Goal: Task Accomplishment & Management: Manage account settings

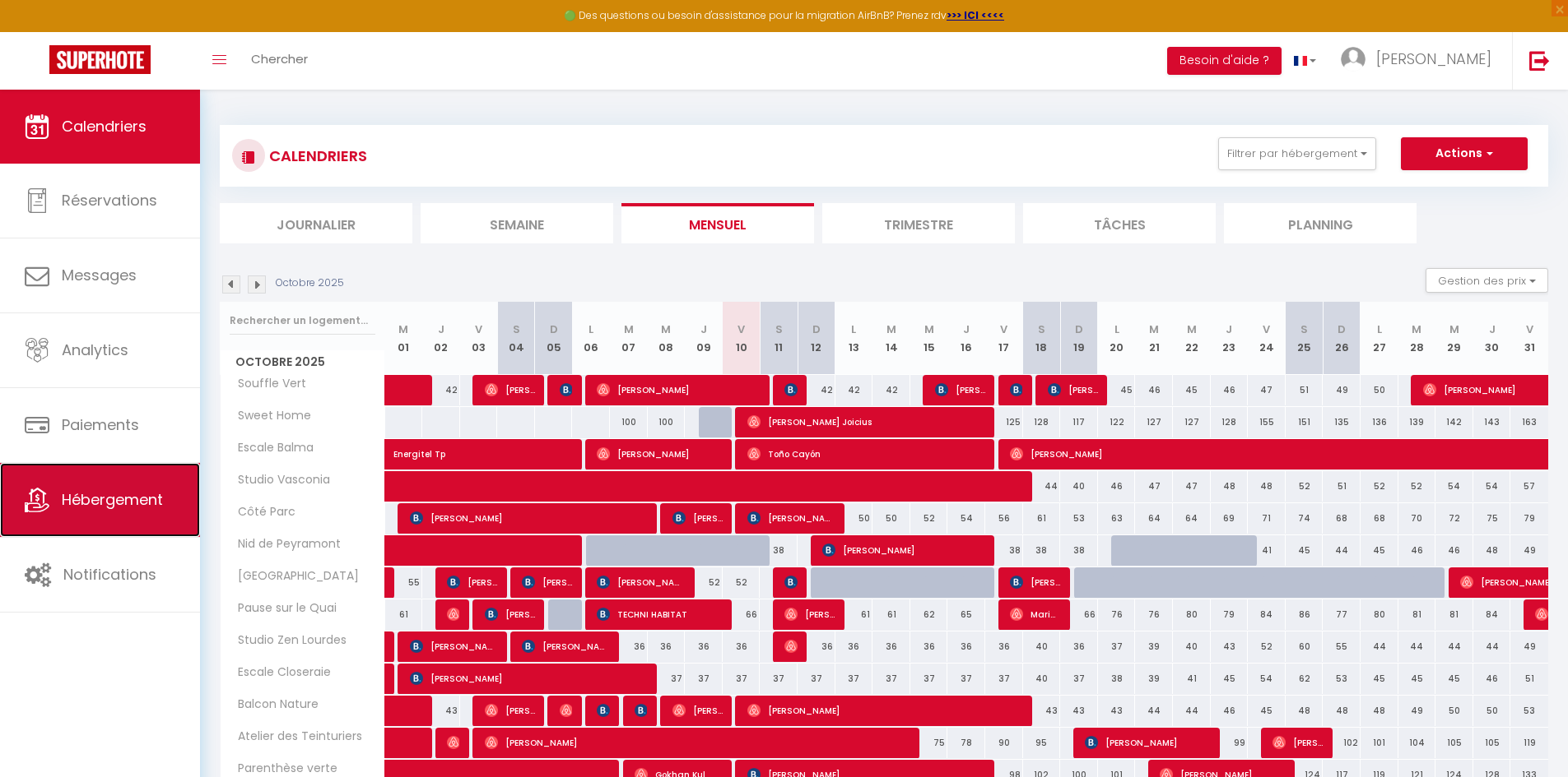
click at [130, 537] on link "Hébergement" at bounding box center [100, 500] width 200 height 74
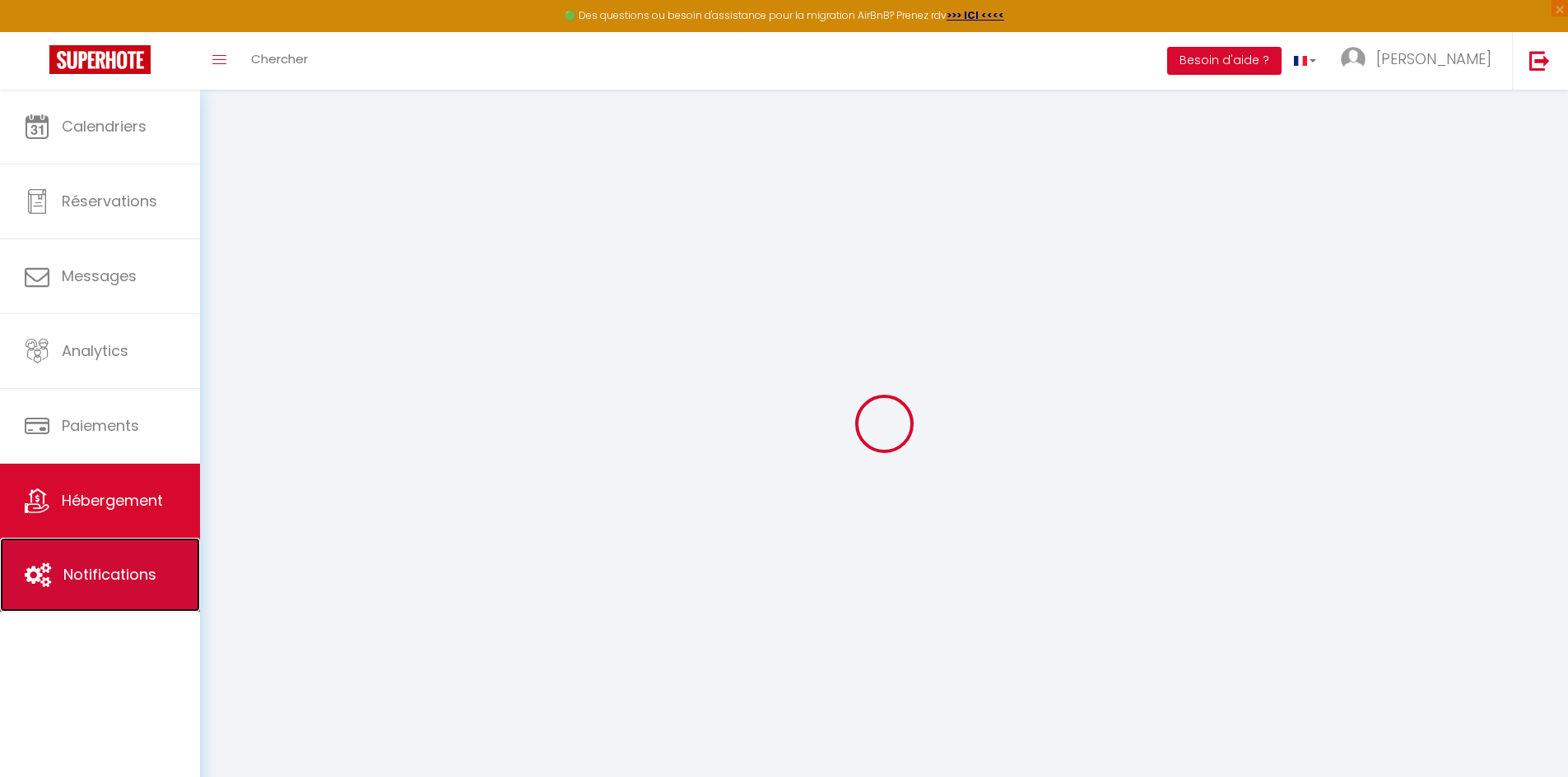
click at [141, 559] on link "Notifications" at bounding box center [100, 575] width 200 height 74
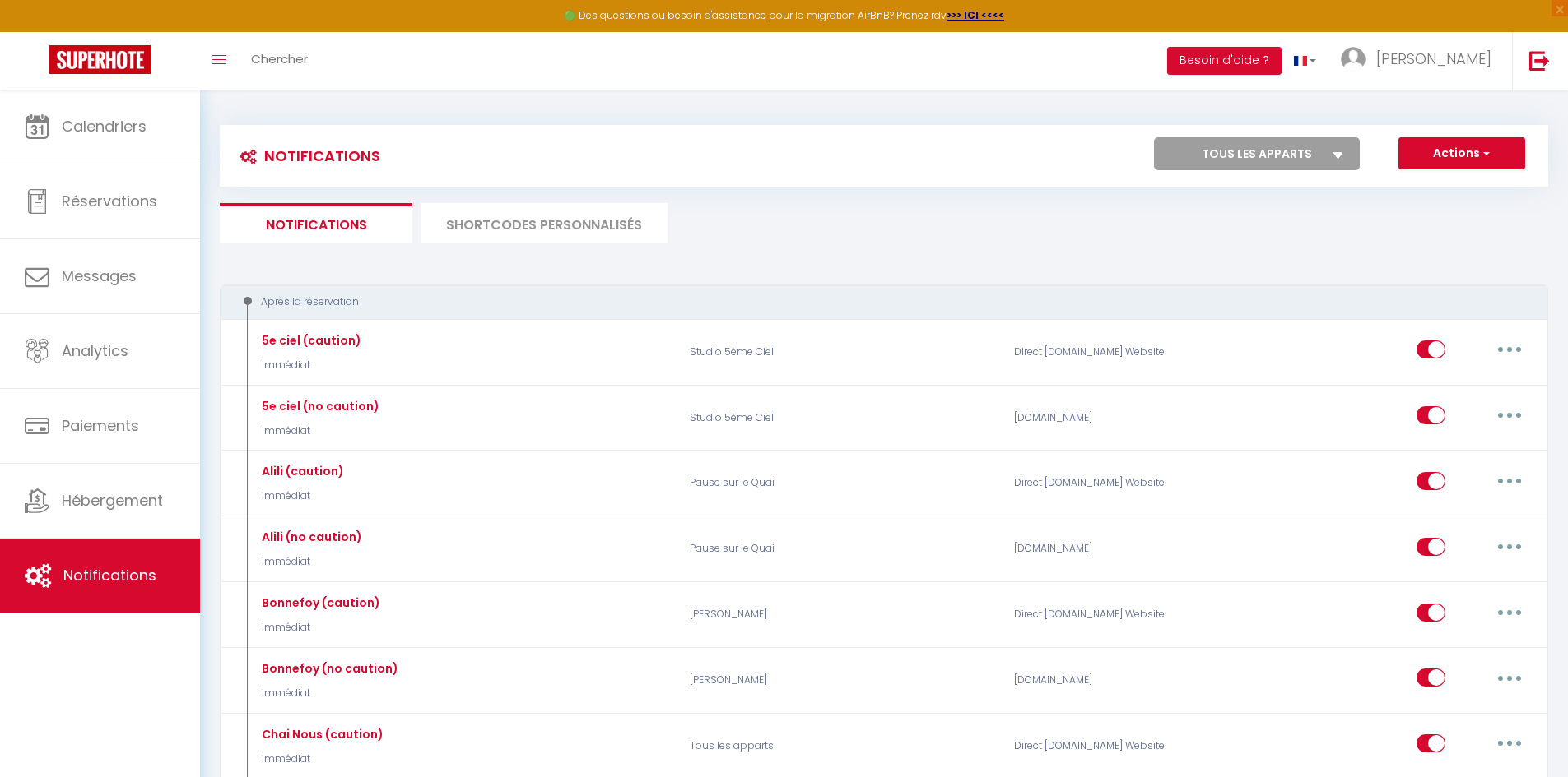
select select
checkbox input "false"
select select
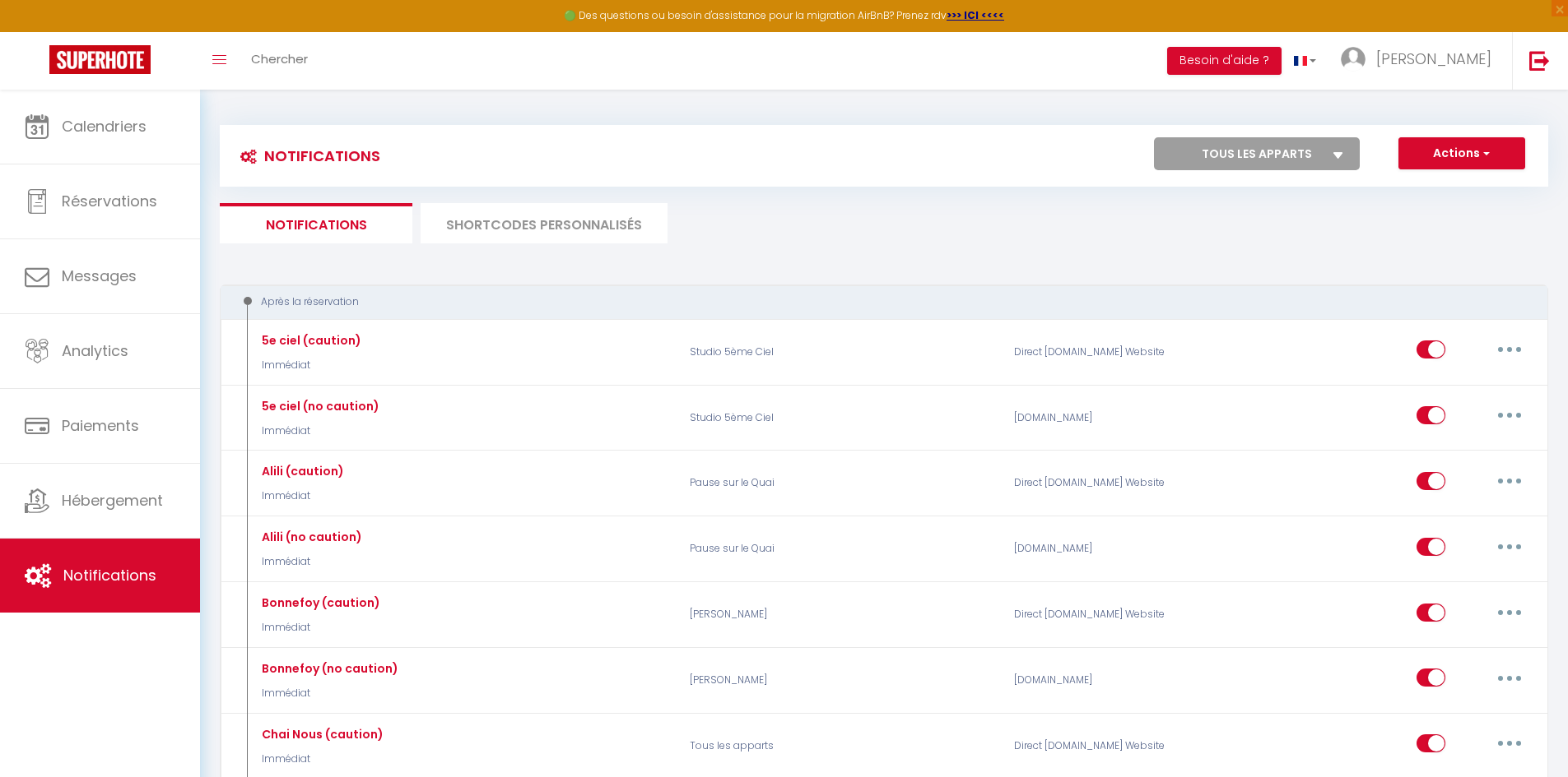
checkbox input "false"
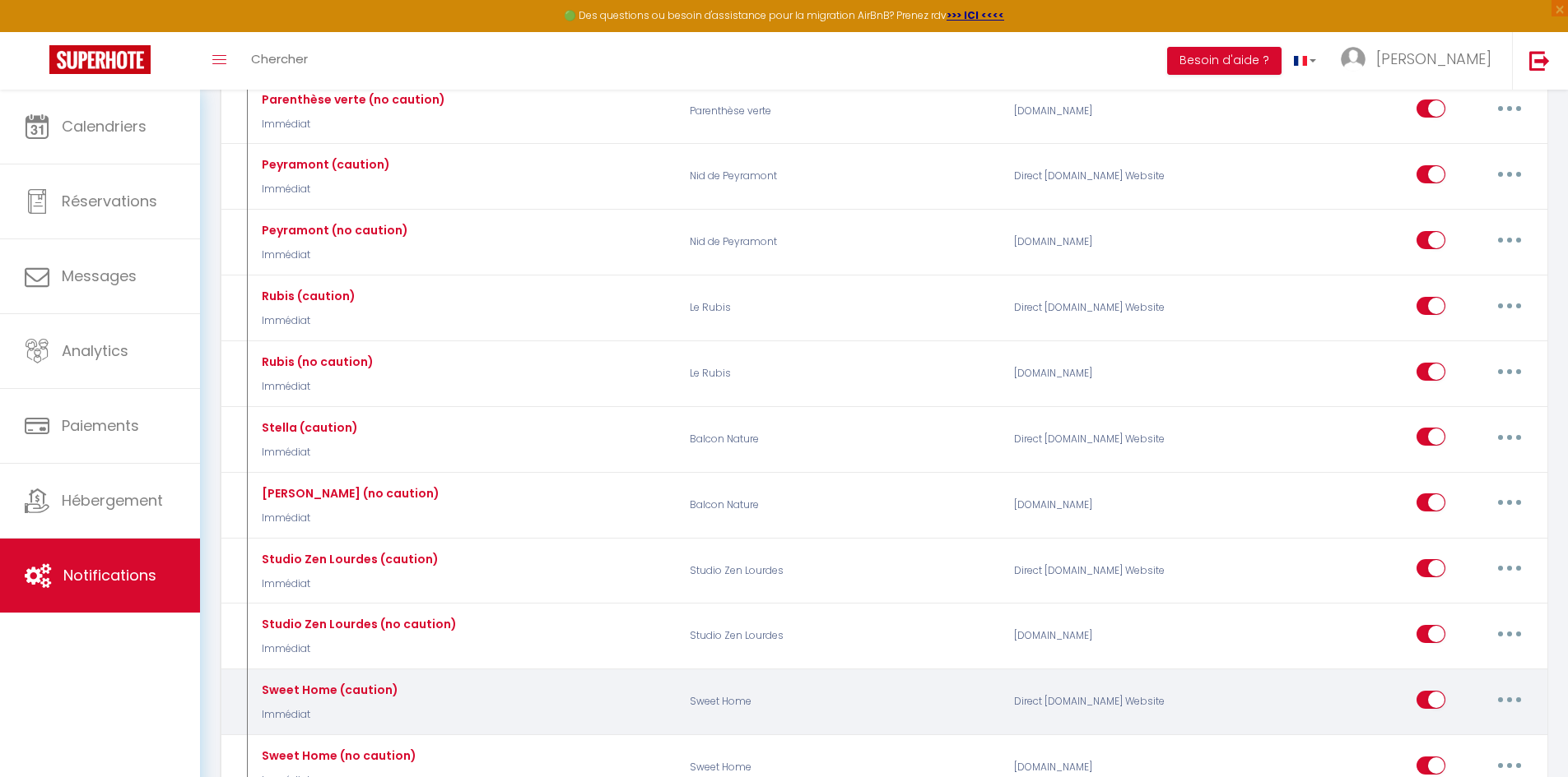
scroll to position [1974, 0]
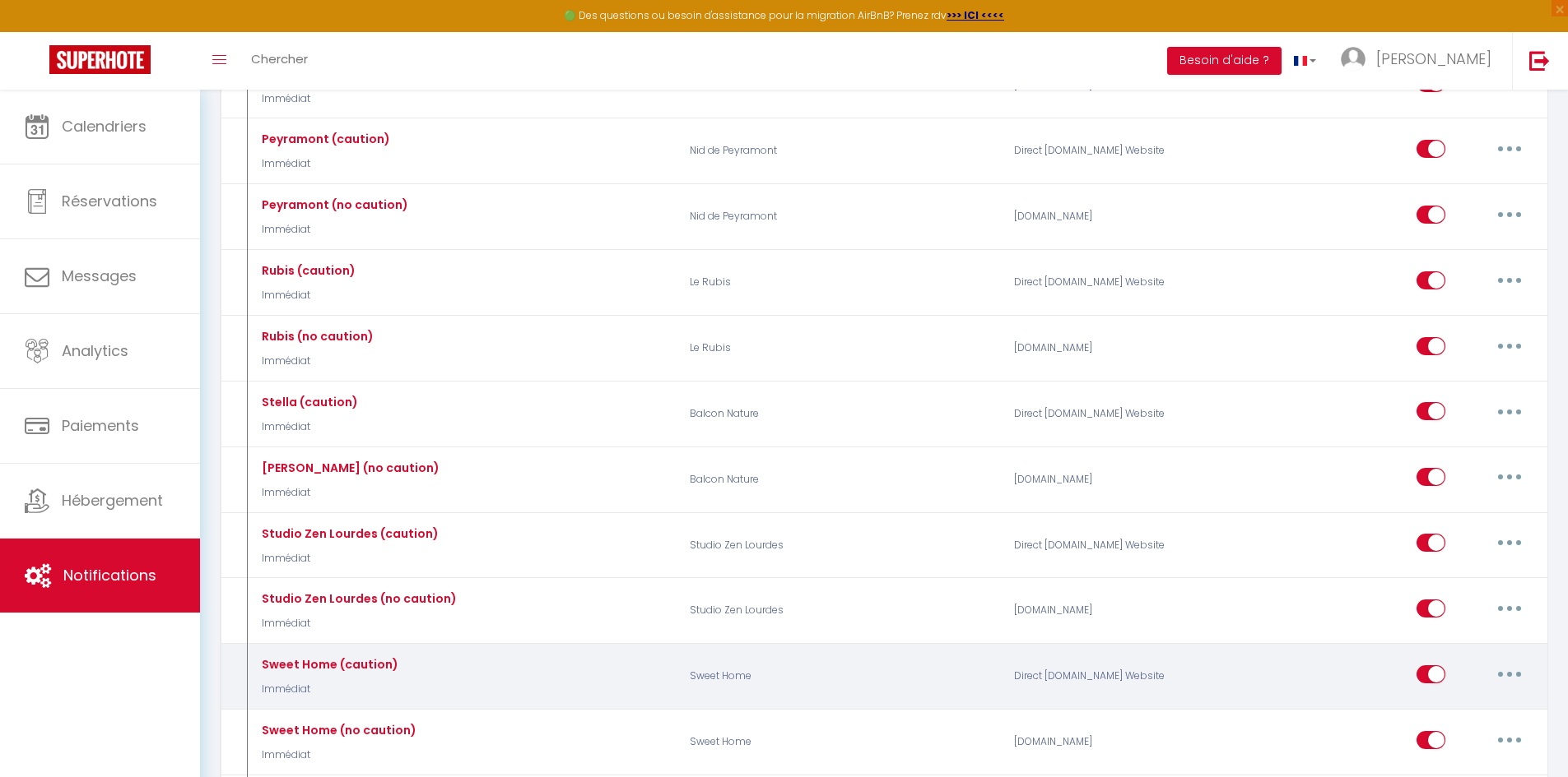
click at [1546, 675] on div "Sweet Home (caution) Immédiat Sweet Home Direct [DOMAIN_NAME] Website Editer Du…" at bounding box center [884, 676] width 1328 height 66
click at [1496, 679] on button "button" at bounding box center [1509, 673] width 46 height 26
click at [1464, 696] on div "Editer Dupliquer Tester Supprimer" at bounding box center [1466, 755] width 131 height 130
click at [1505, 681] on button "button" at bounding box center [1509, 673] width 46 height 26
click at [1481, 711] on link "Editer" at bounding box center [1466, 711] width 122 height 28
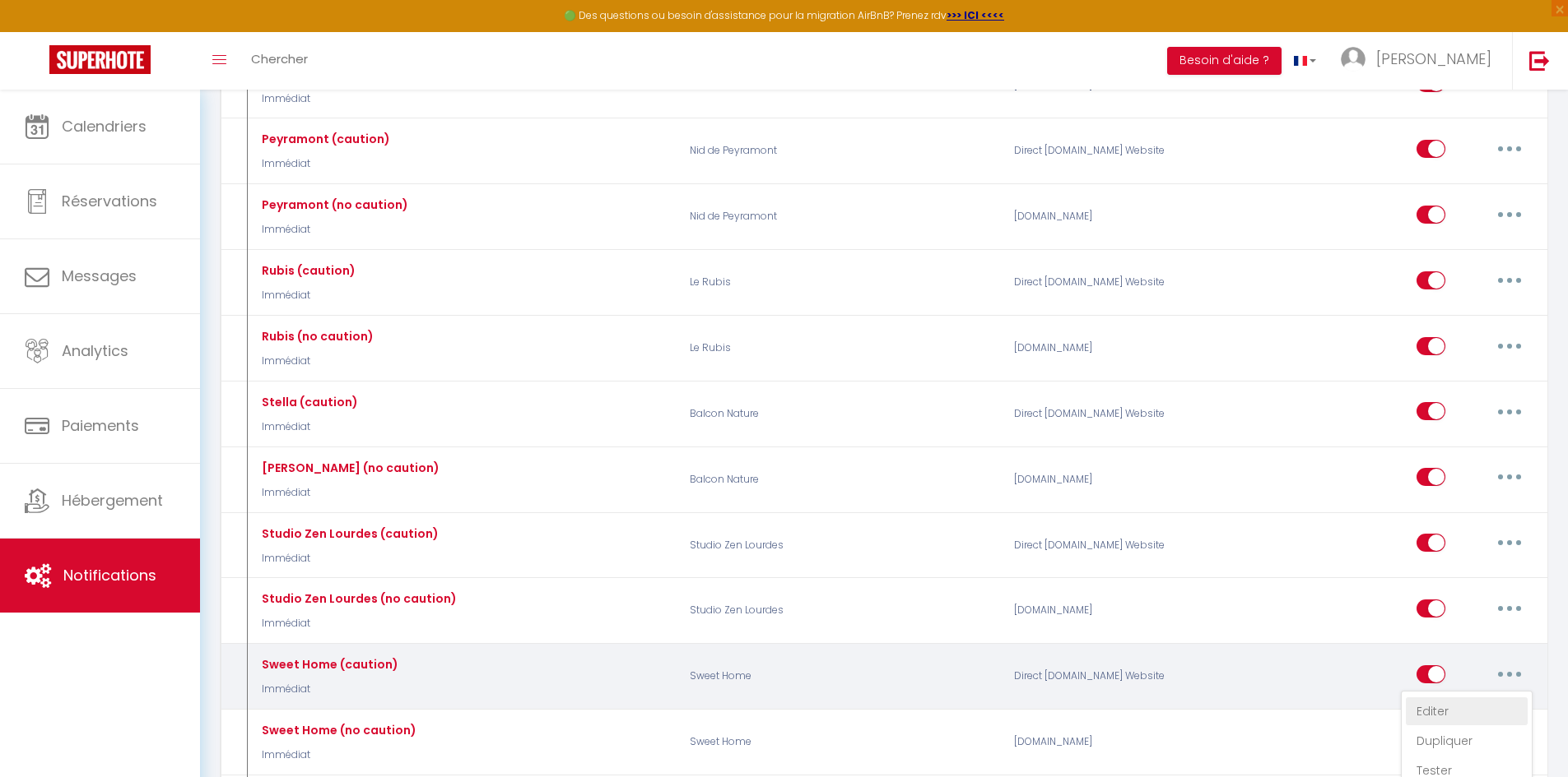
type input "Sweet Home (caution)"
select select "Immédiat"
select select "if_booking_is_paid"
checkbox input "true"
checkbox input "false"
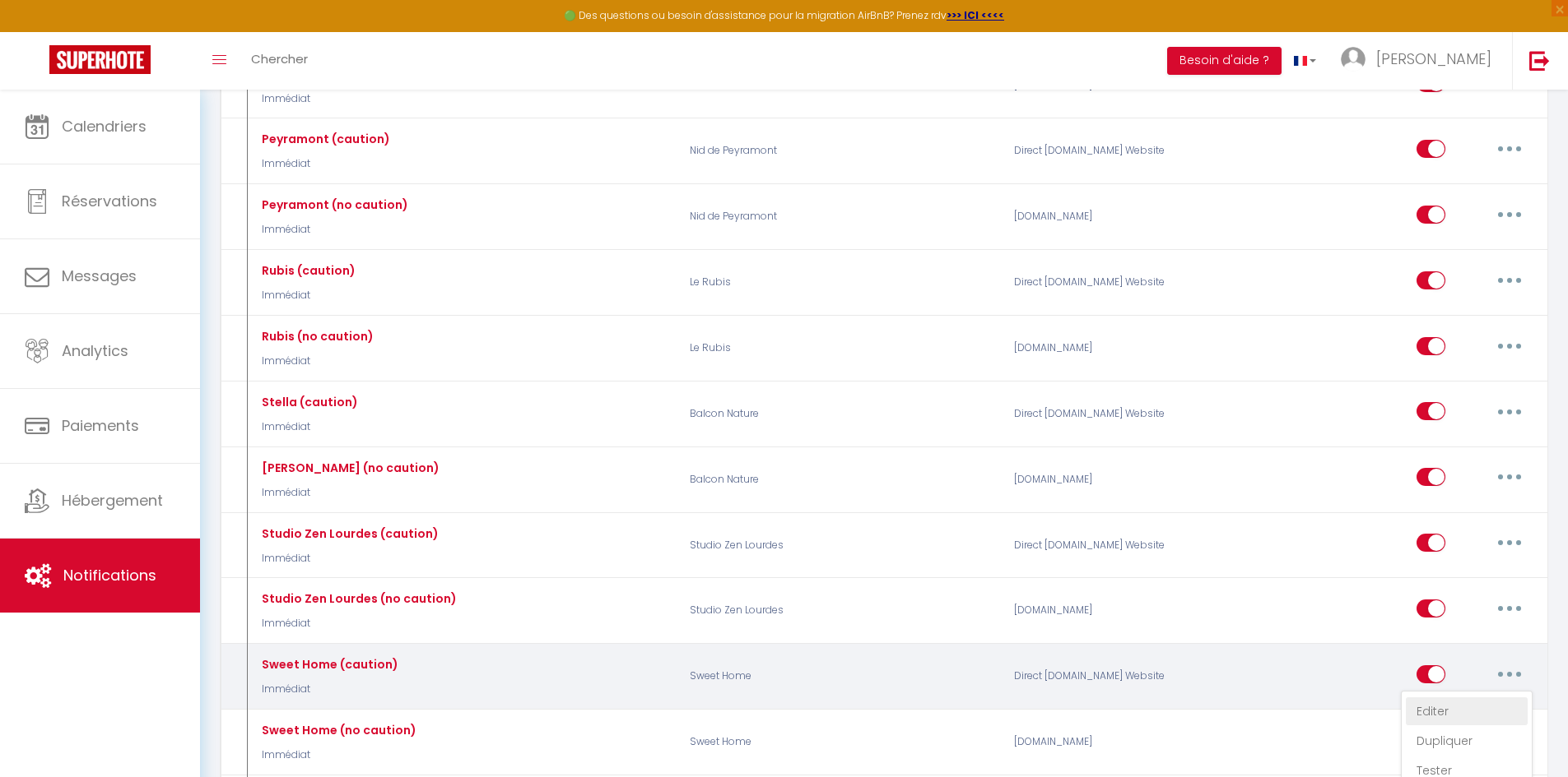
checkbox input "false"
radio input "true"
type input "Pour votre séjour"
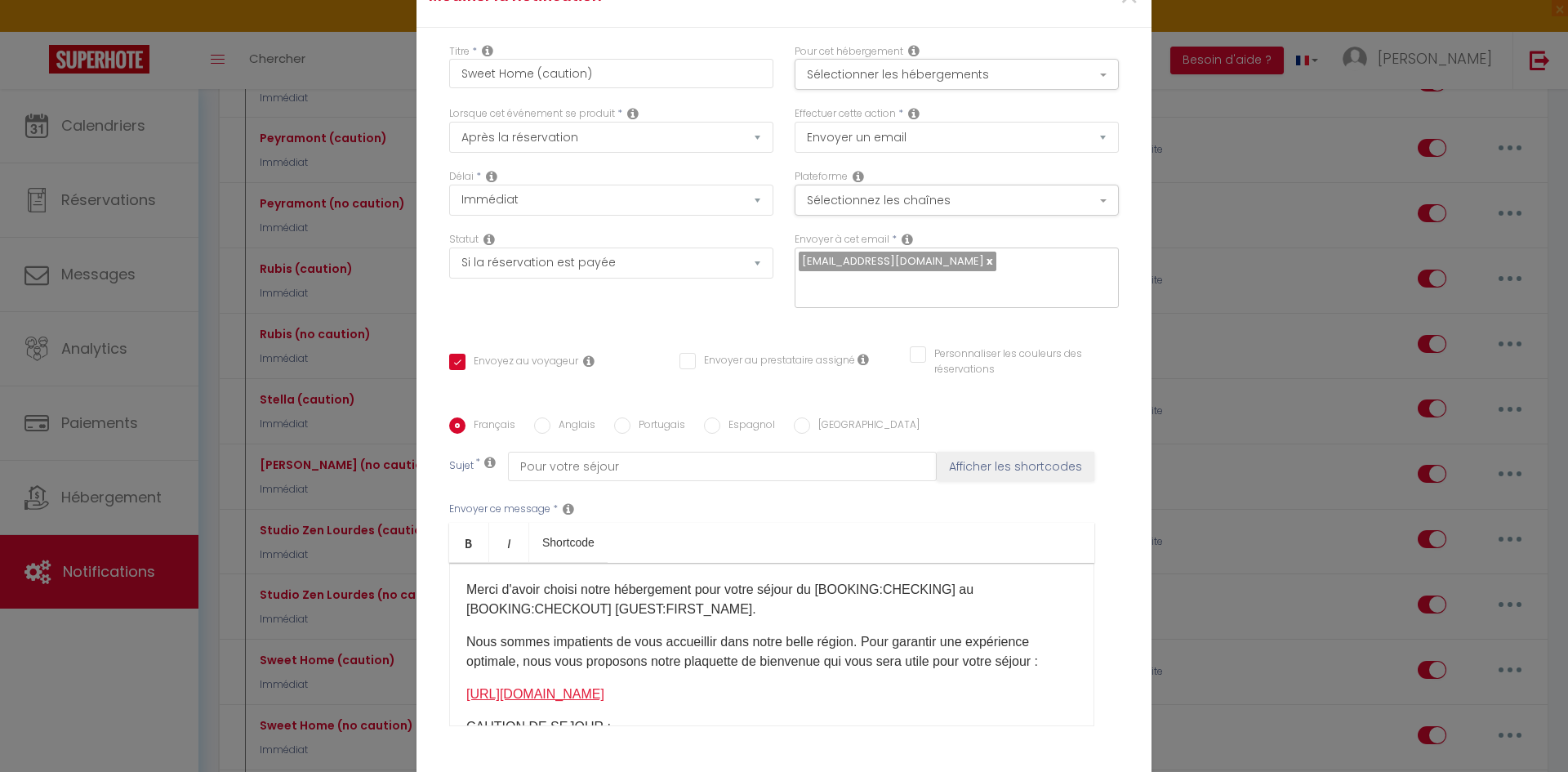
click at [605, 701] on link "[URL][DOMAIN_NAME]" at bounding box center [535, 694] width 138 height 14
copy p "[URL][DOMAIN_NAME] ​"
drag, startPoint x: 361, startPoint y: 484, endPoint x: 362, endPoint y: 518, distance: 34.0
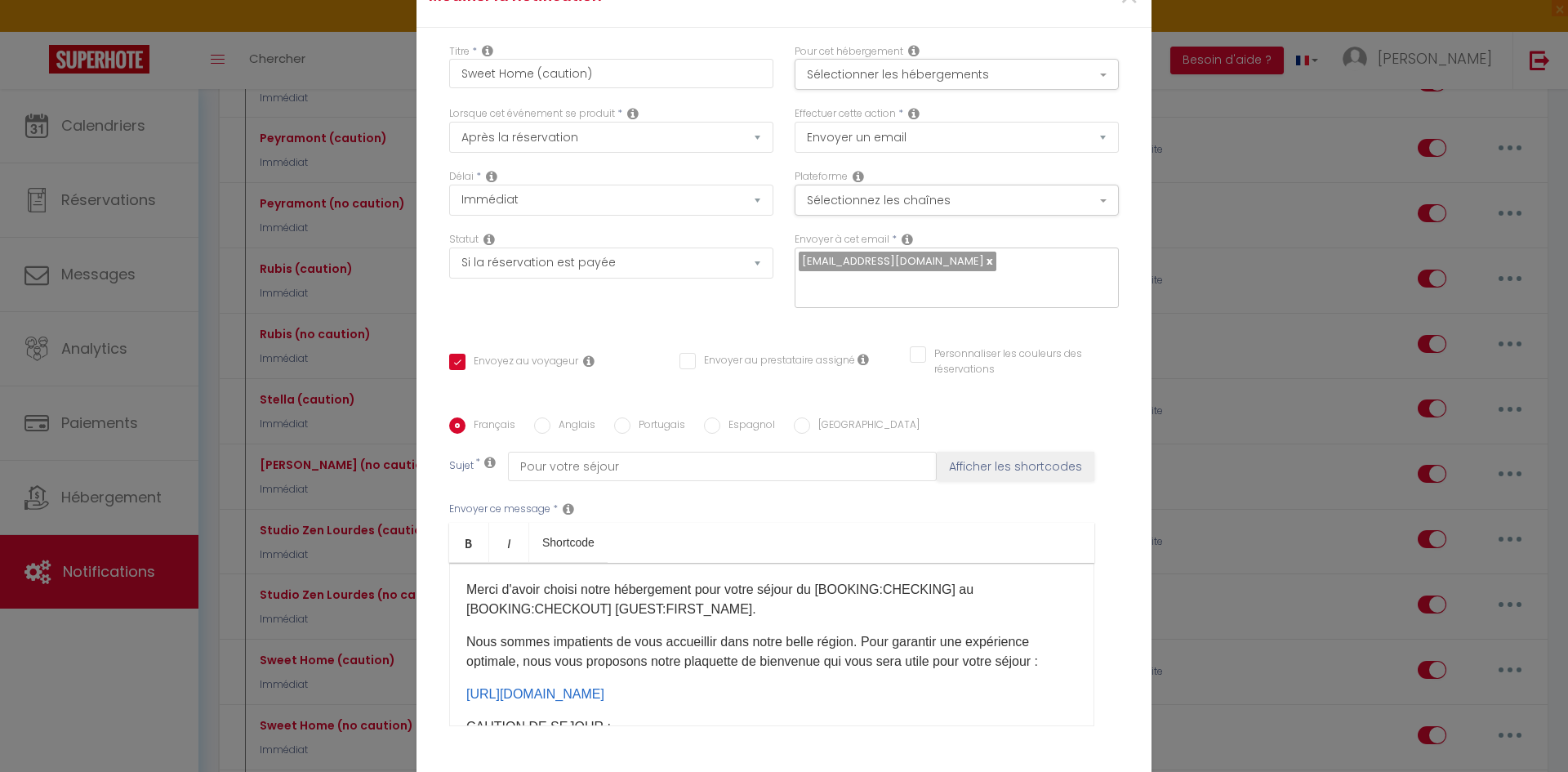
click at [361, 485] on div "Modifier la notification × Titre * Sweet Home (caution) Pour cet hébergement Sé…" at bounding box center [784, 386] width 1568 height 772
click at [307, 586] on div "Modifier la notification × Titre * Sweet Home (caution) Pour cet hébergement Sé…" at bounding box center [784, 386] width 1568 height 772
drag, startPoint x: 125, startPoint y: 554, endPoint x: 1159, endPoint y: 79, distance: 1137.9
click at [126, 554] on div "Modifier la notification × Titre * Sweet Home (caution) Pour cet hébergement Sé…" at bounding box center [784, 386] width 1568 height 772
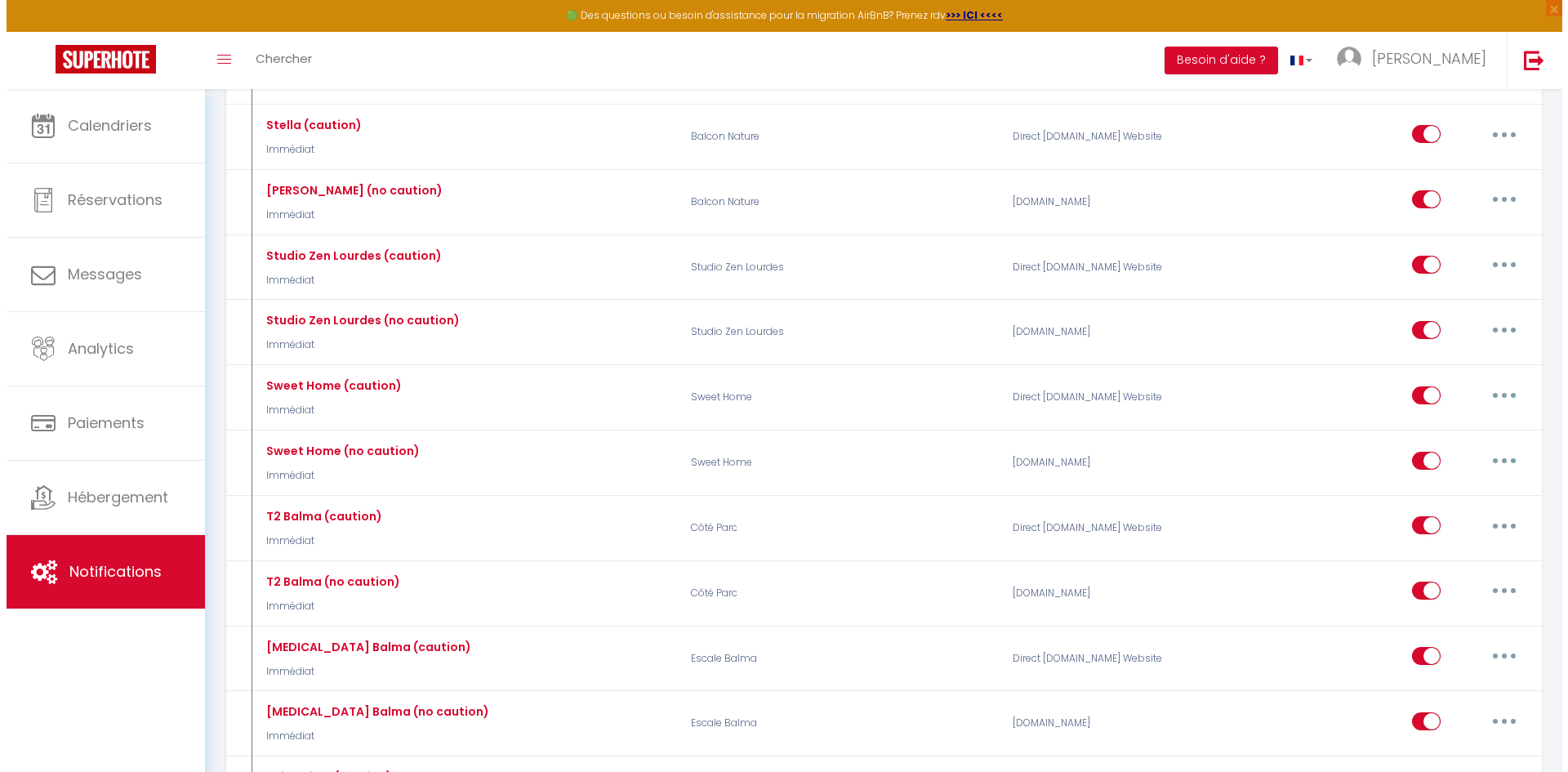
scroll to position [4359, 0]
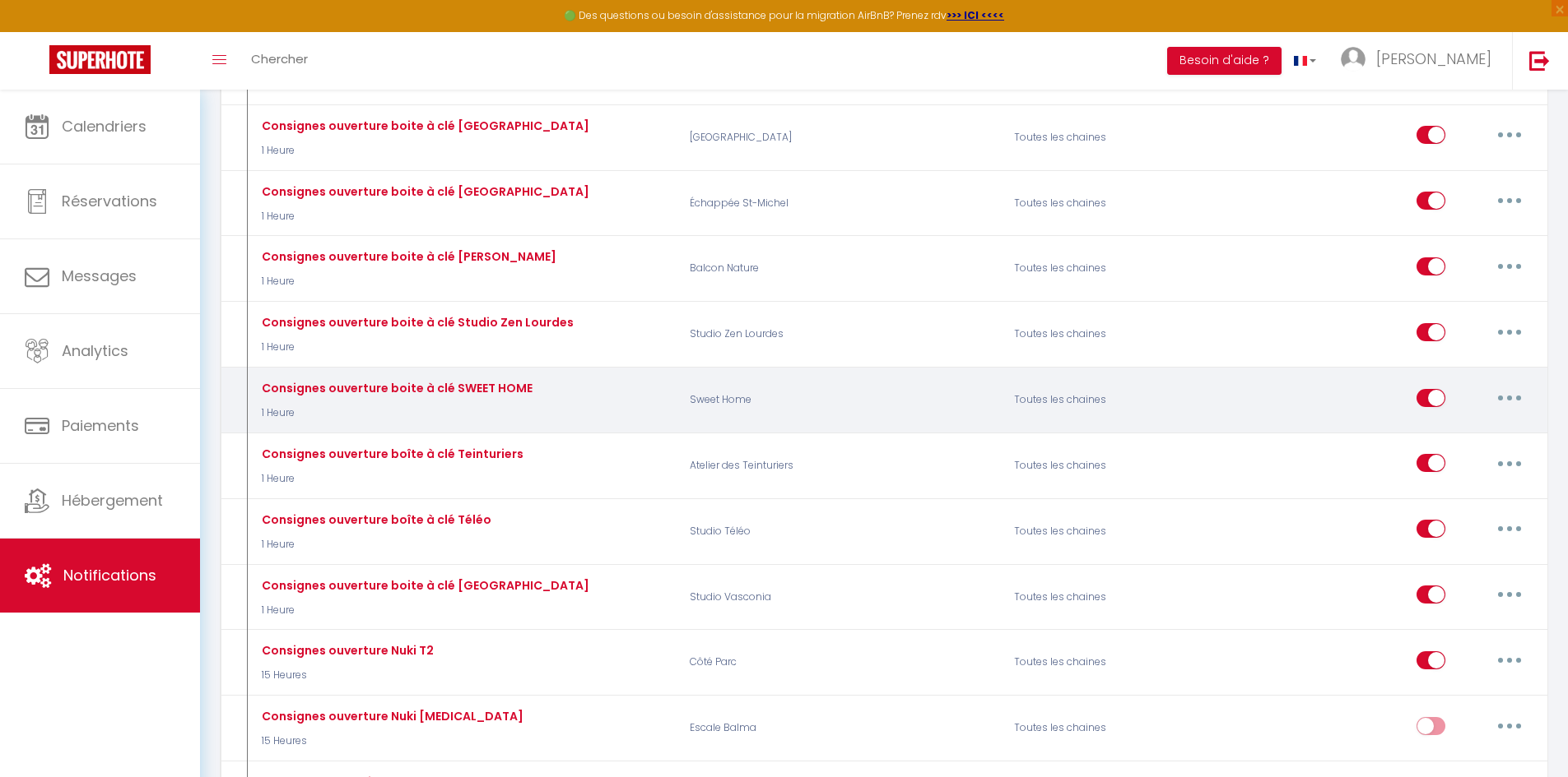
click at [1492, 390] on button "button" at bounding box center [1509, 397] width 46 height 26
click at [1509, 390] on button "button" at bounding box center [1509, 397] width 46 height 26
click at [1520, 401] on button "button" at bounding box center [1509, 397] width 46 height 26
click at [1477, 431] on link "Editer" at bounding box center [1466, 435] width 122 height 28
type input "Consignes ouverture boite à clé SWEET HOME"
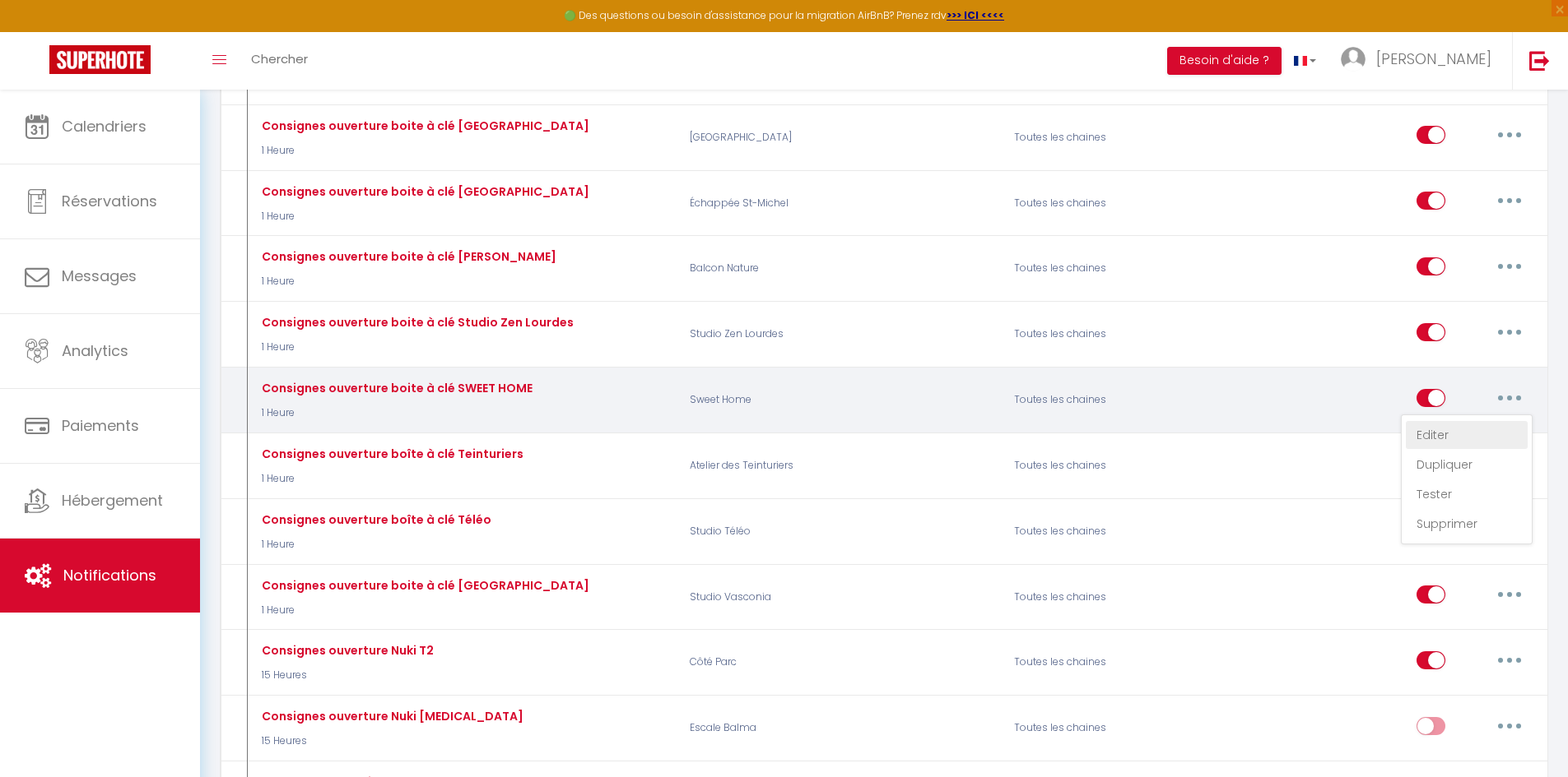
select select "1 Heure"
select select "if_deposit_is_paid"
checkbox input "true"
checkbox input "false"
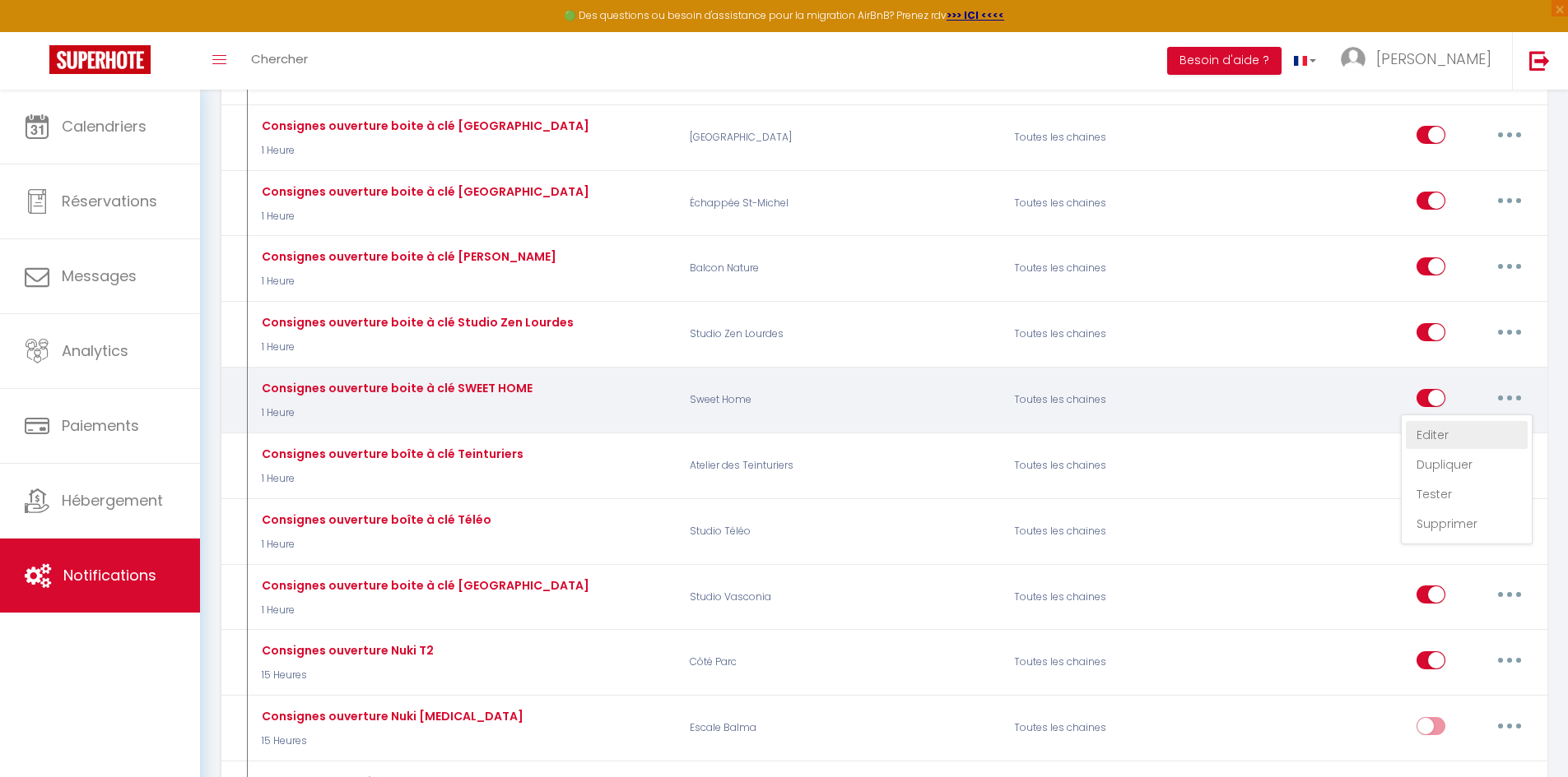
type input "Instructions d'arrivée"
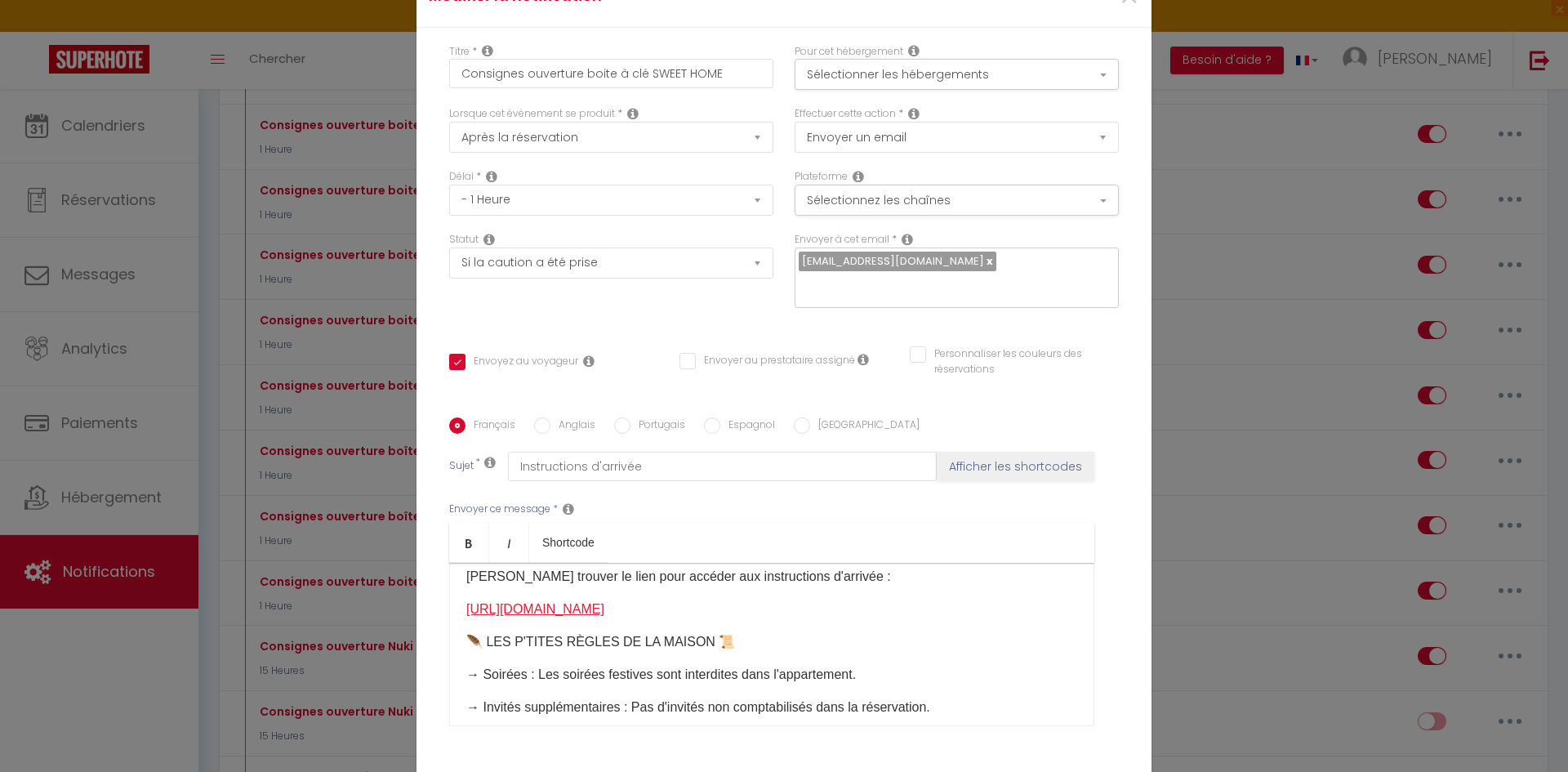
scroll to position [82, 0]
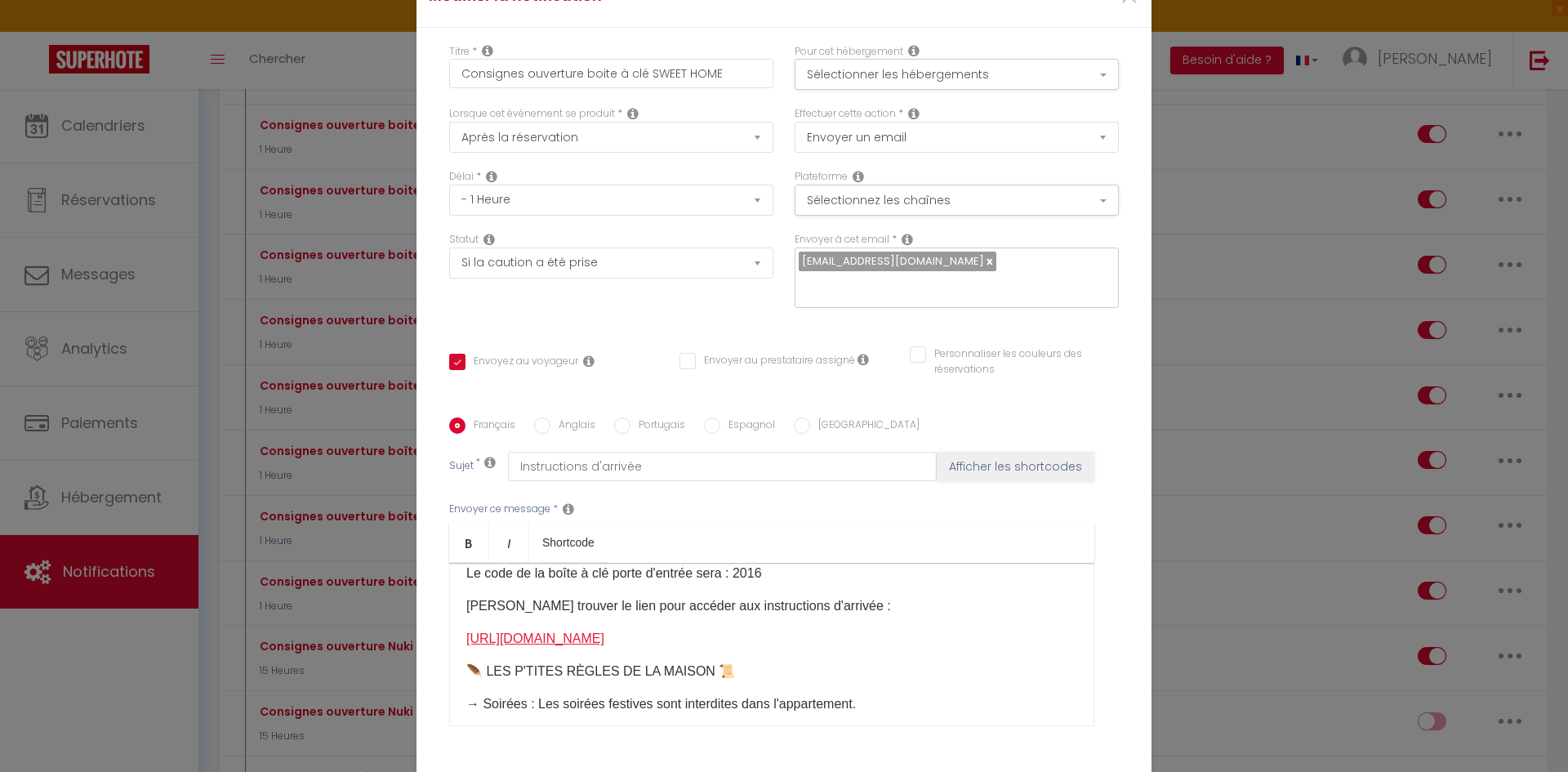
click at [520, 640] on link "[URL][DOMAIN_NAME]" at bounding box center [535, 639] width 138 height 14
click at [520, 640] on link "[URL][DOMAIN_NAME]" at bounding box center [535, 639] width 138 height 14
copy p "[URL][DOMAIN_NAME] ​"
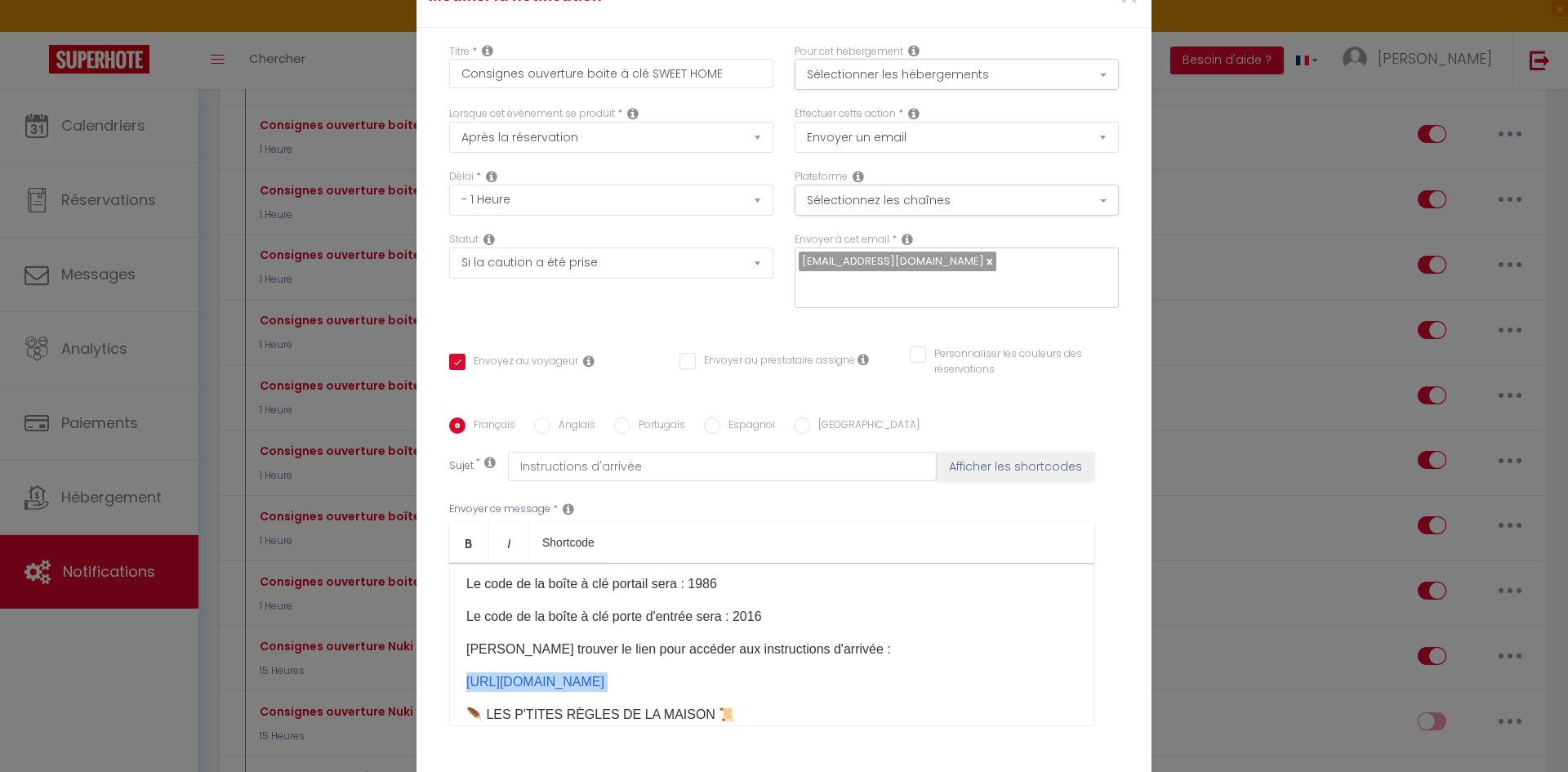
scroll to position [0, 0]
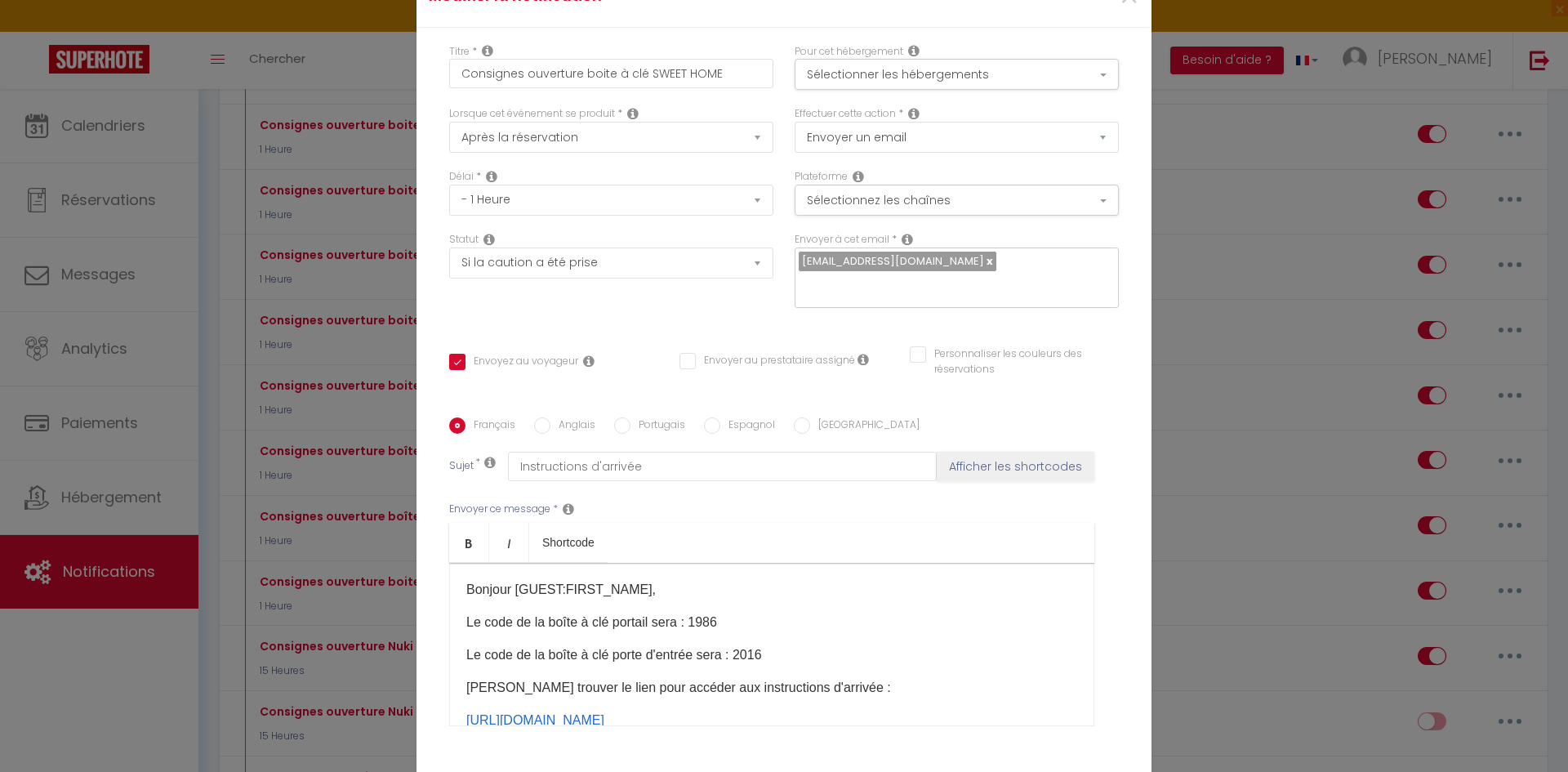
click at [50, 479] on div "Modifier la notification × Titre * Consignes ouverture boite à clé SWEET HOME P…" at bounding box center [784, 386] width 1568 height 772
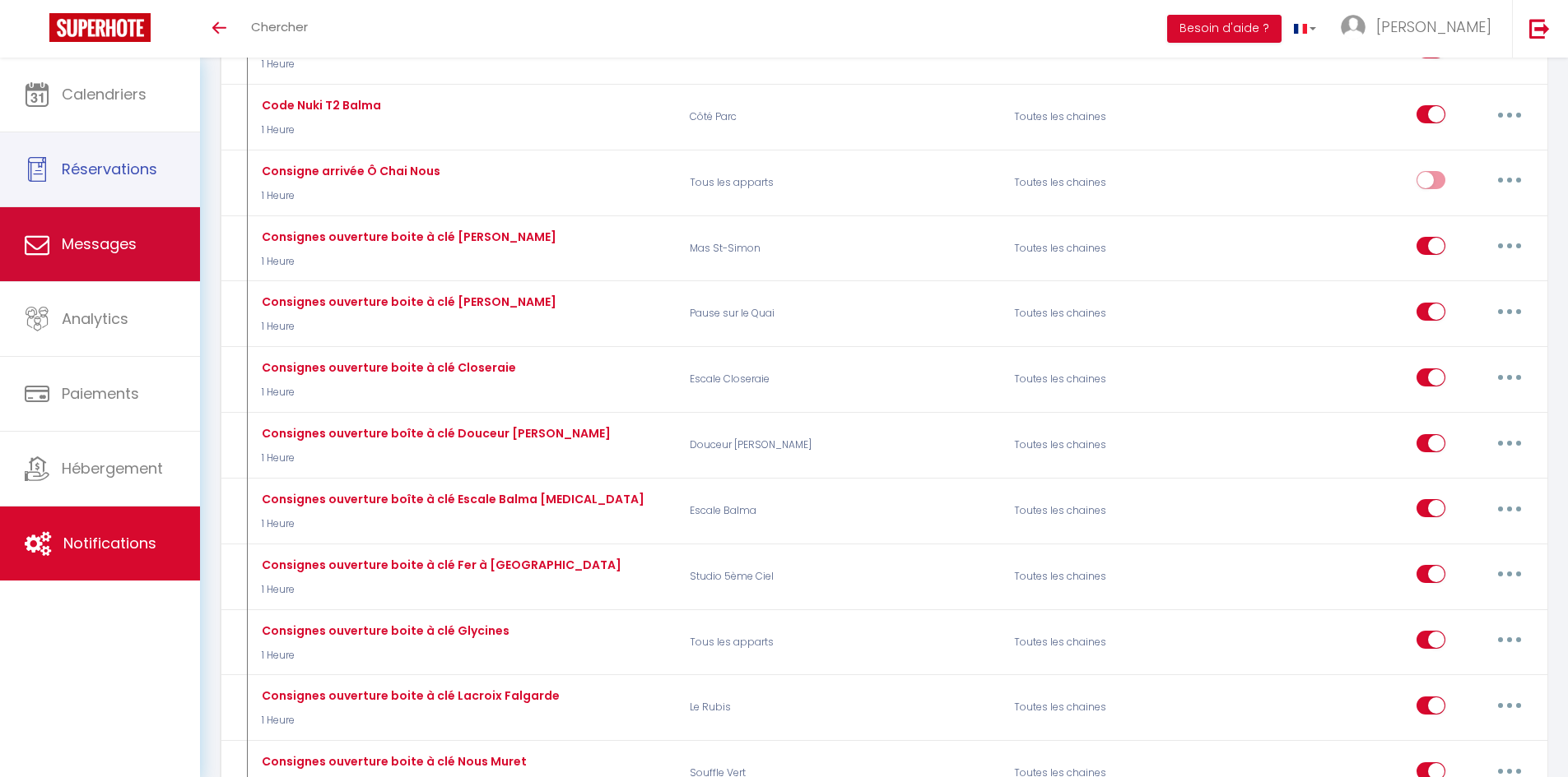
click at [112, 247] on span "Messages" at bounding box center [99, 244] width 75 height 20
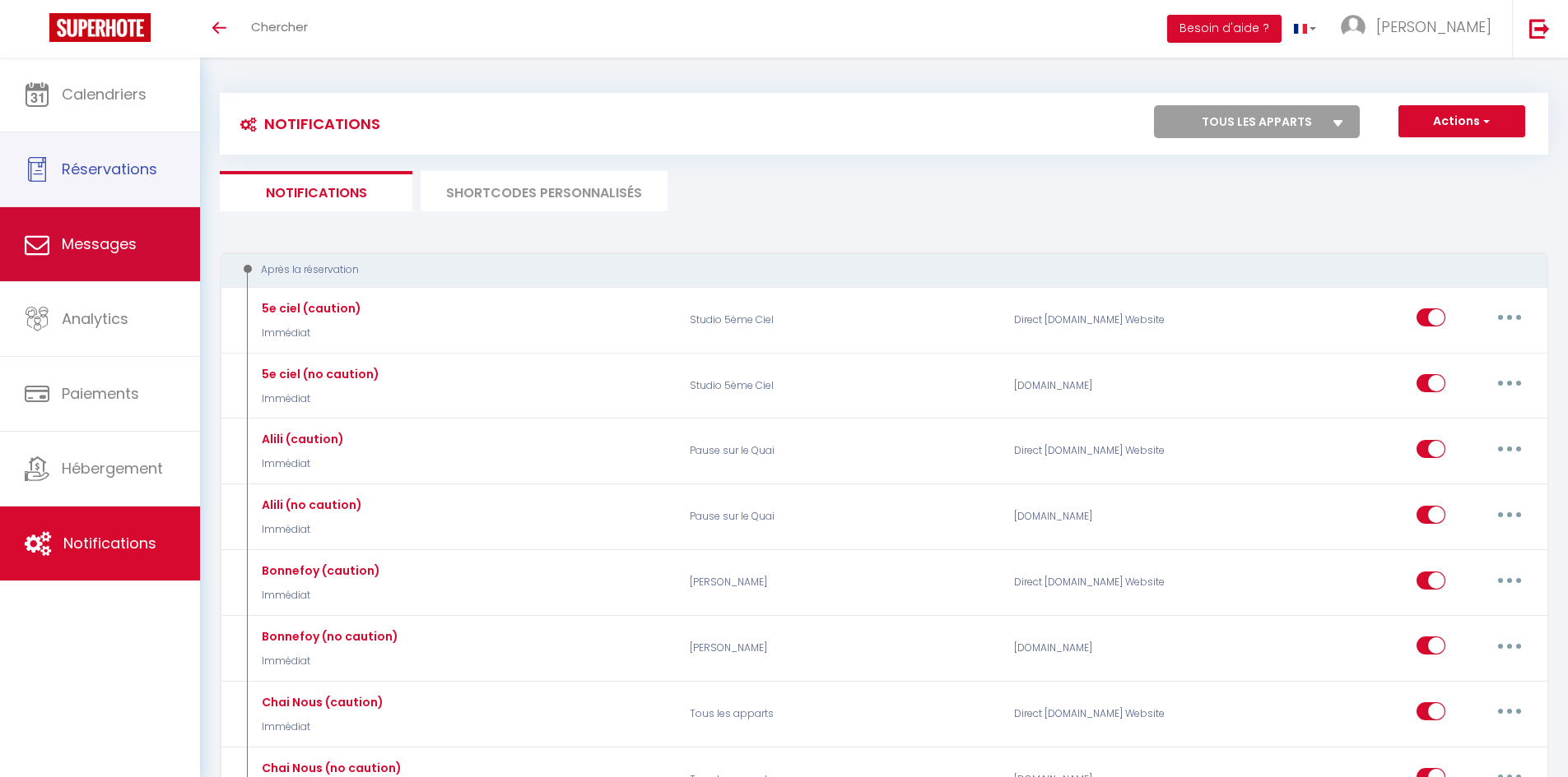
select select "message"
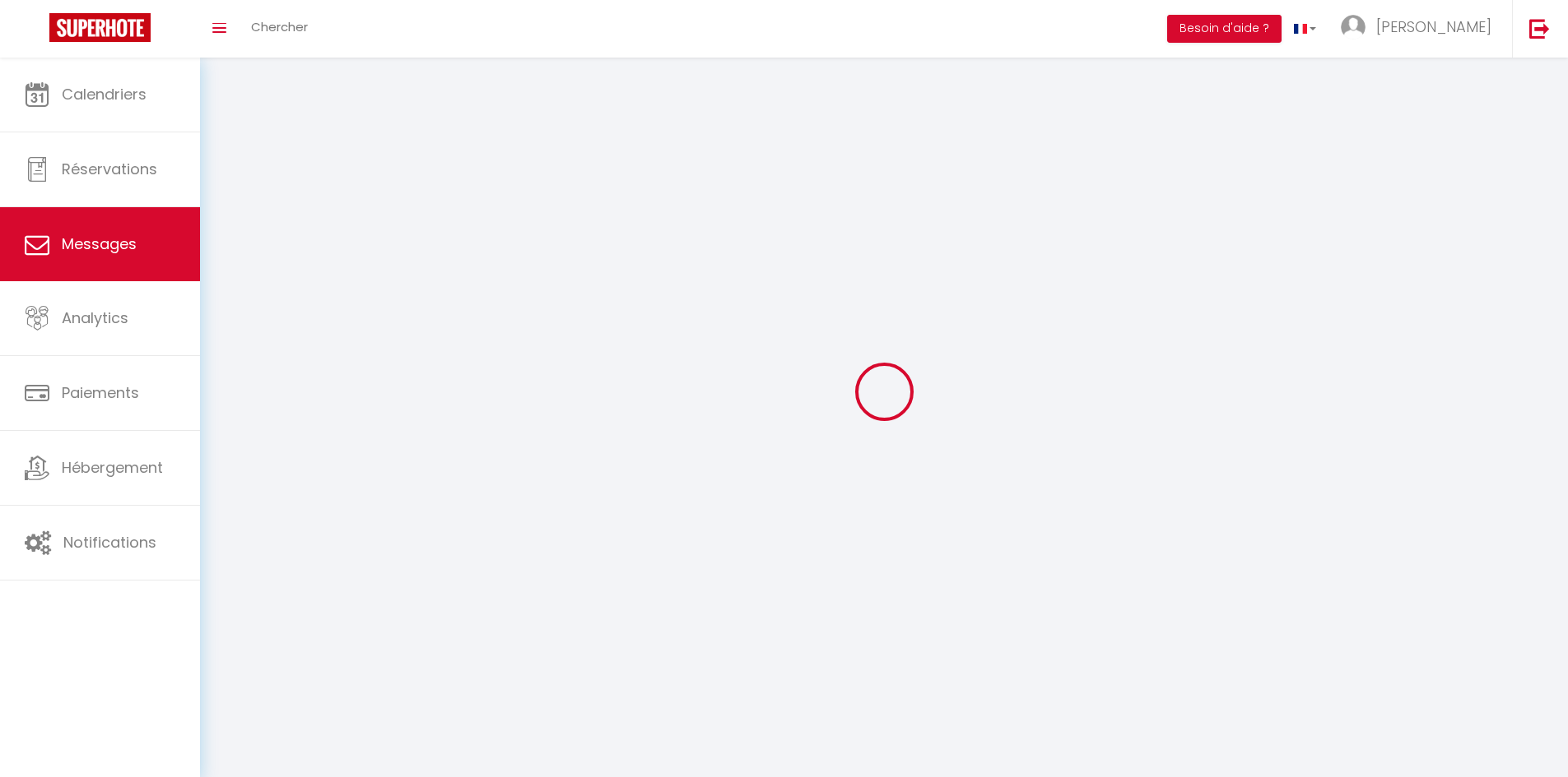
click at [112, 247] on link "Messages" at bounding box center [100, 244] width 200 height 74
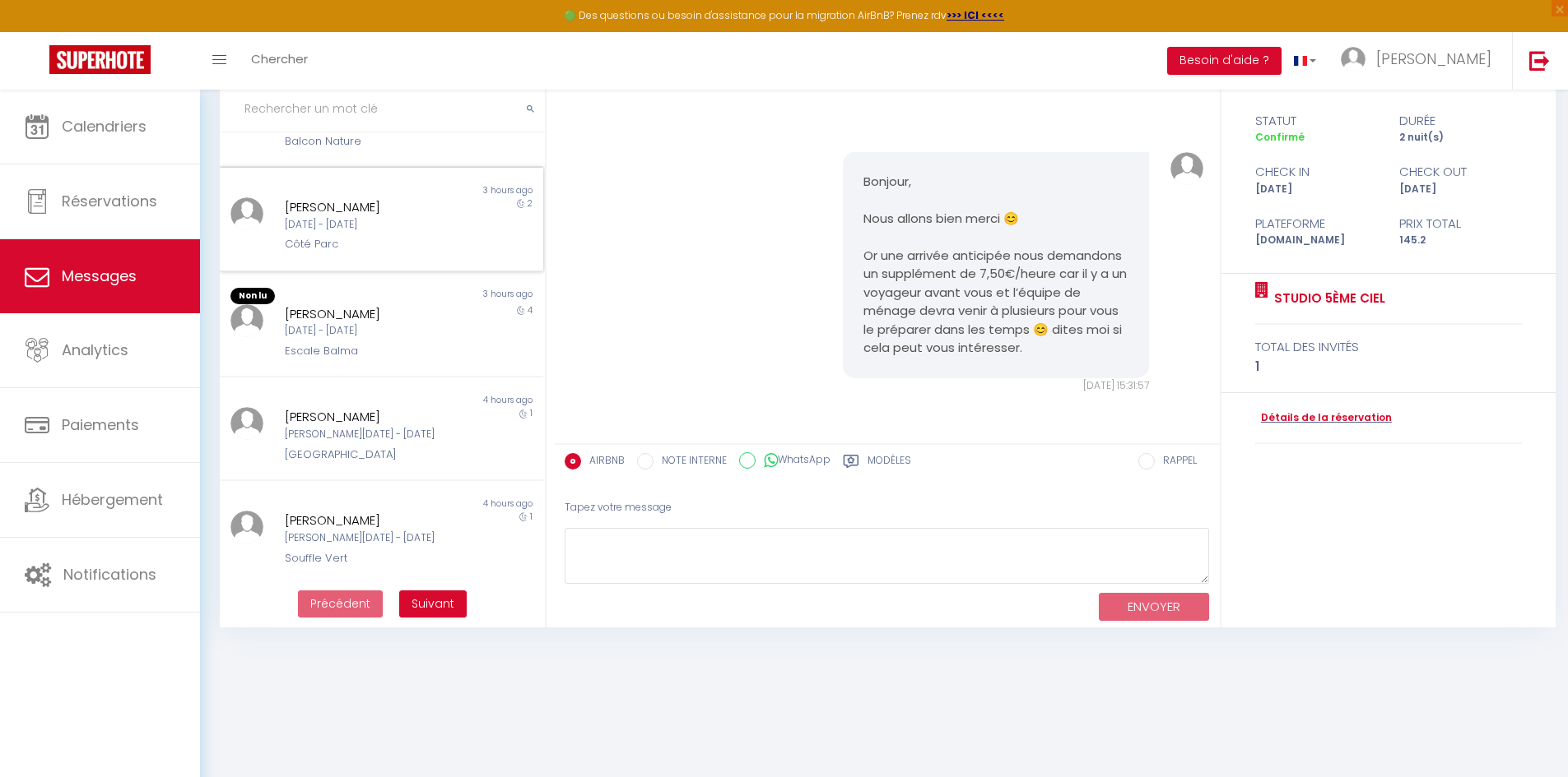
scroll to position [596, 0]
click at [448, 613] on button "Suivant" at bounding box center [433, 604] width 67 height 28
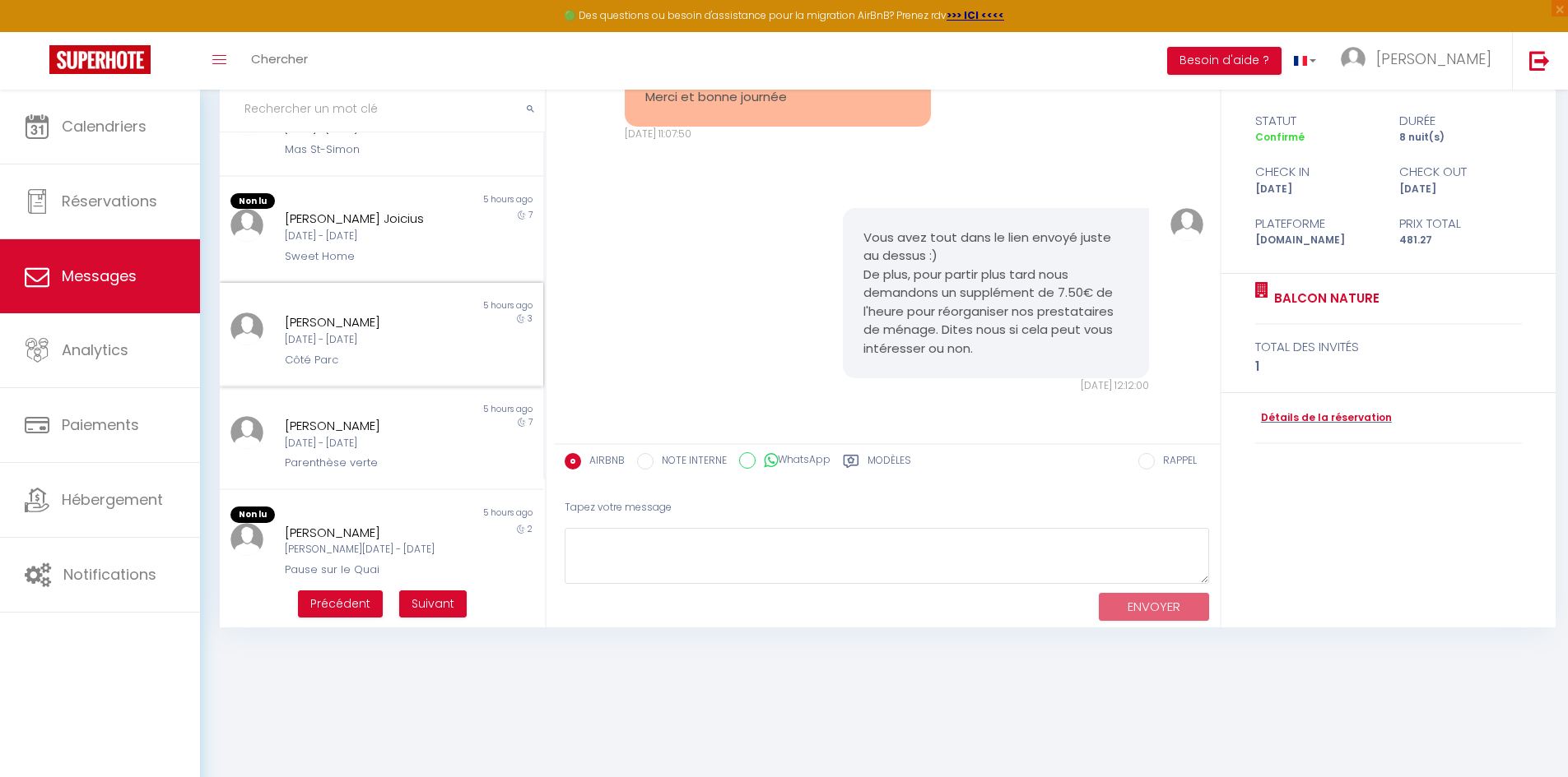
scroll to position [165, 0]
click at [417, 259] on div "Sweet Home" at bounding box center [368, 254] width 167 height 16
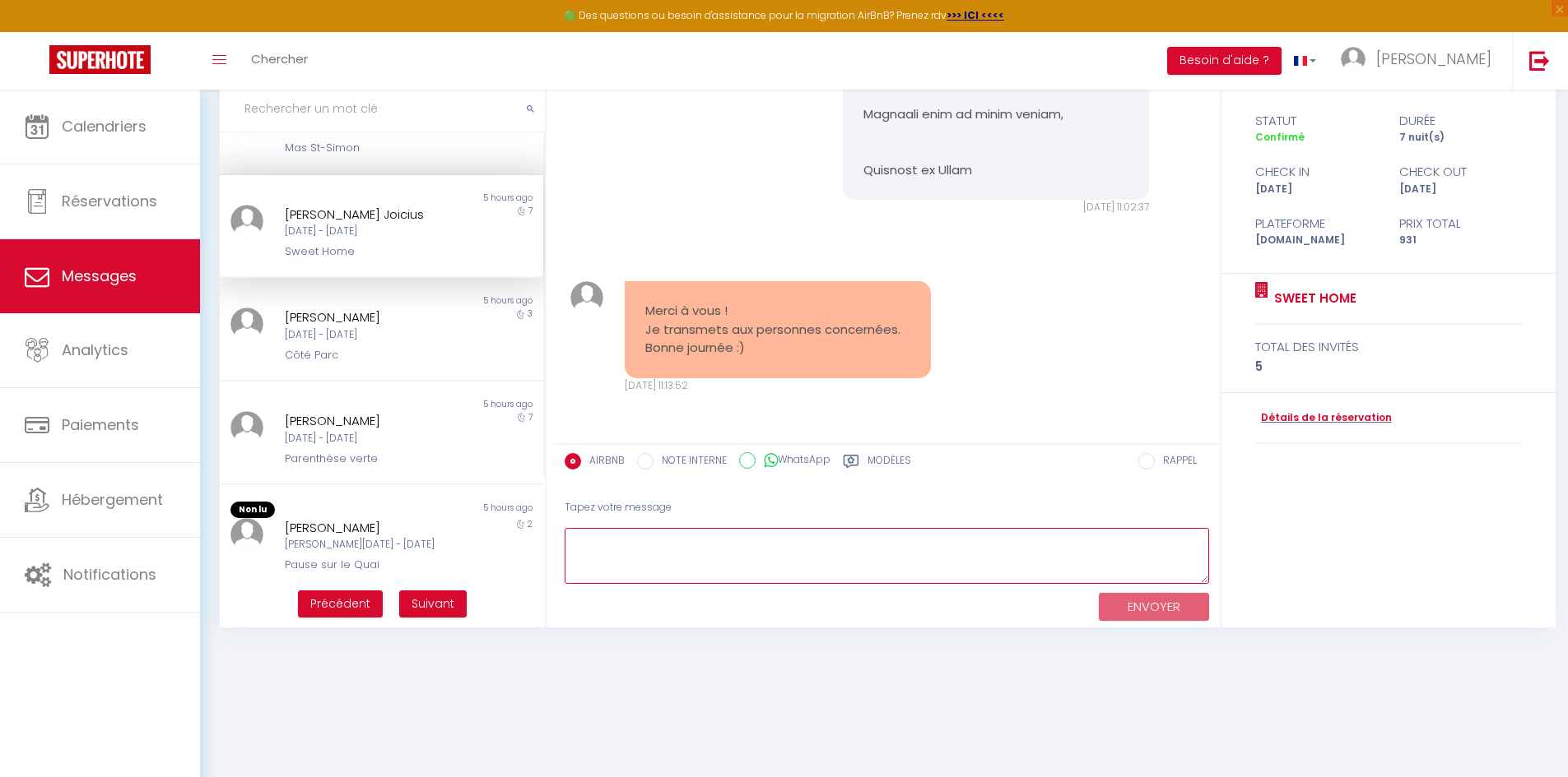
click at [805, 574] on textarea at bounding box center [886, 556] width 644 height 57
paste textarea "https://www.canva.com/design/DAG1G5P24Io/SMMlF7qQiQ0_pOiNmF2HzA/view?utm_conten…"
type textarea "https://www.canva.com/design/DAG1G5P24Io/SMMlF7qQiQ0_pOiNmF2HzA/view?utm_conten…"
click at [1171, 599] on button "ENVOYER" at bounding box center [1153, 607] width 110 height 29
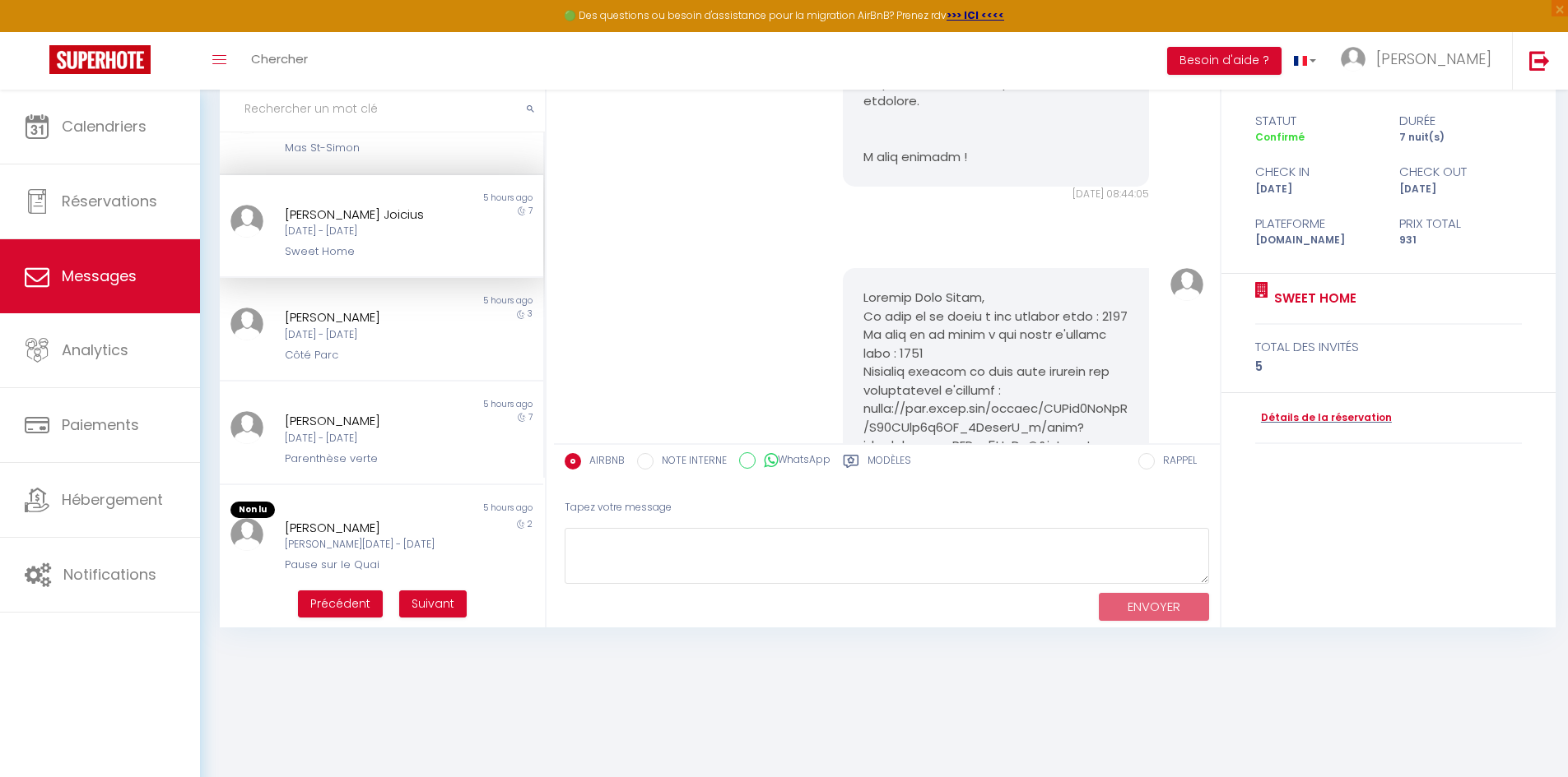
scroll to position [1031, 0]
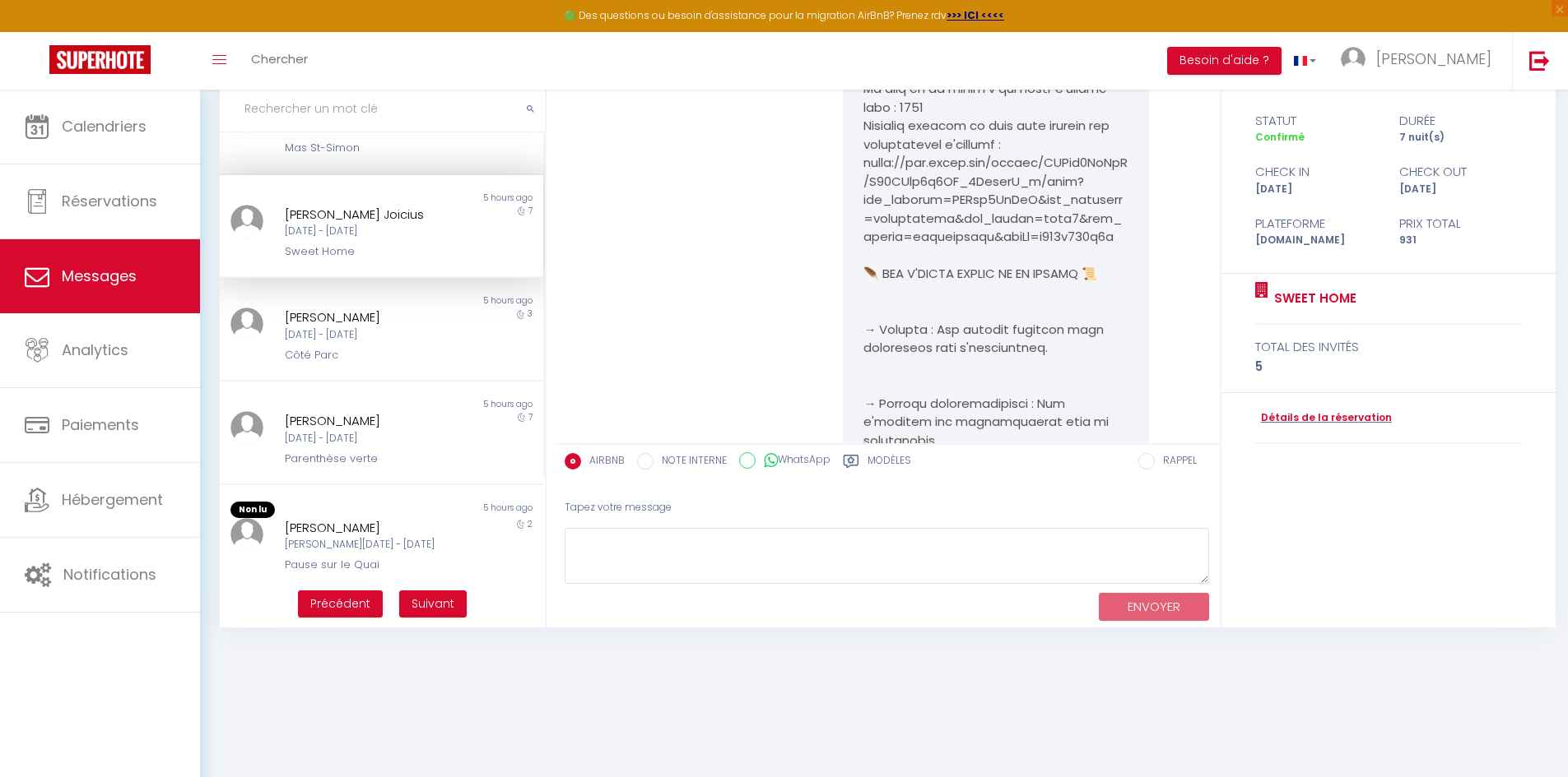
click at [1036, 280] on pre at bounding box center [996, 543] width 265 height 1000
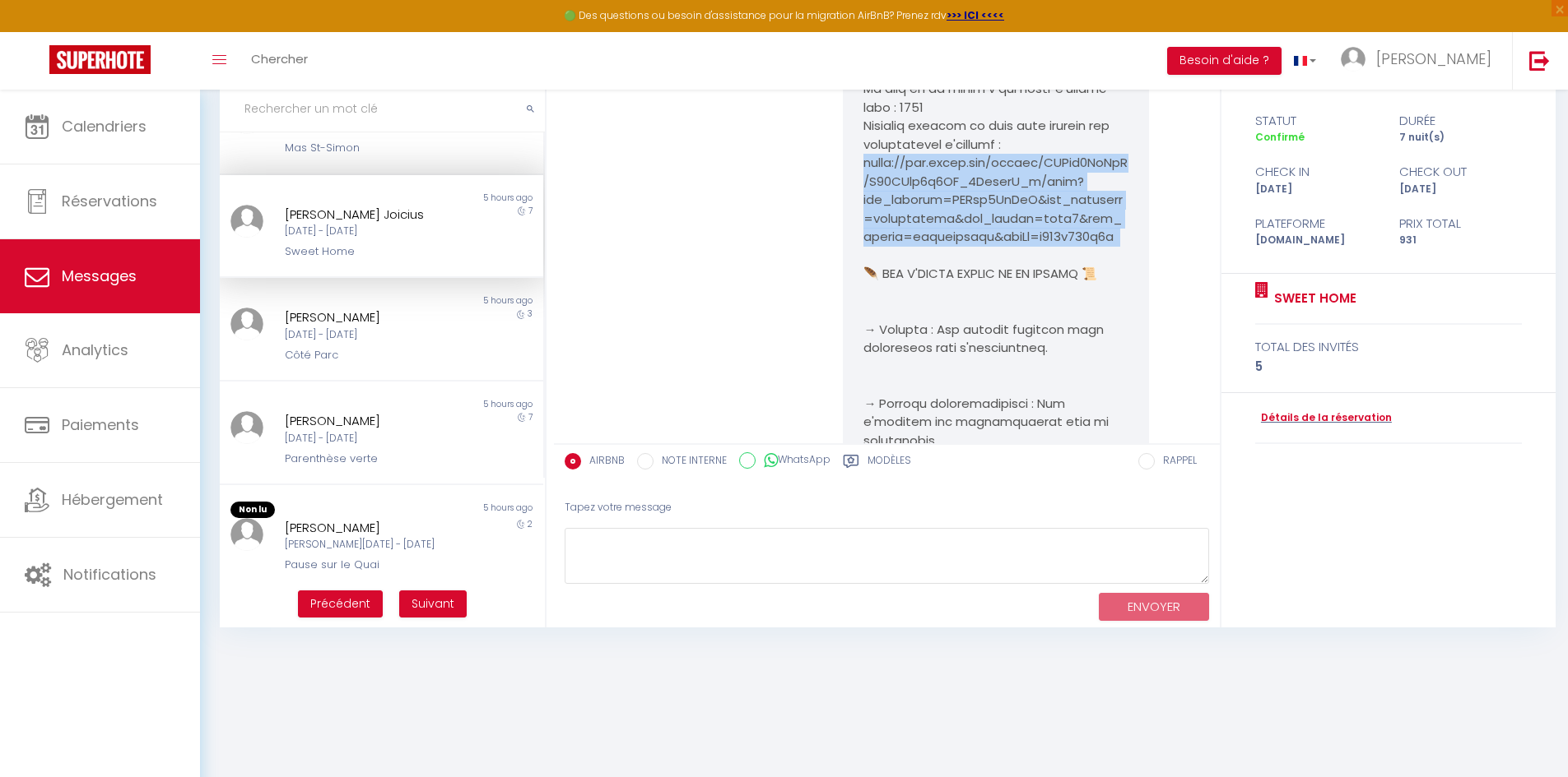
click at [1036, 280] on pre at bounding box center [996, 543] width 265 height 1000
copy pre "https://www.canva.com/design/DAGvj3InWmY/B13KFfd2z5OC_1SqnnwU_w/view?utm_conten…"
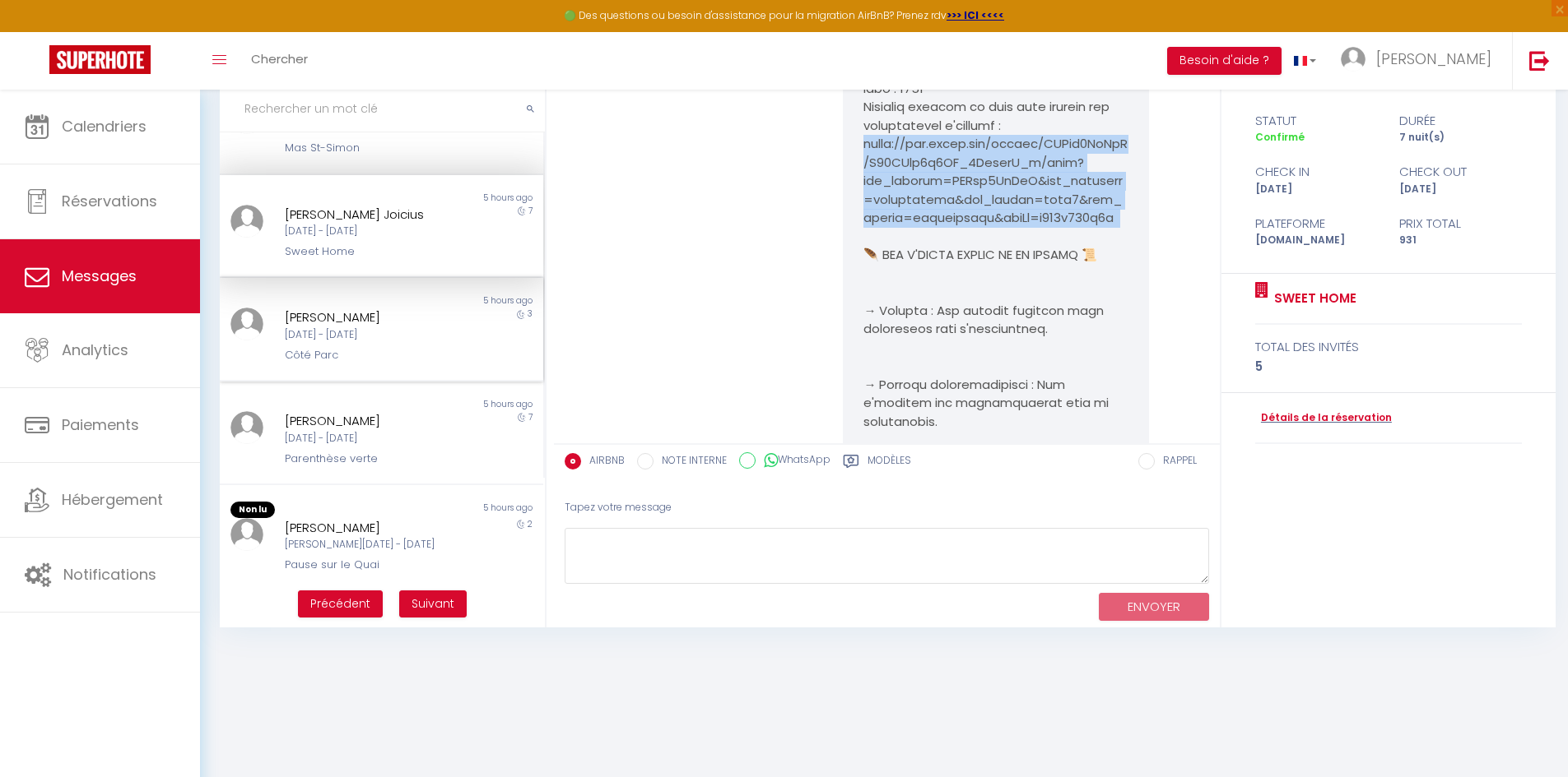
scroll to position [1114, 0]
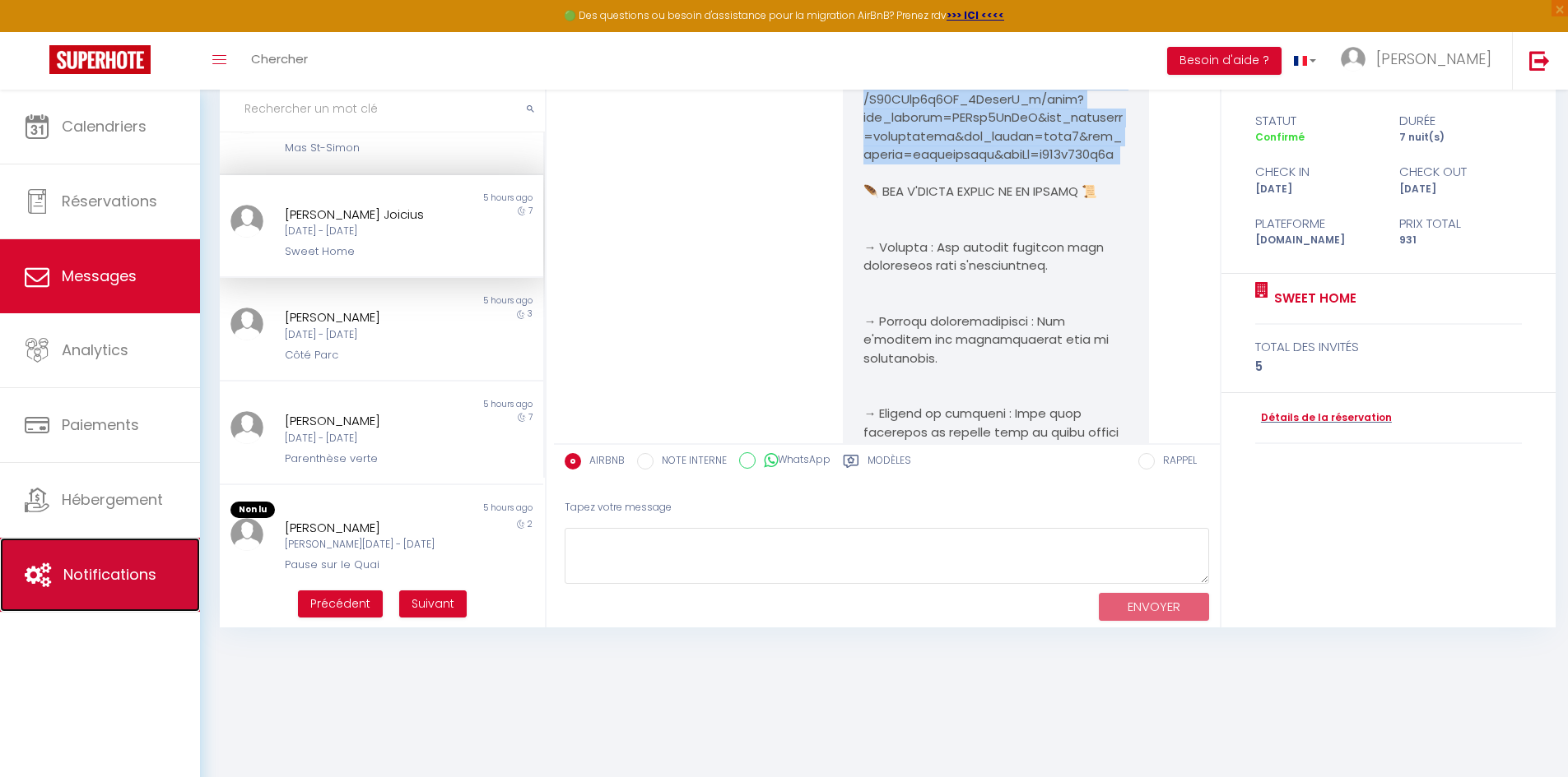
click at [139, 575] on span "Notifications" at bounding box center [109, 574] width 93 height 20
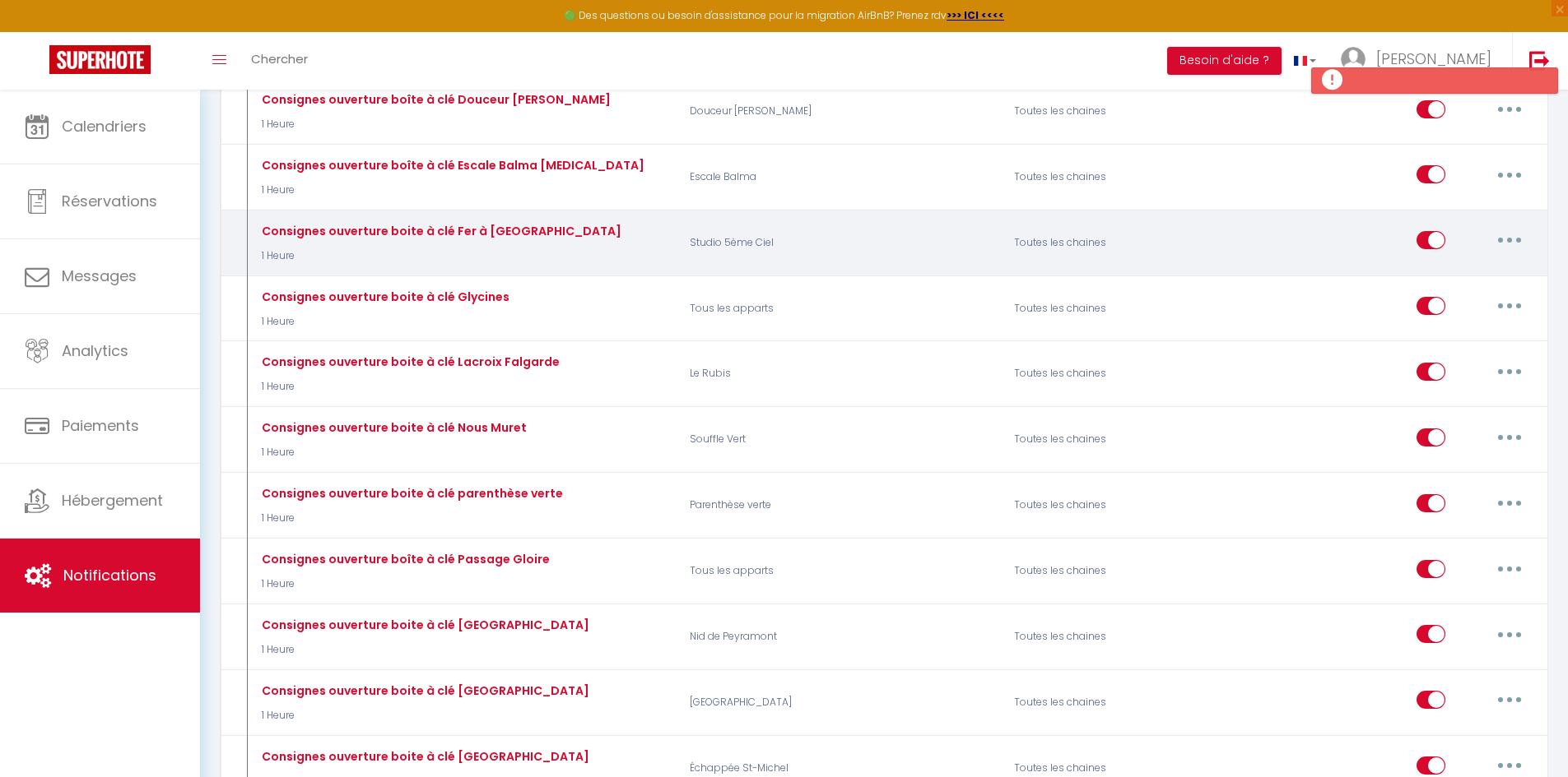
scroll to position [4031, 0]
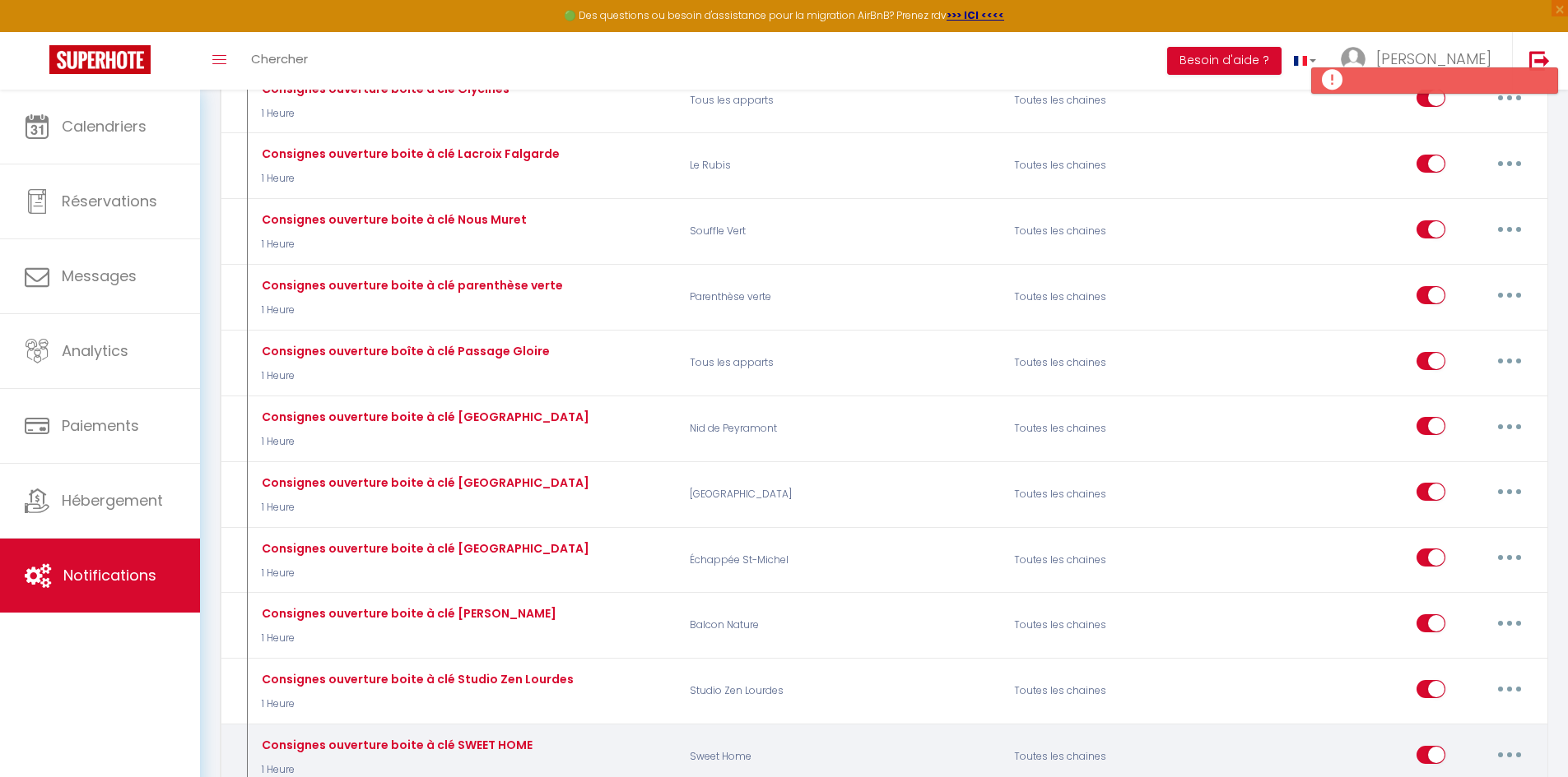
drag, startPoint x: 1510, startPoint y: 754, endPoint x: 1501, endPoint y: 758, distance: 9.8
click at [1510, 754] on icon "button" at bounding box center [1509, 755] width 5 height 5
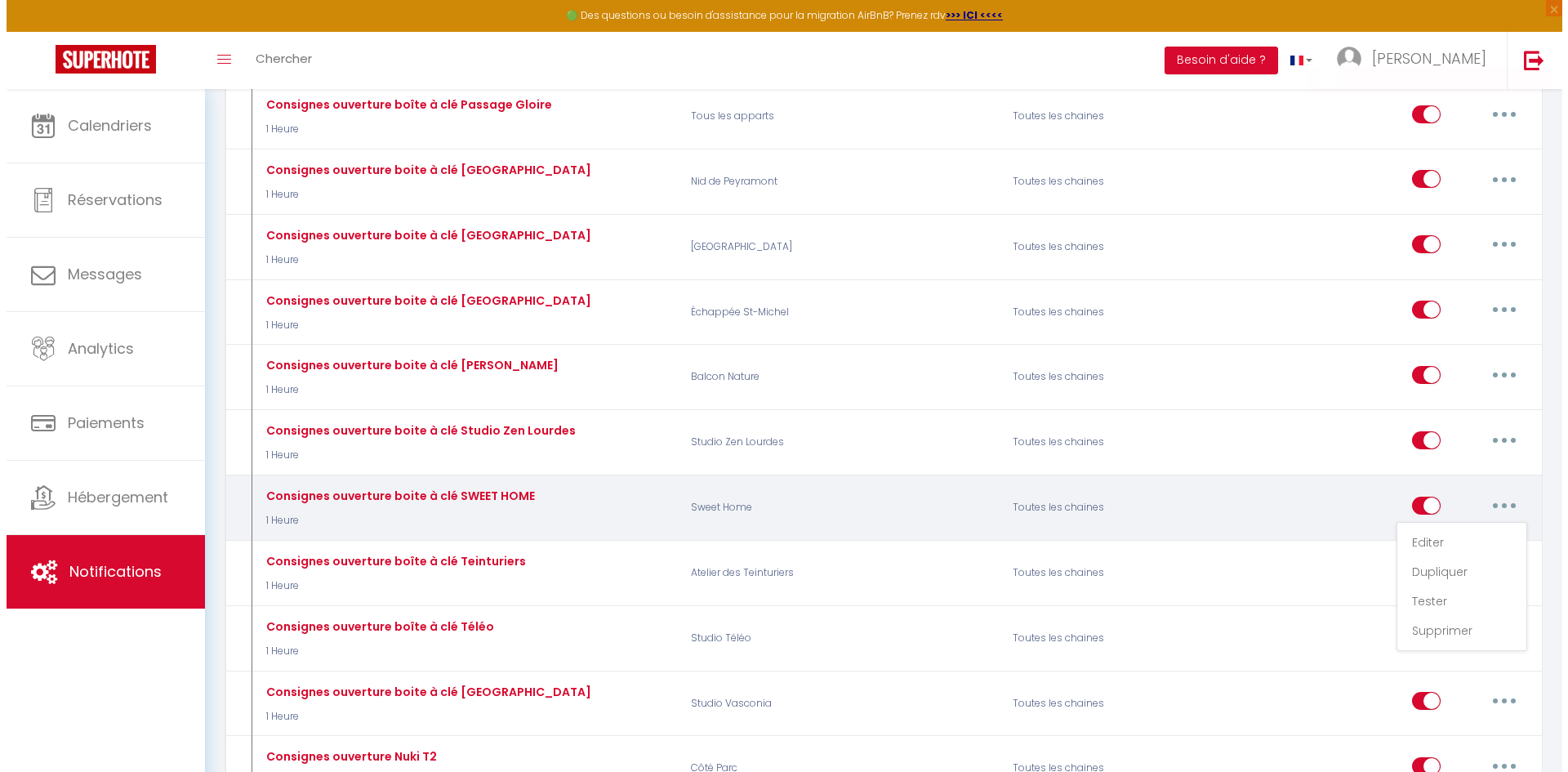
scroll to position [4250, 0]
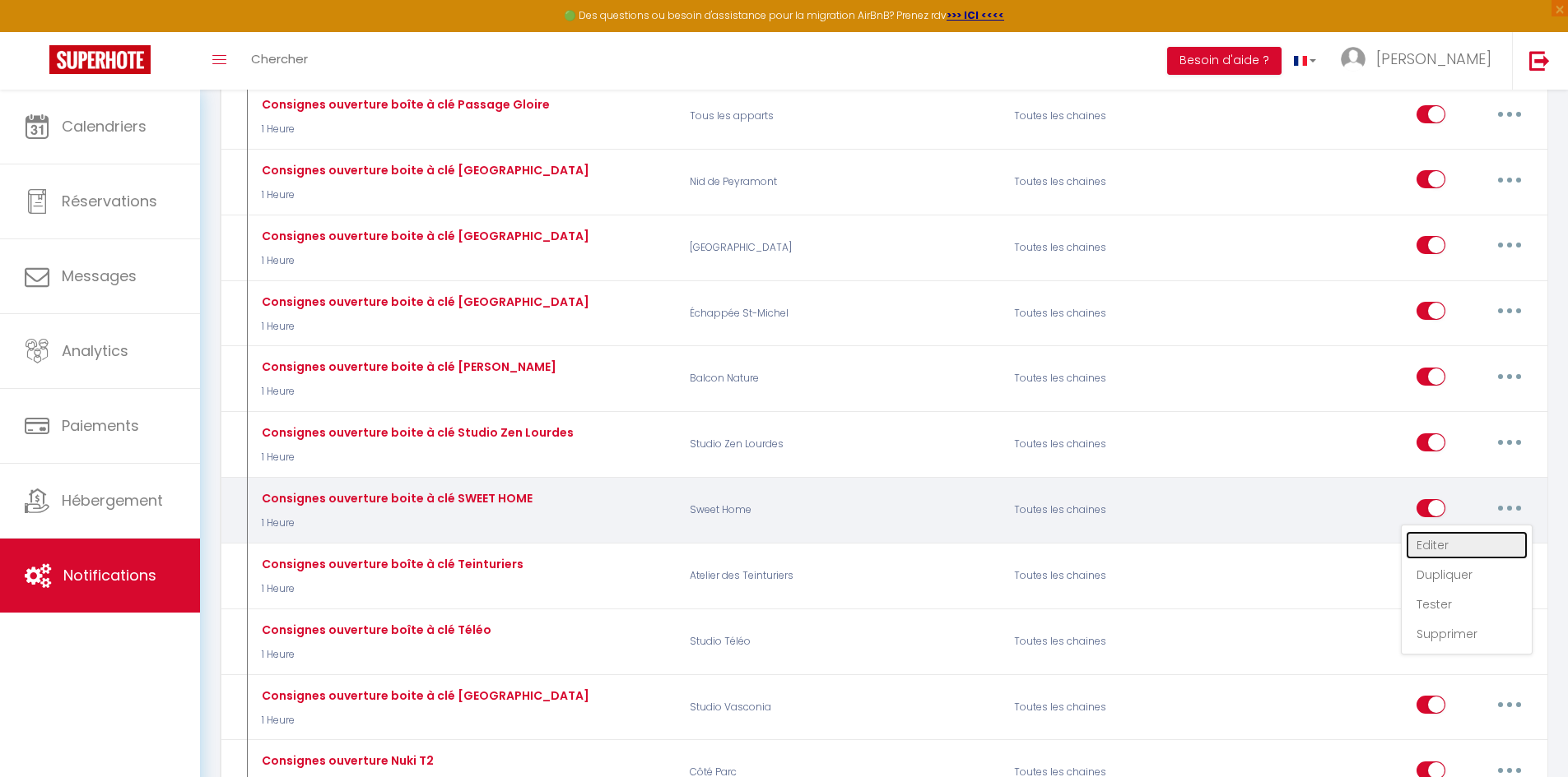
click at [1464, 536] on link "Editer" at bounding box center [1466, 545] width 122 height 28
type input "Consignes ouverture boite à clé SWEET HOME"
select select "1 Heure"
select select "if_deposit_is_paid"
checkbox input "true"
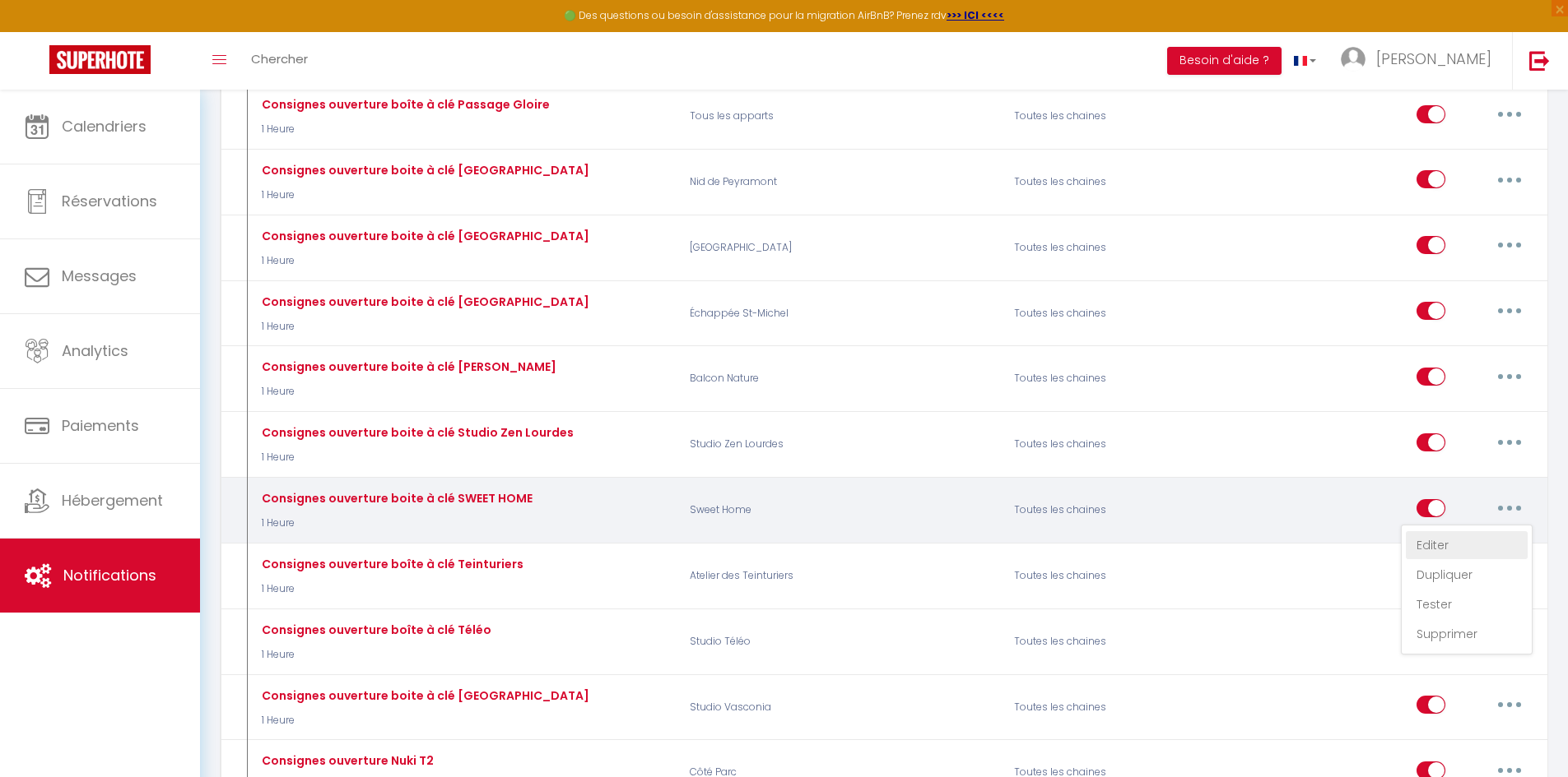
checkbox input "false"
radio input "true"
type input "Instructions d'arrivée"
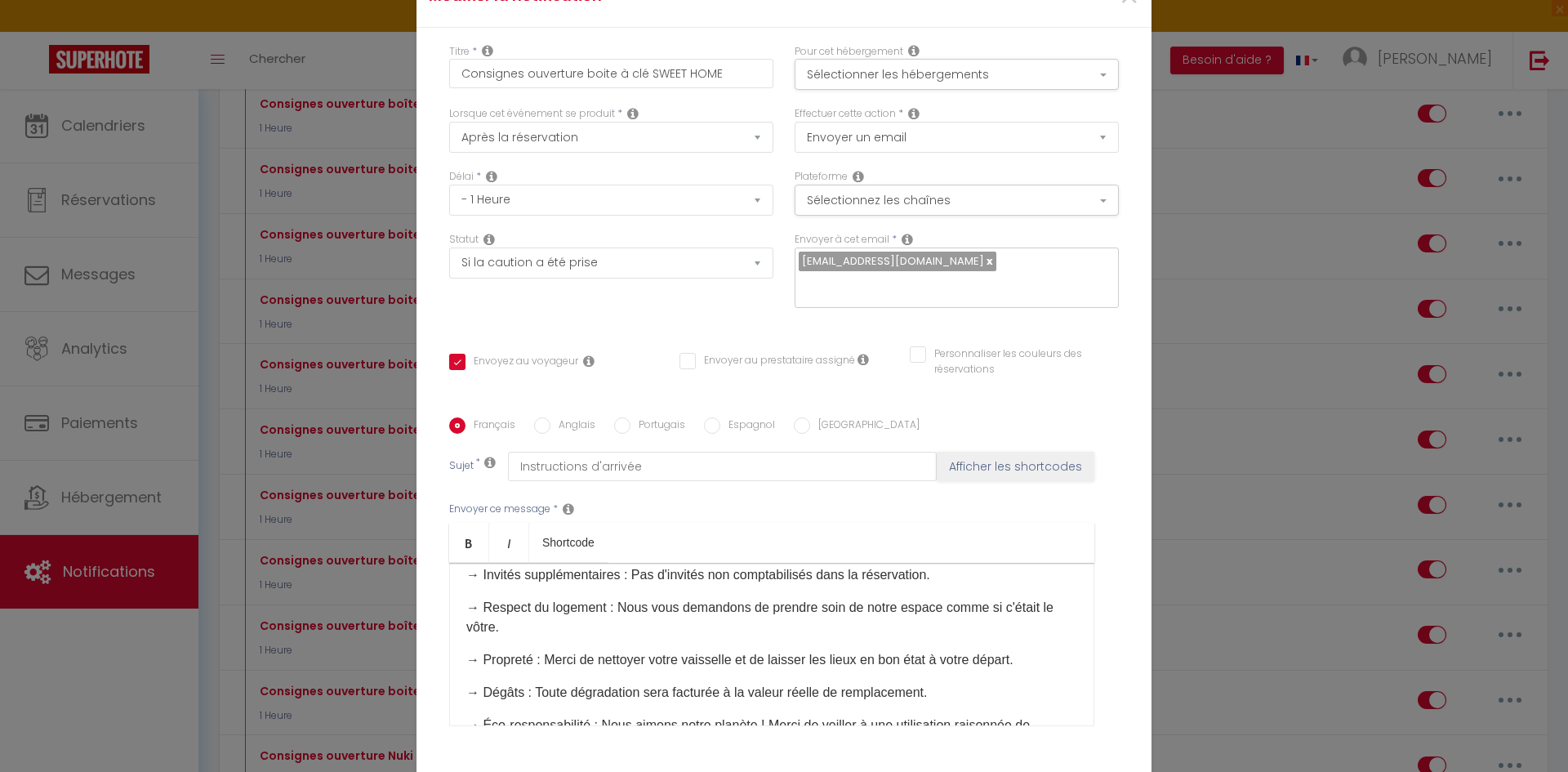
scroll to position [164, 0]
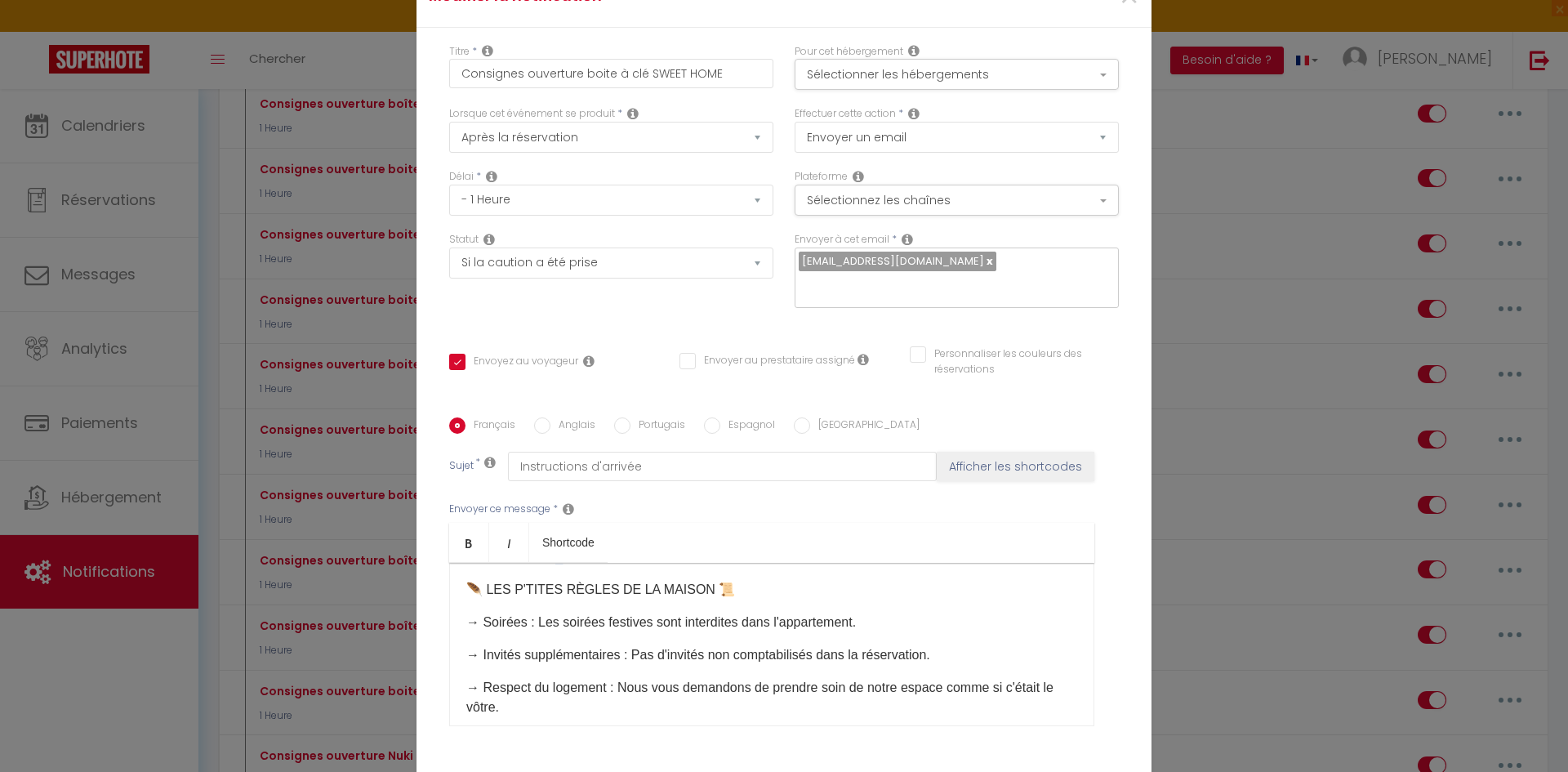
click at [688, 567] on p "[URL][DOMAIN_NAME] ​" at bounding box center [772, 558] width 611 height 20
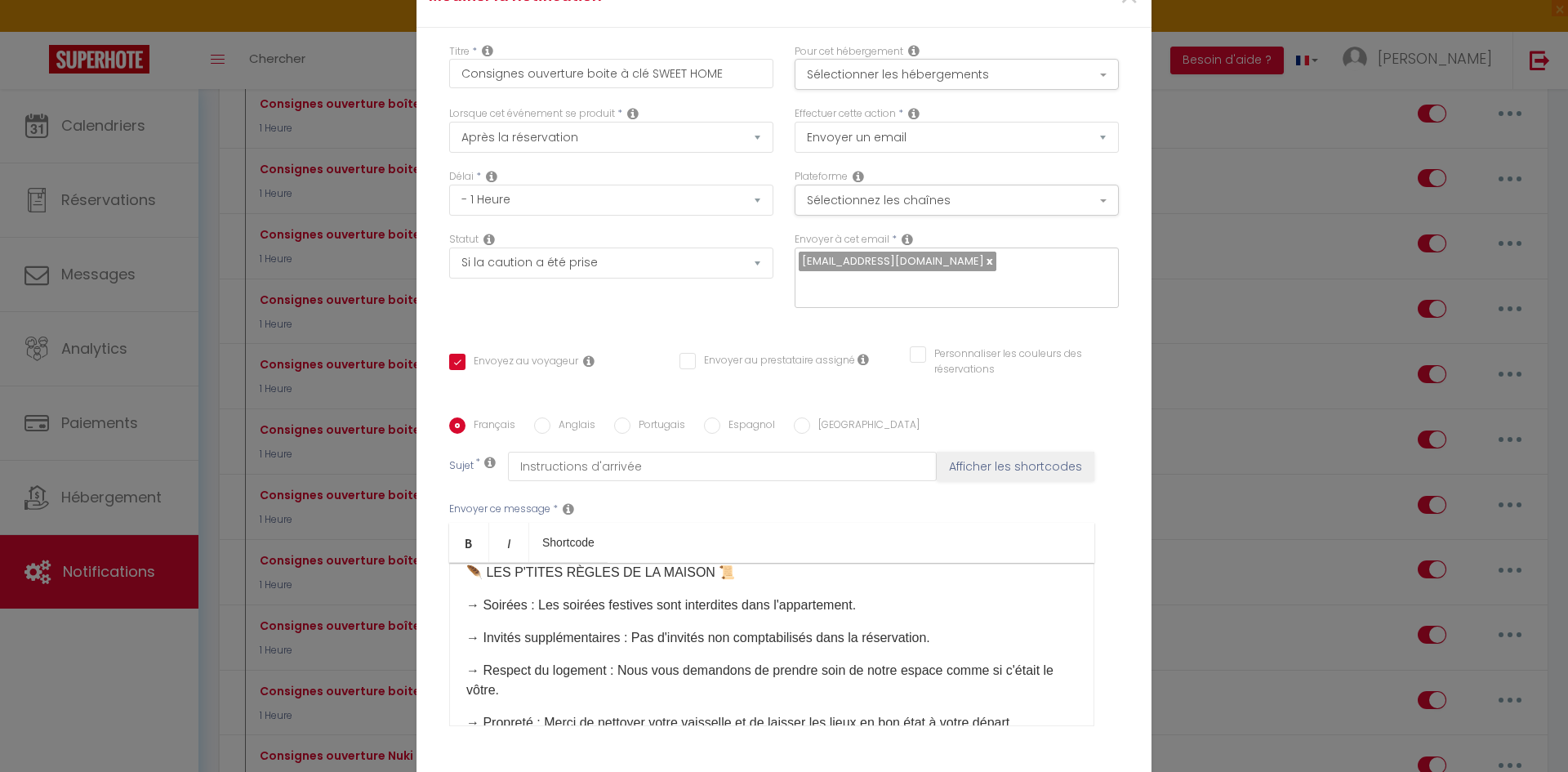
scroll to position [66, 0]
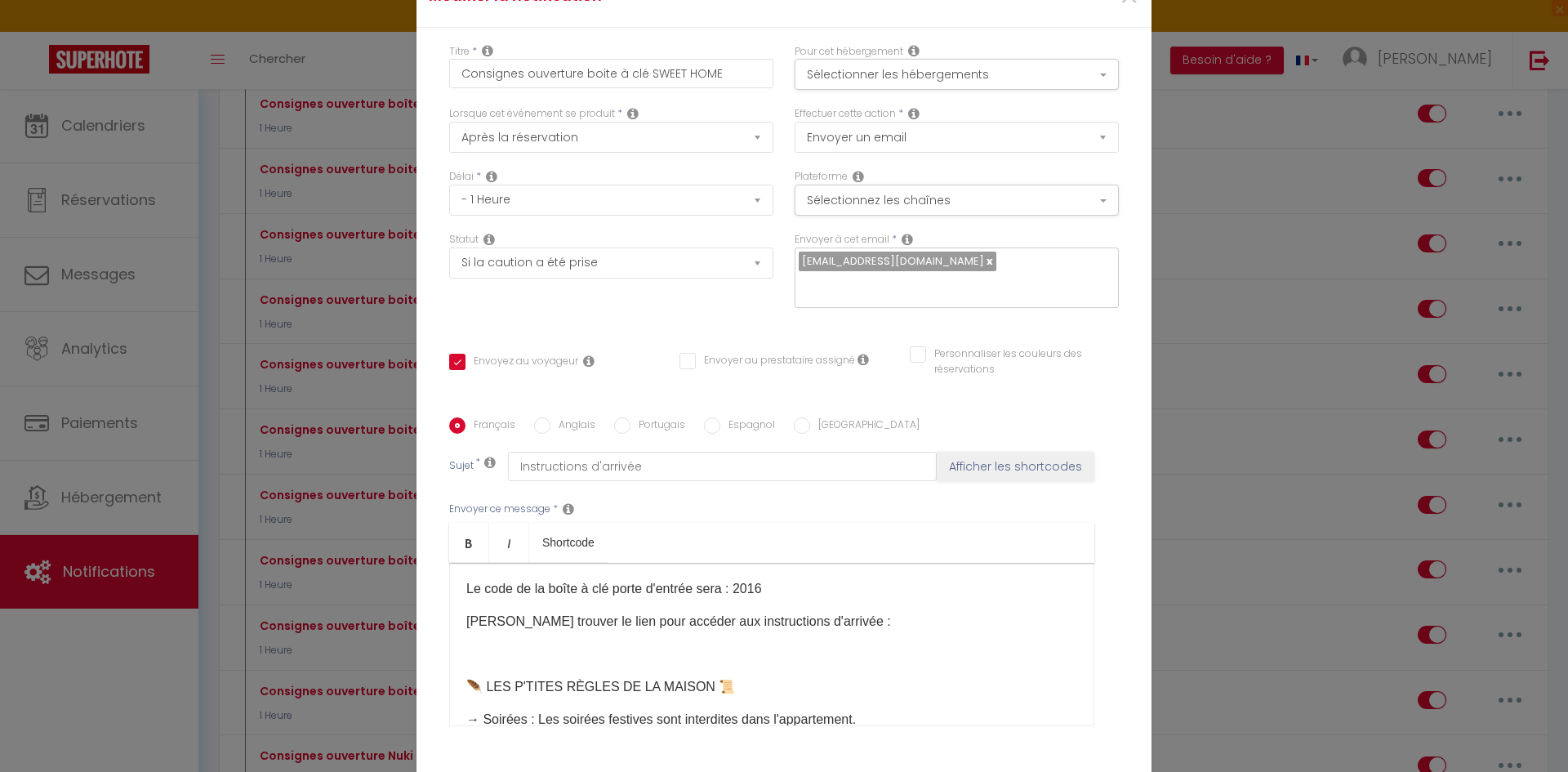
click at [959, 634] on div "Bonjour [GUEST:FIRST_NAME], Le code de la boîte à clé portail sera : 1986 Le co…" at bounding box center [772, 645] width 645 height 164
click at [523, 651] on p at bounding box center [772, 655] width 611 height 20
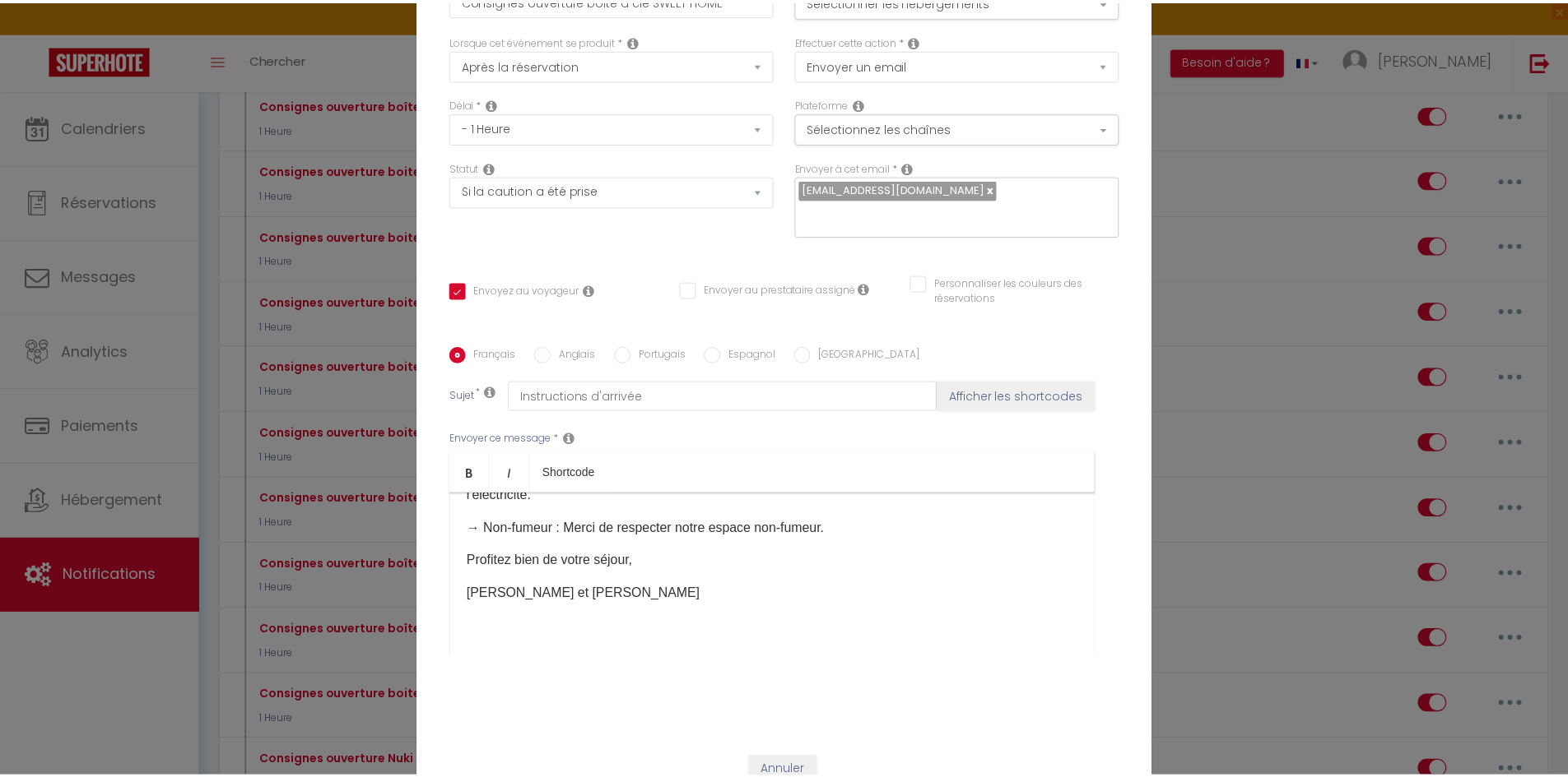
scroll to position [129, 0]
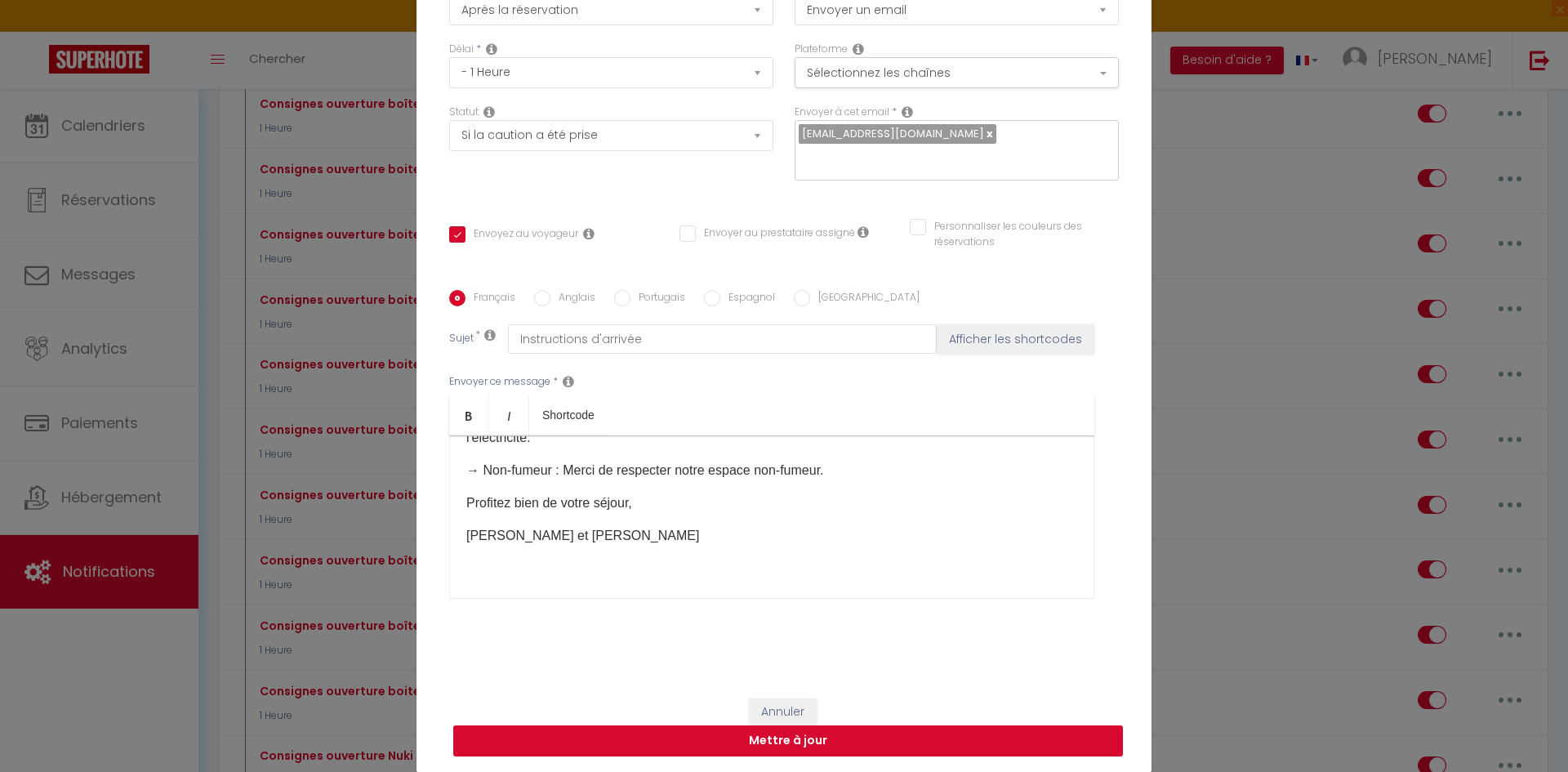
click at [894, 735] on button "Mettre à jour" at bounding box center [788, 741] width 670 height 31
checkbox input "true"
checkbox input "false"
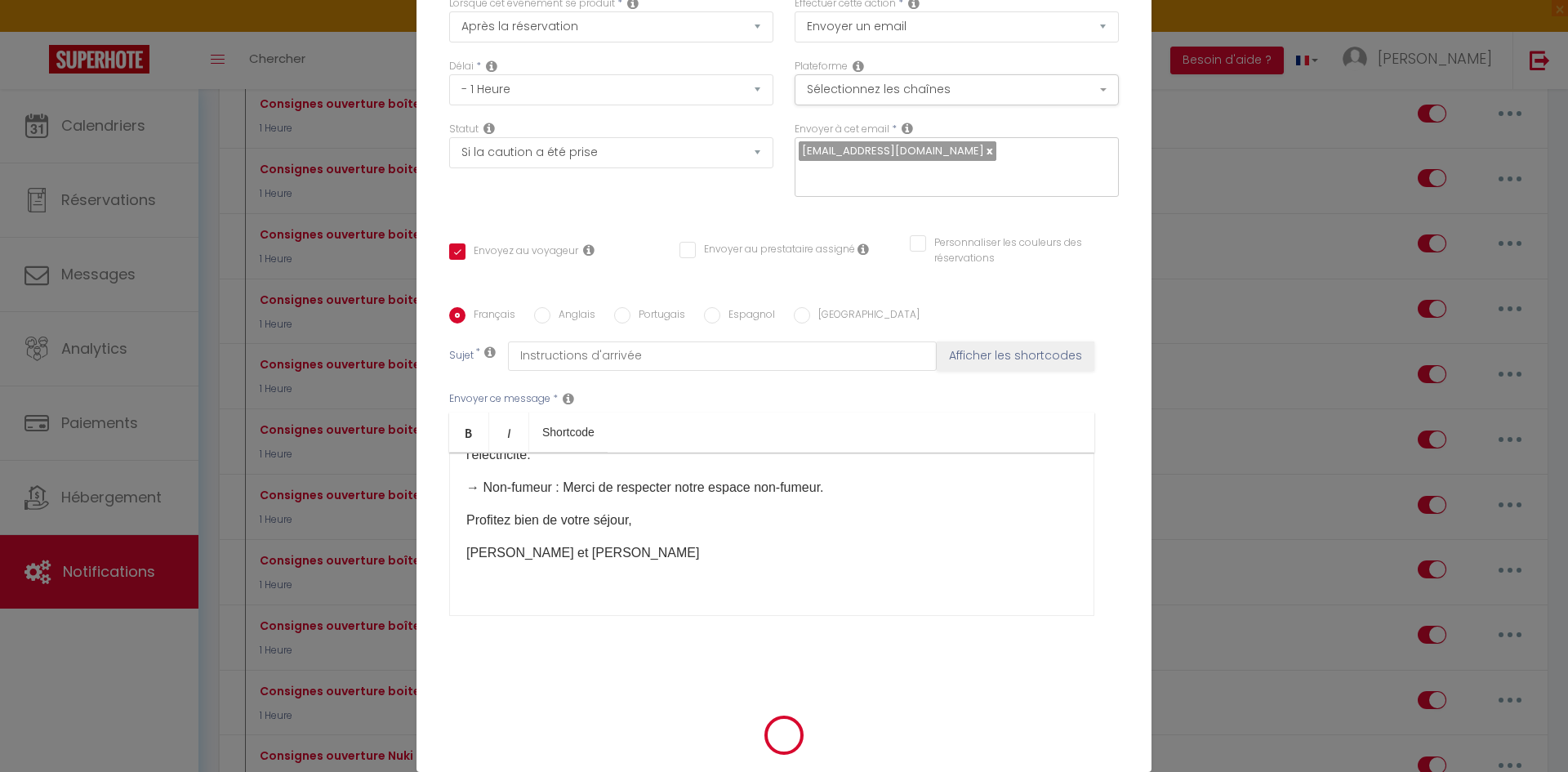
select select "1"
select select
checkbox input "false"
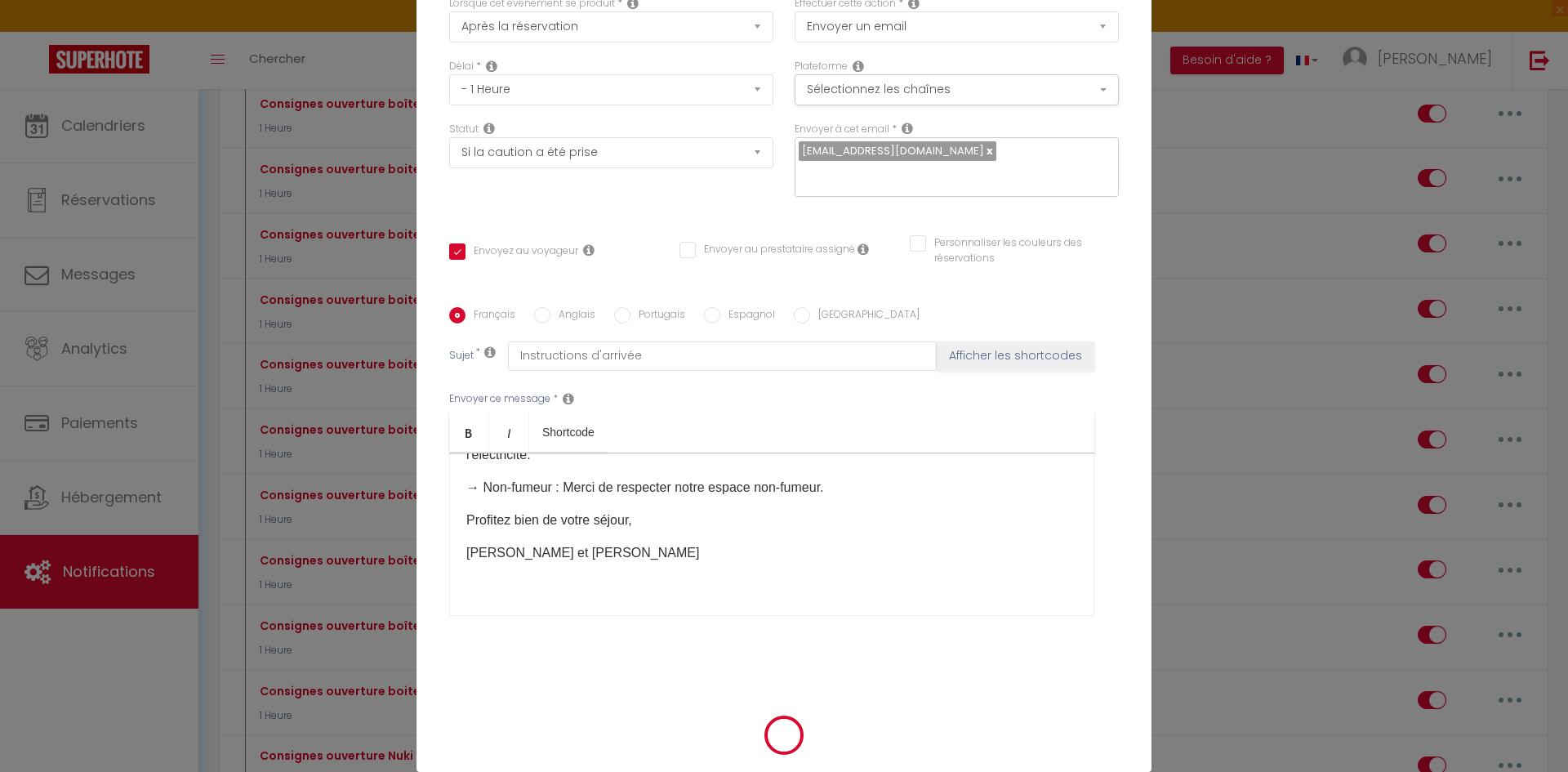
checkbox input "false"
radio input "false"
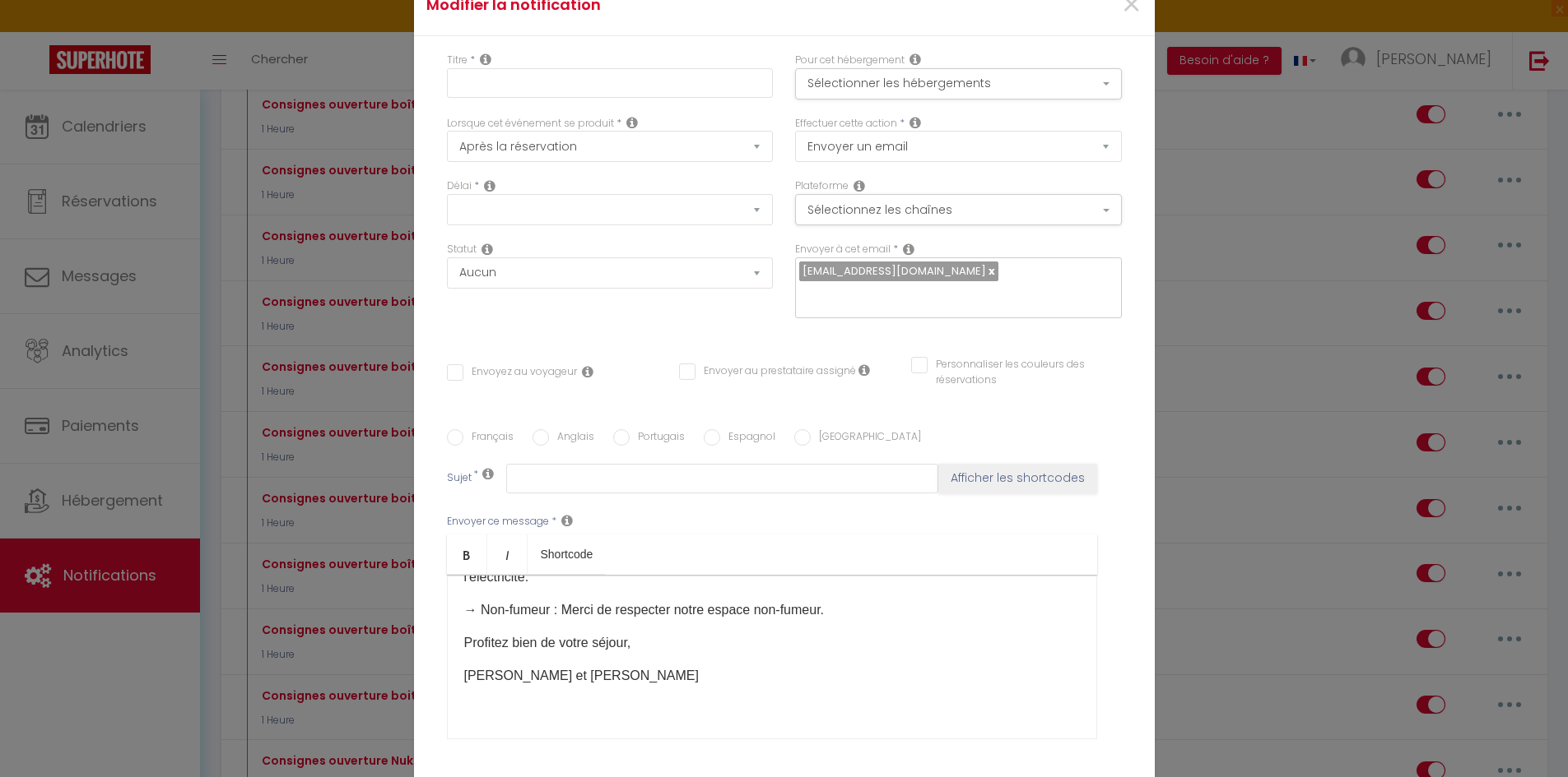
select select
checkbox input "false"
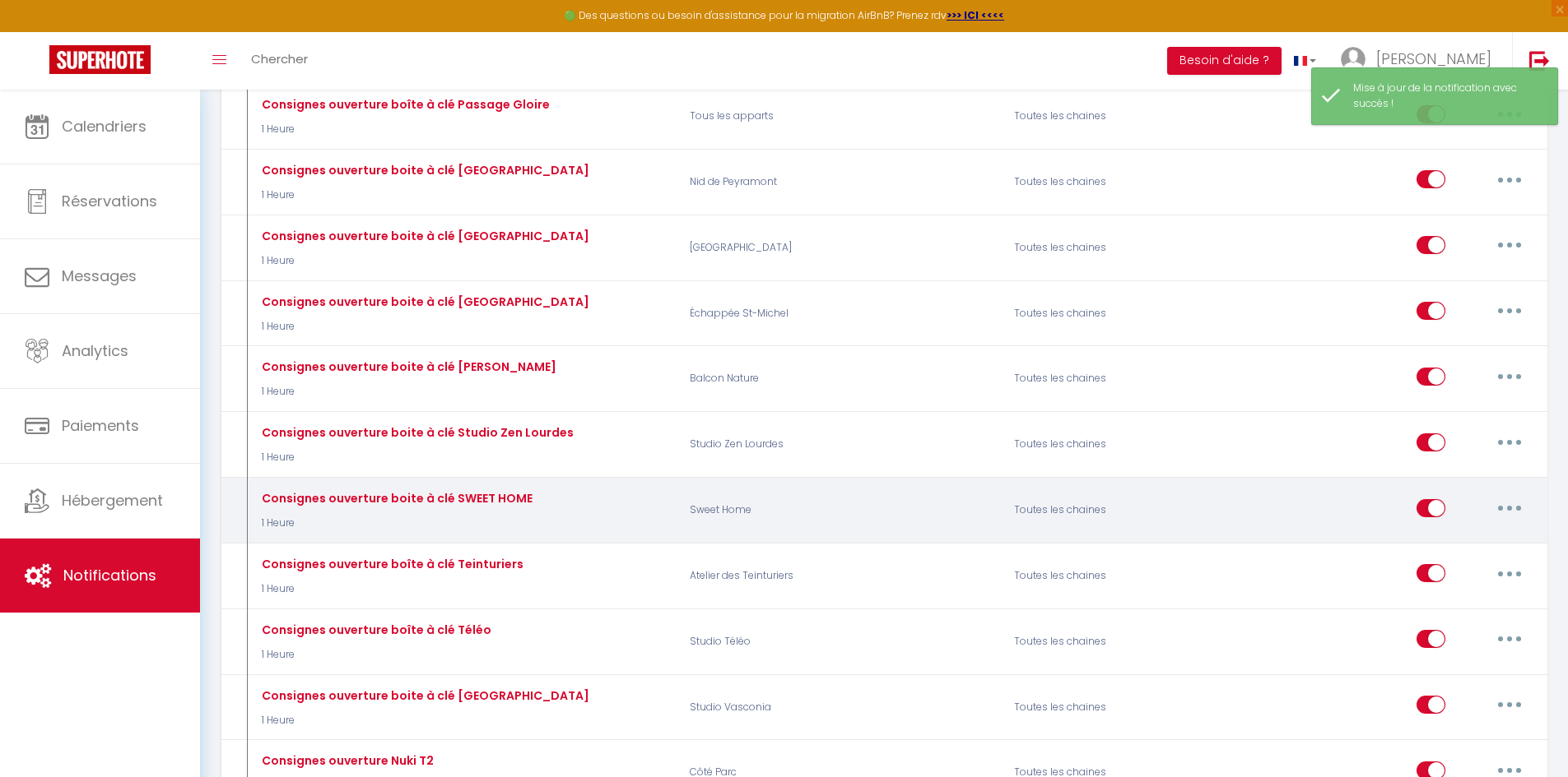
click at [1512, 500] on button "button" at bounding box center [1509, 507] width 46 height 26
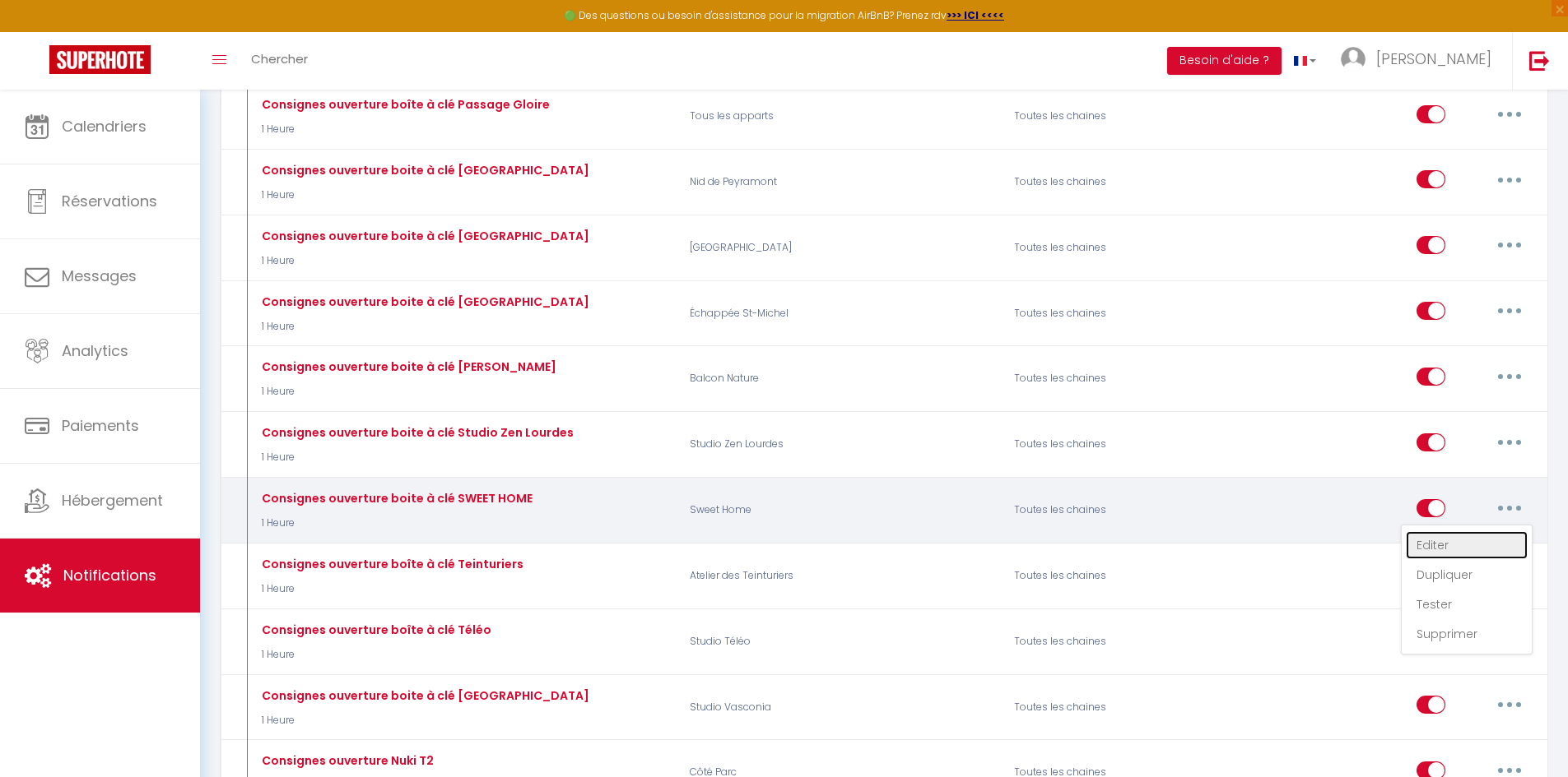
click at [1474, 534] on link "Editer" at bounding box center [1466, 545] width 122 height 28
type input "Consignes ouverture boite à clé SWEET HOME"
select select "1 Heure"
select select "if_deposit_is_paid"
checkbox input "true"
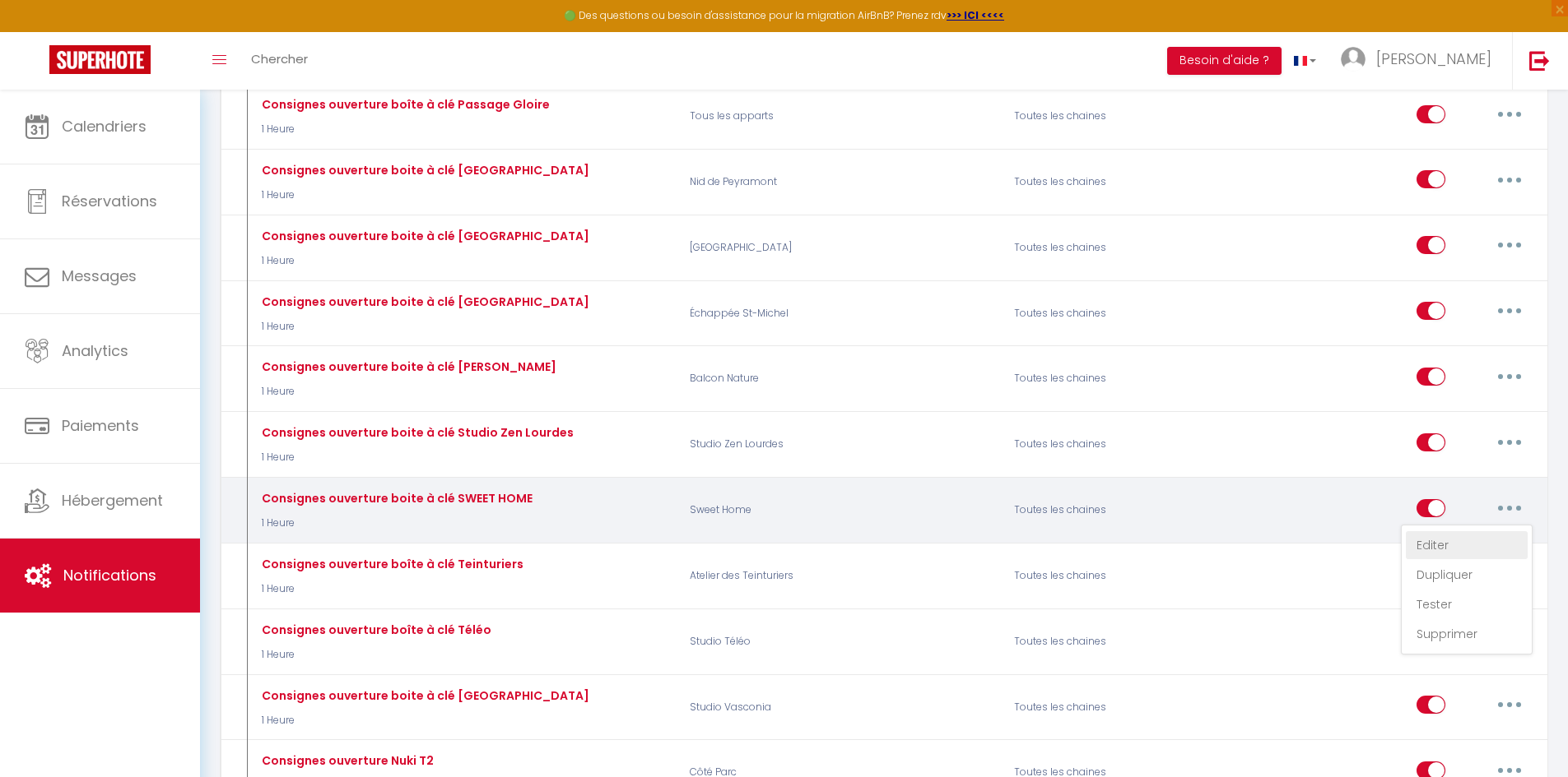
checkbox input "false"
radio input "true"
type input "Instructions d'arrivée"
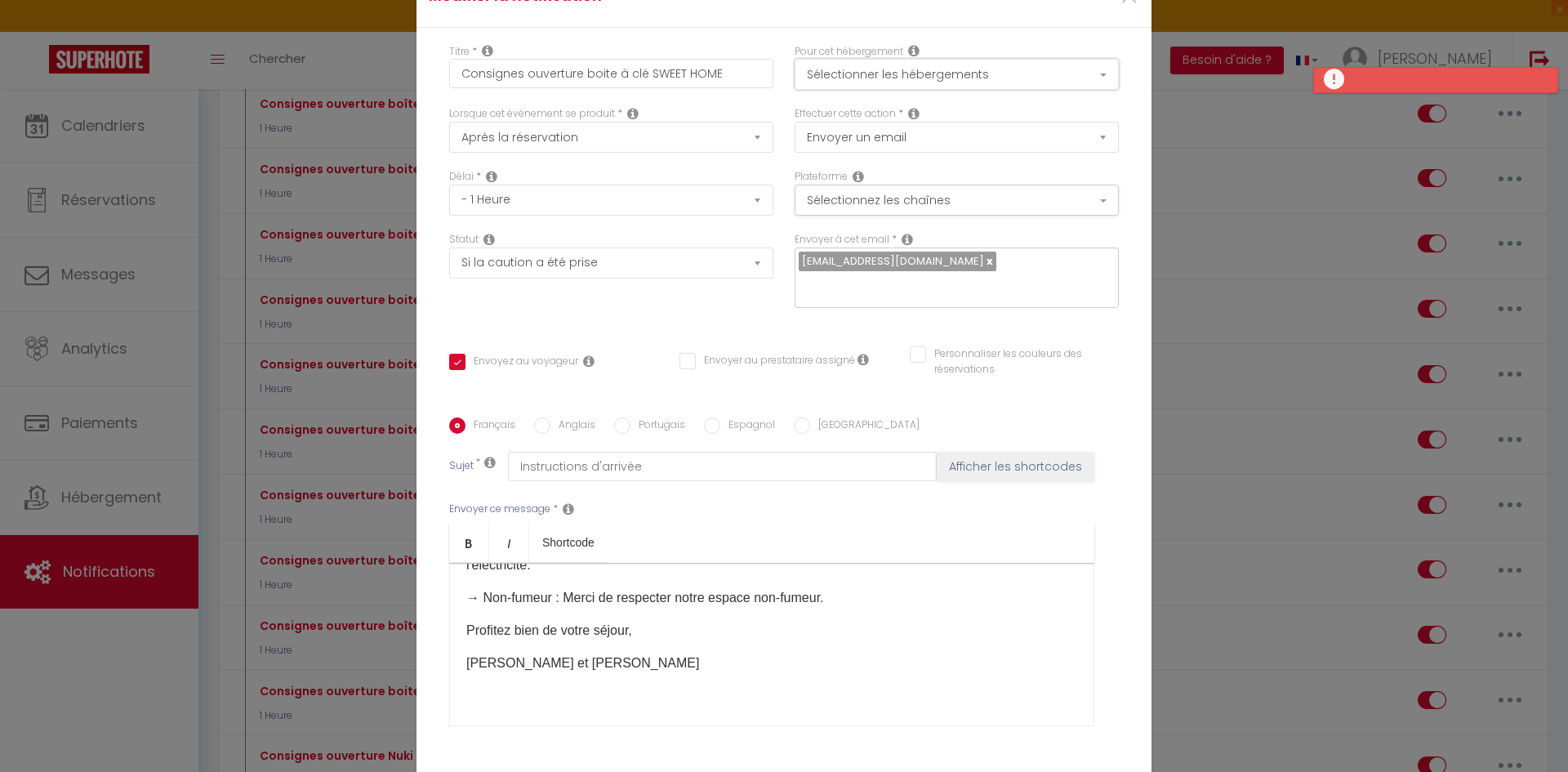
click at [937, 67] on button "Sélectionner les hébergements" at bounding box center [956, 74] width 324 height 31
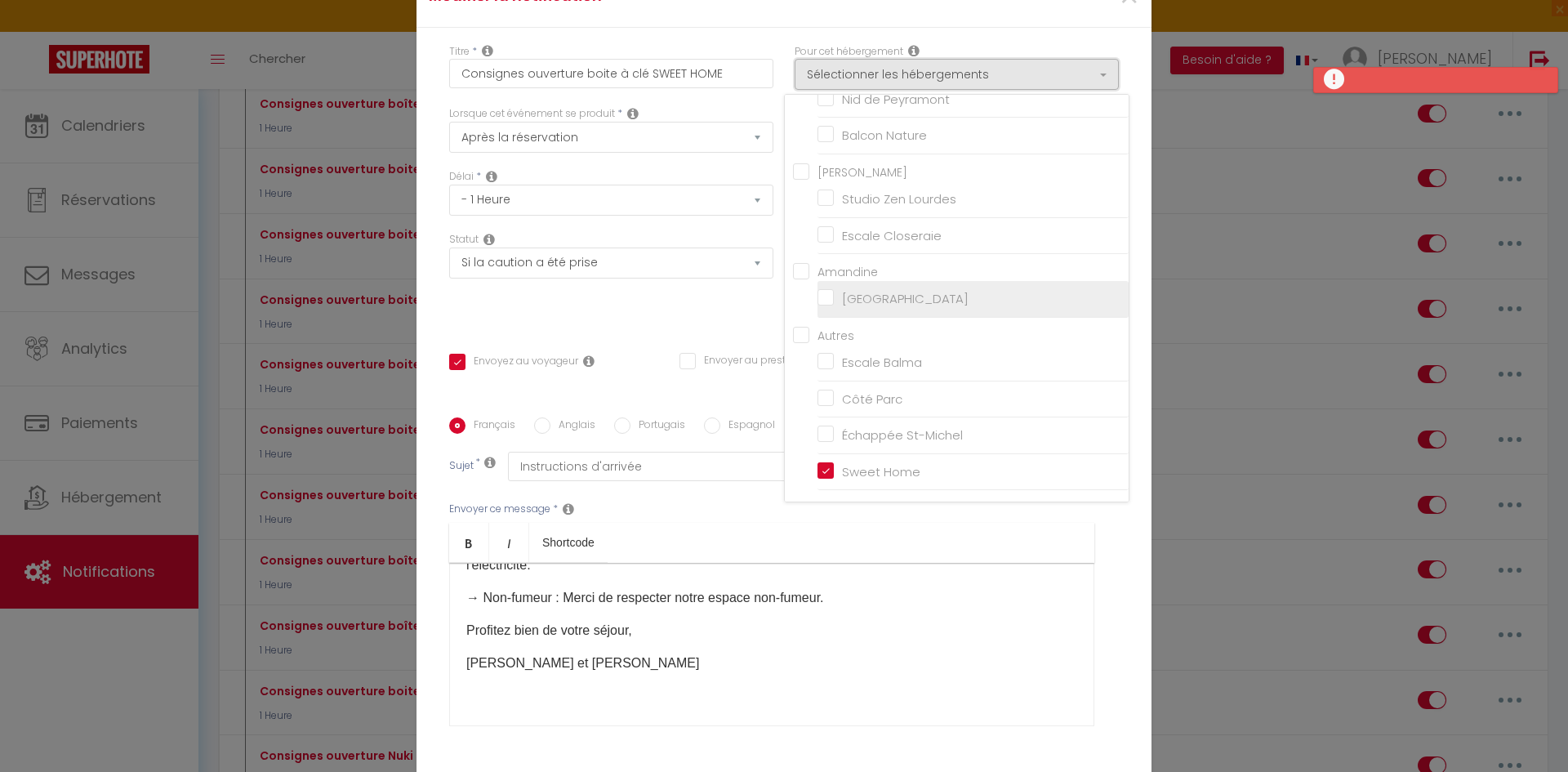
scroll to position [582, 0]
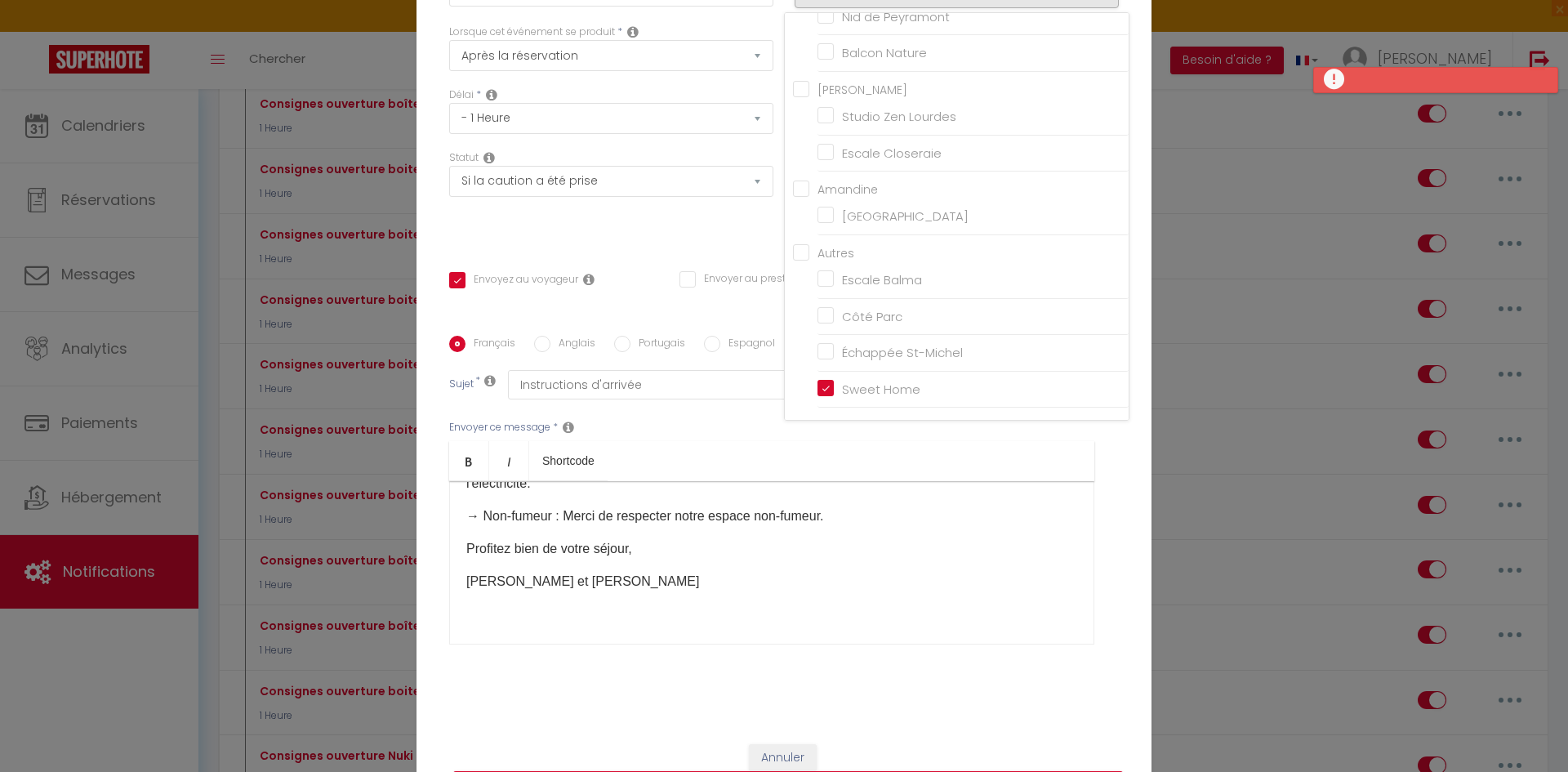
drag, startPoint x: 1218, startPoint y: 539, endPoint x: 1224, endPoint y: 548, distance: 10.8
click at [1224, 548] on div "Modifier la notification × Titre * Consignes ouverture boite à clé SWEET HOME P…" at bounding box center [784, 386] width 1568 height 772
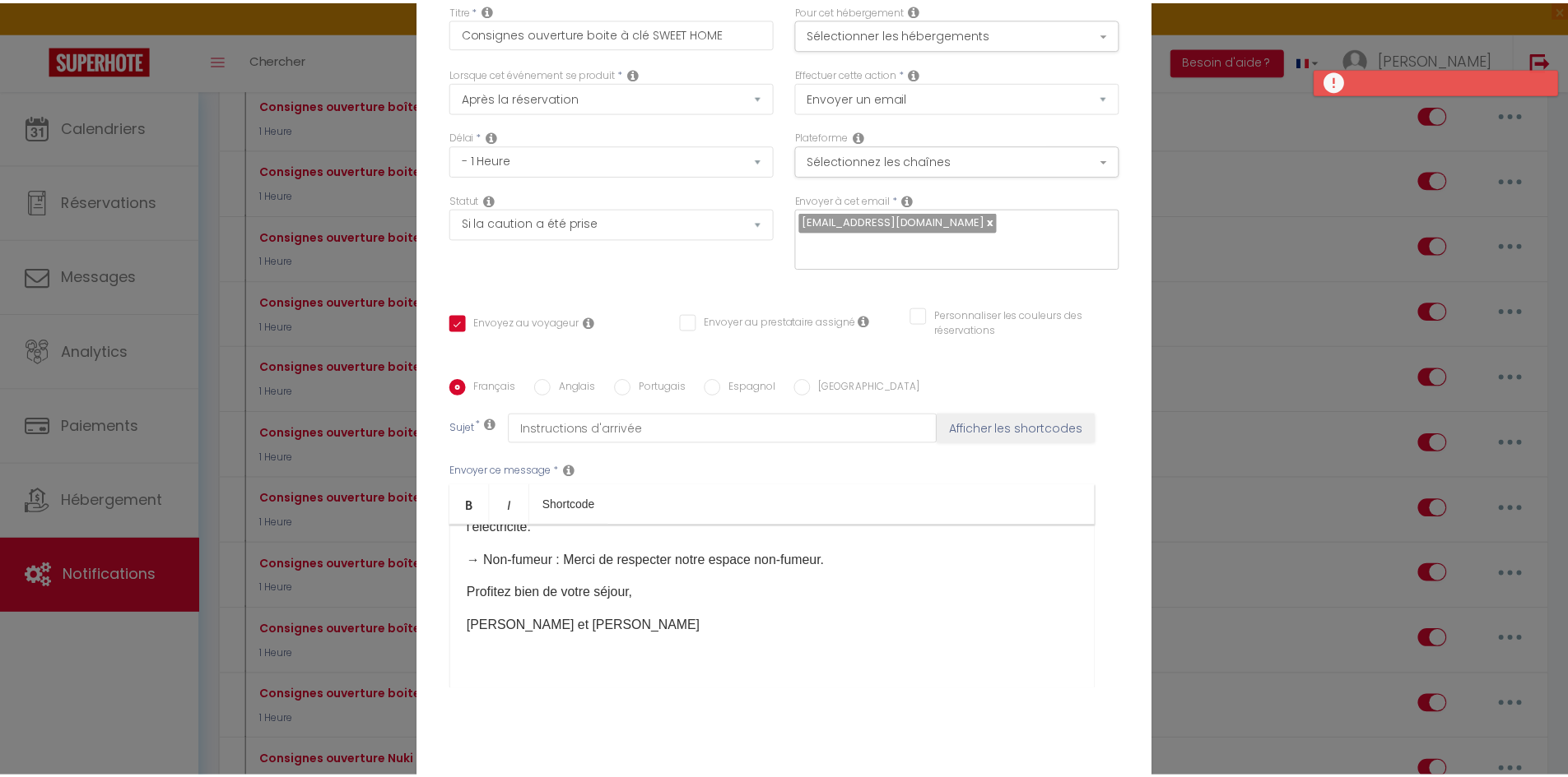
scroll to position [0, 0]
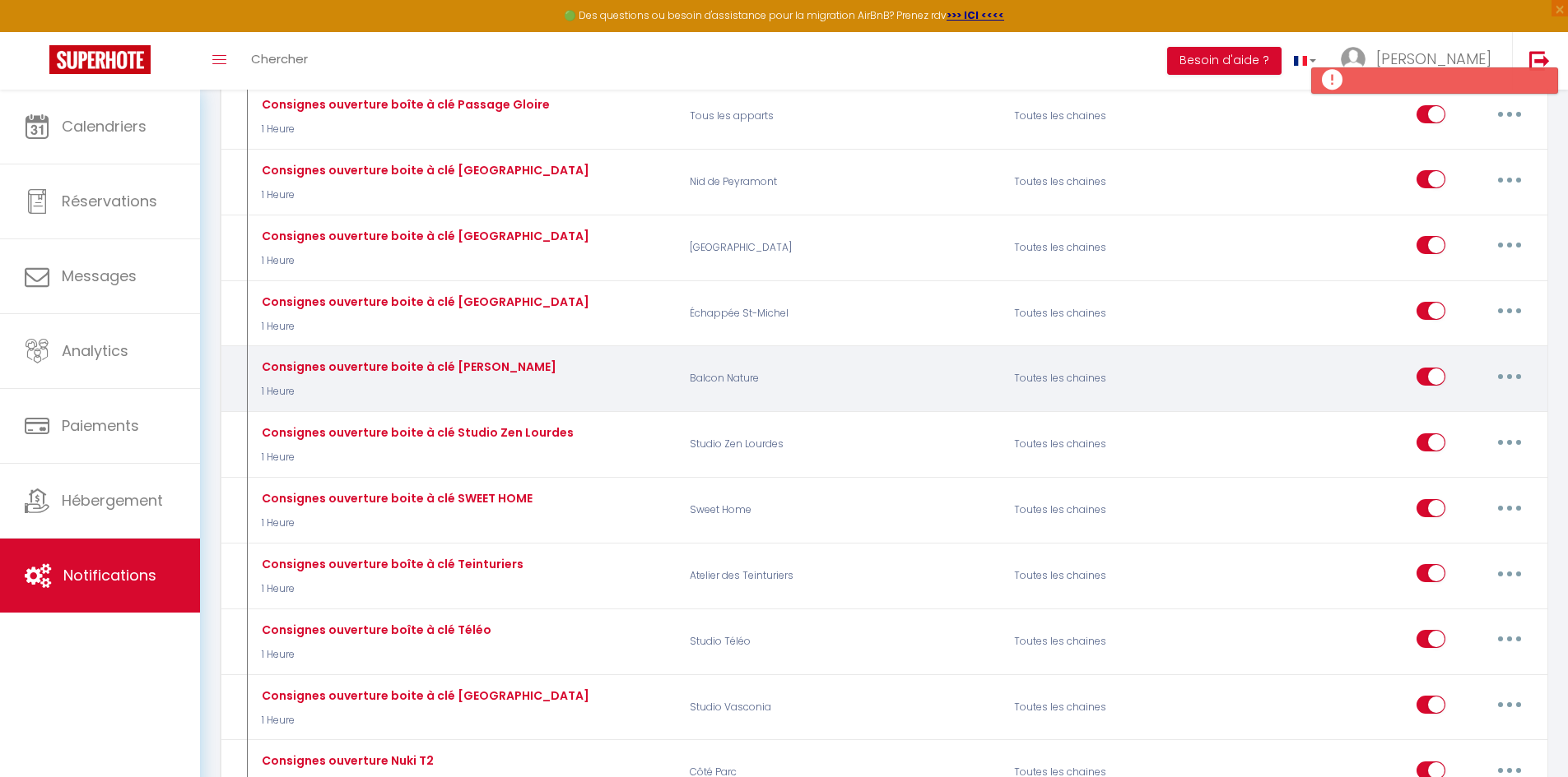
click at [947, 374] on p "Balcon Nature" at bounding box center [841, 379] width 324 height 48
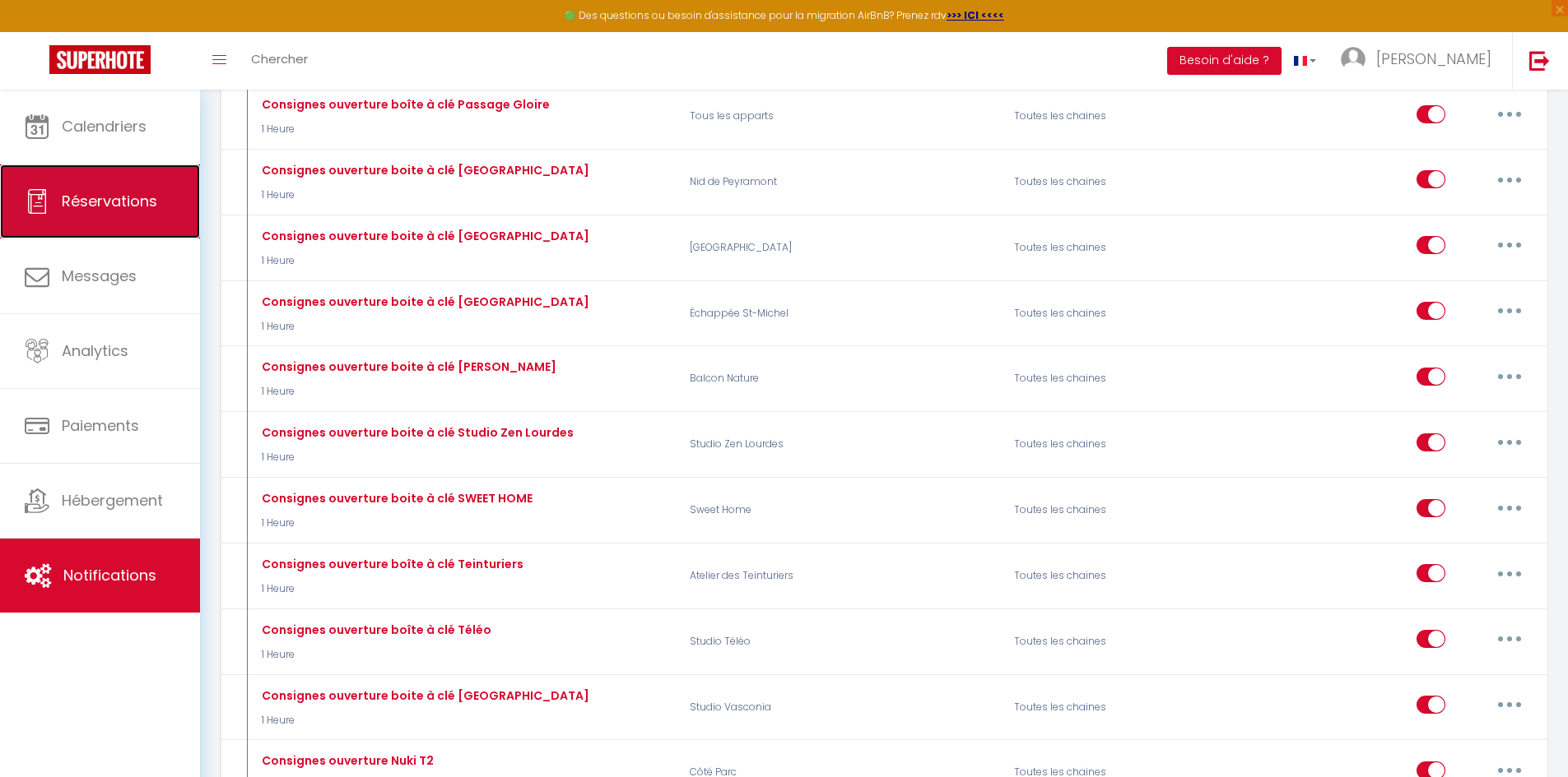
click at [118, 213] on link "Réservations" at bounding box center [100, 201] width 200 height 74
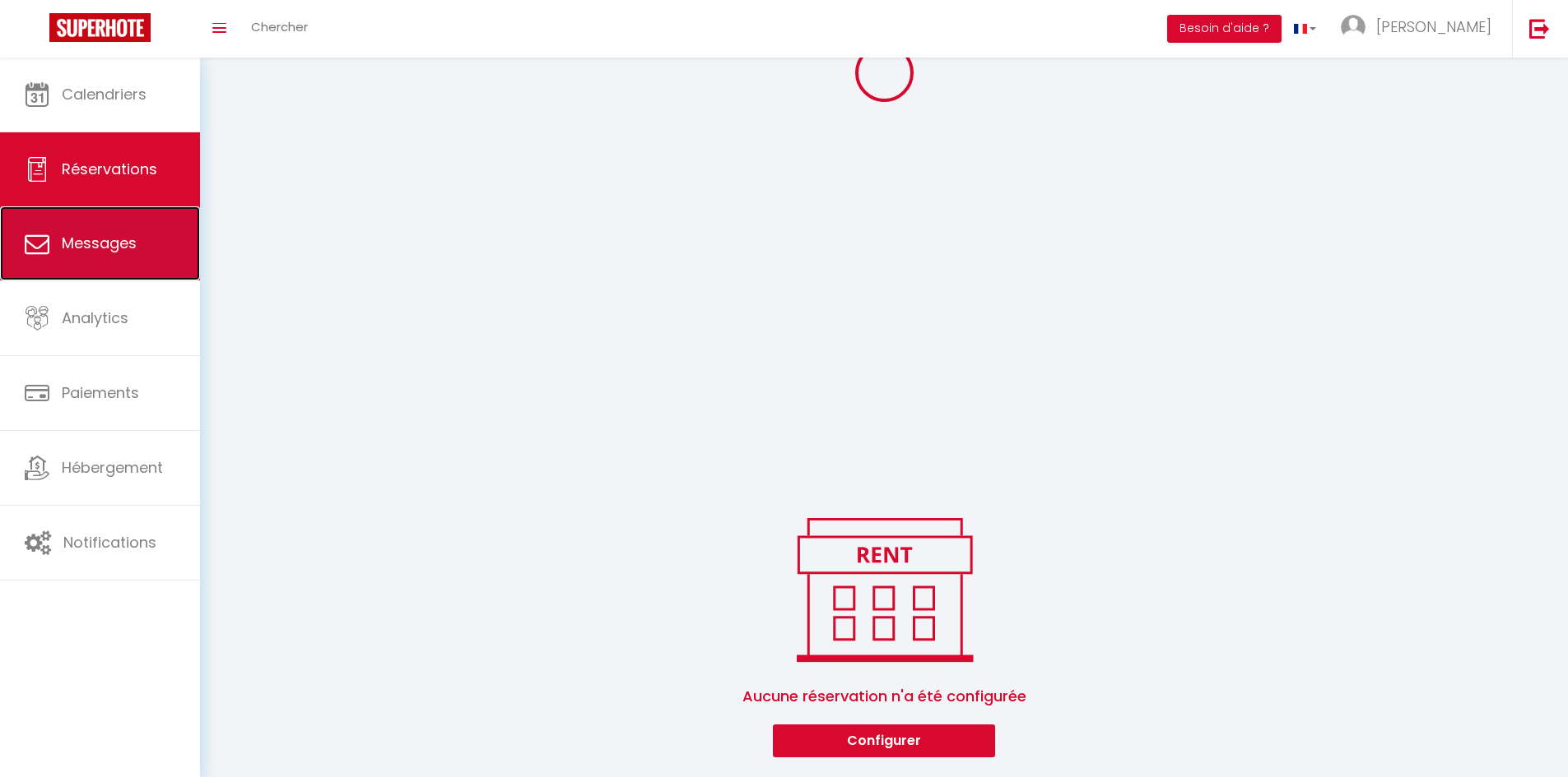
scroll to position [351, 0]
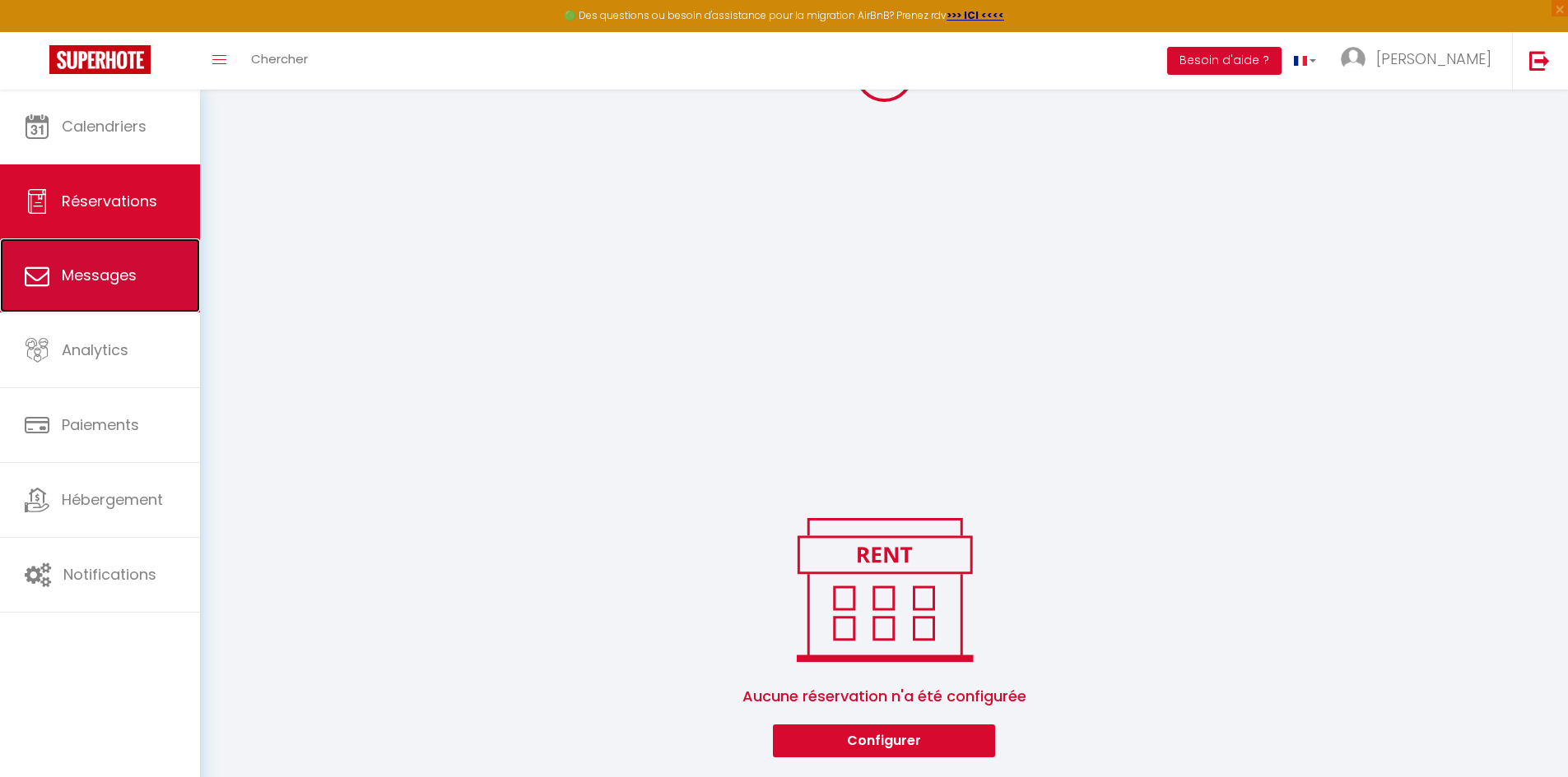
click at [119, 271] on span "Messages" at bounding box center [99, 274] width 75 height 20
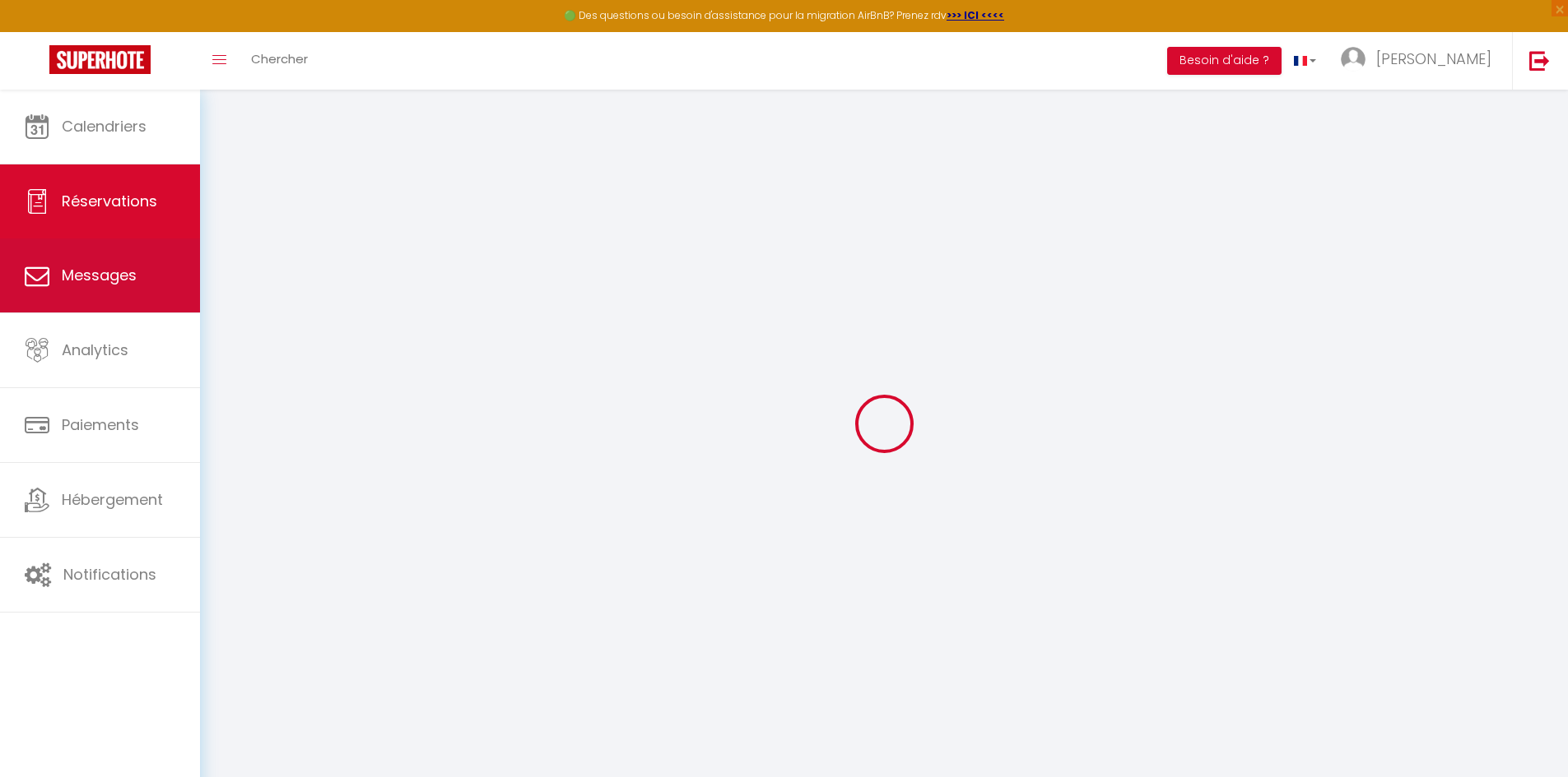
select select "message"
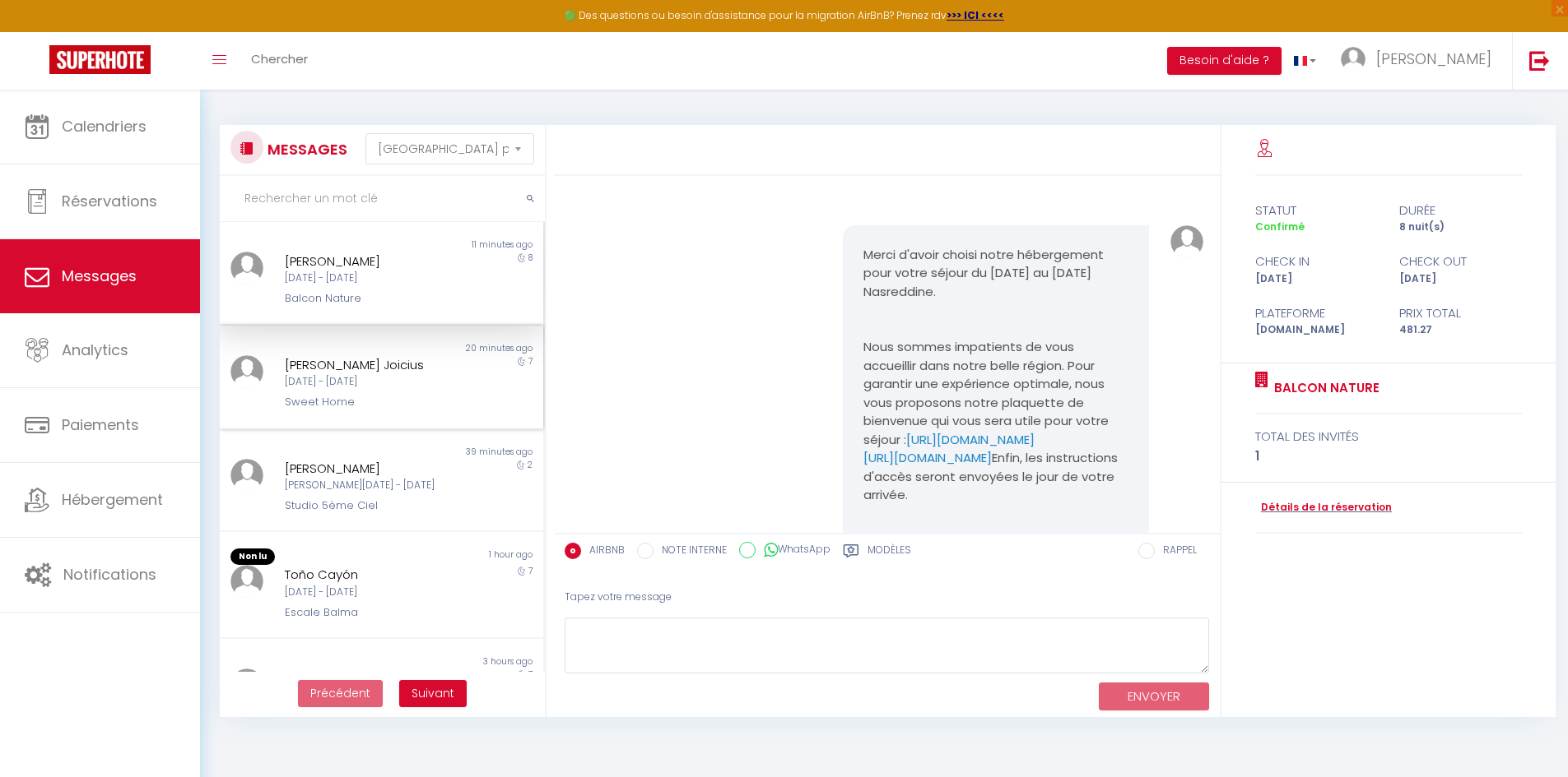
scroll to position [2380, 0]
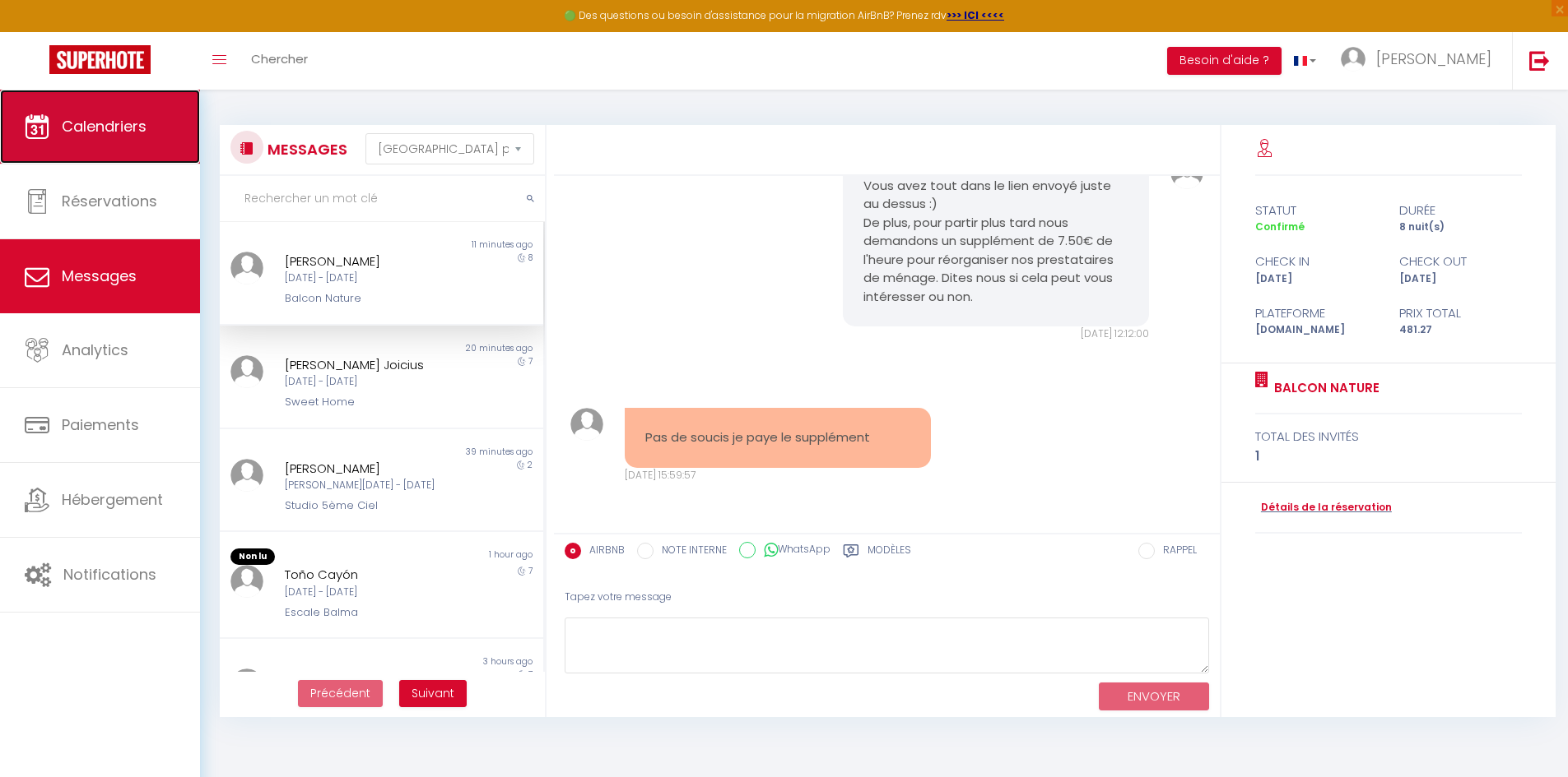
click at [99, 152] on link "Calendriers" at bounding box center [100, 126] width 200 height 74
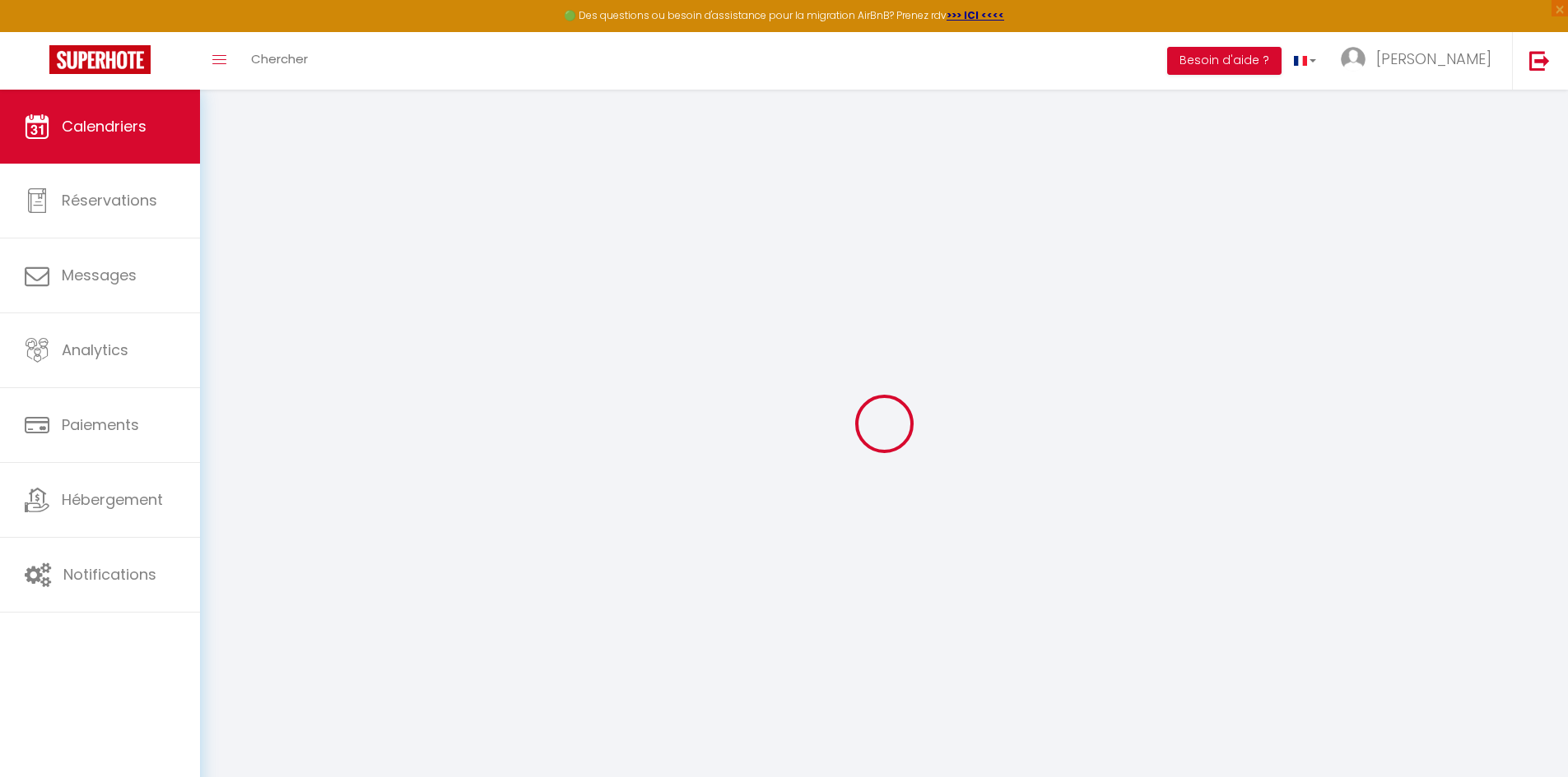
select select
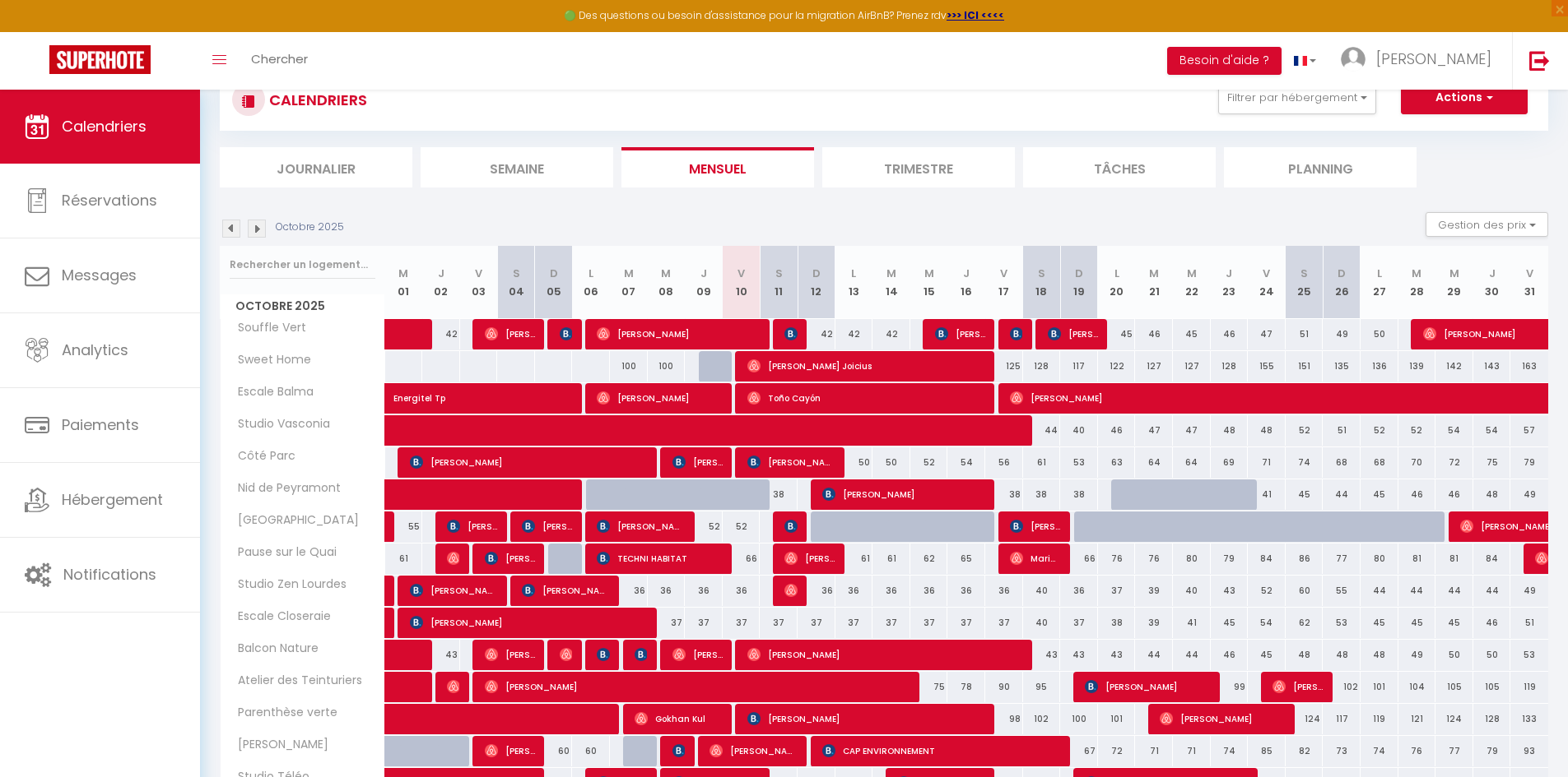
scroll to position [308, 0]
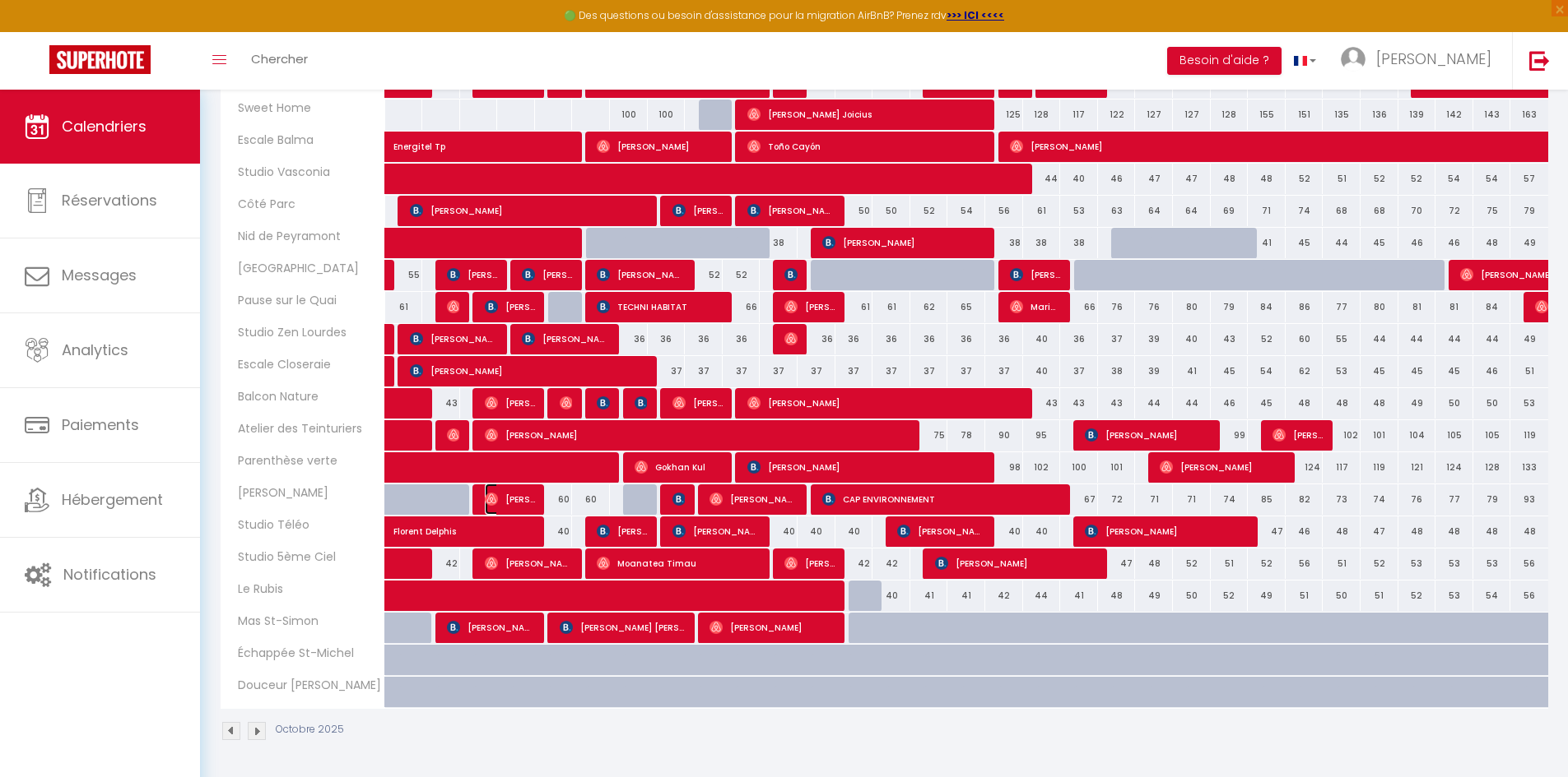
click at [517, 499] on span "[PERSON_NAME]" at bounding box center [510, 499] width 50 height 32
select select "OK"
select select "0"
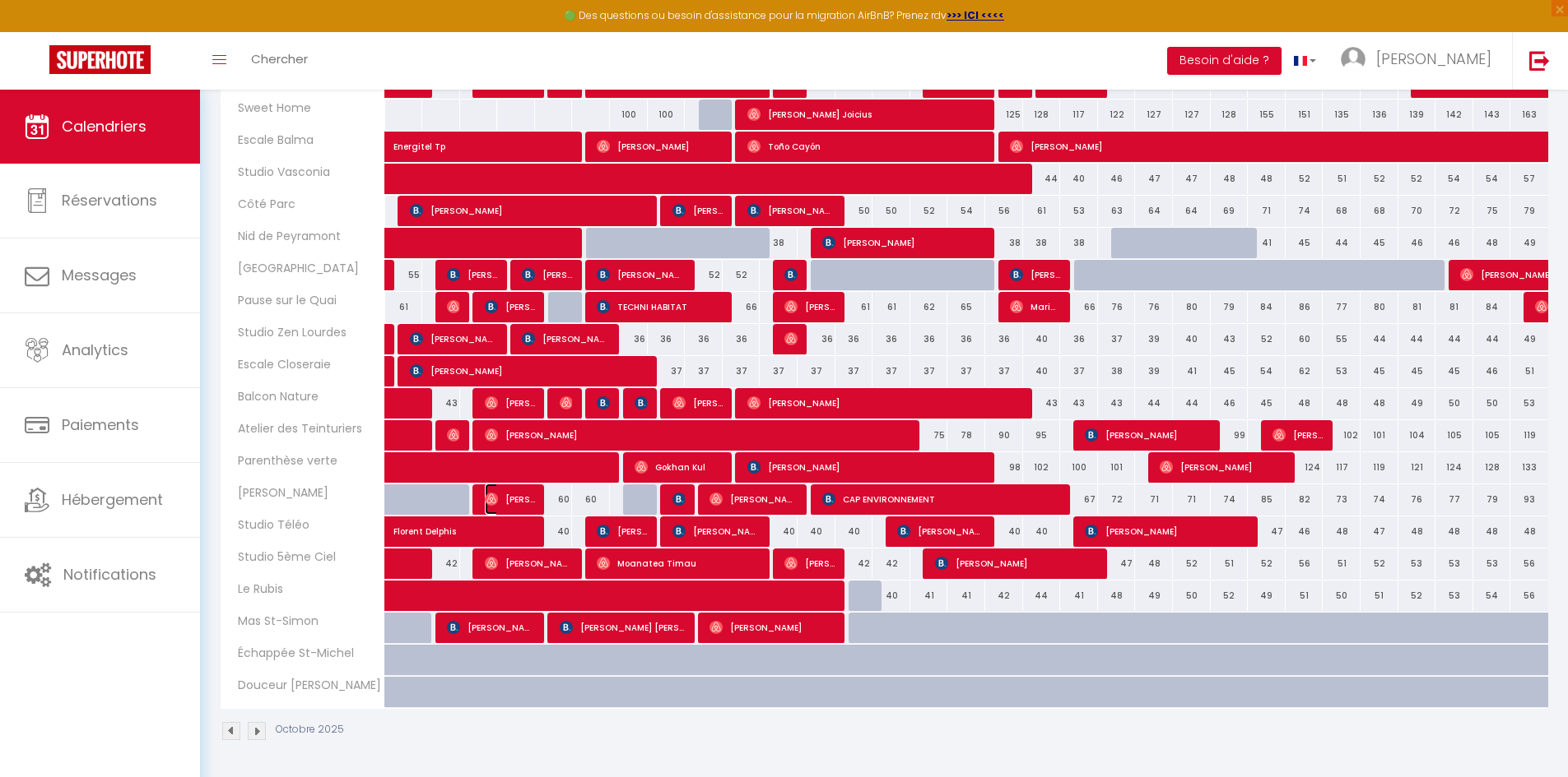
select select "1"
select select
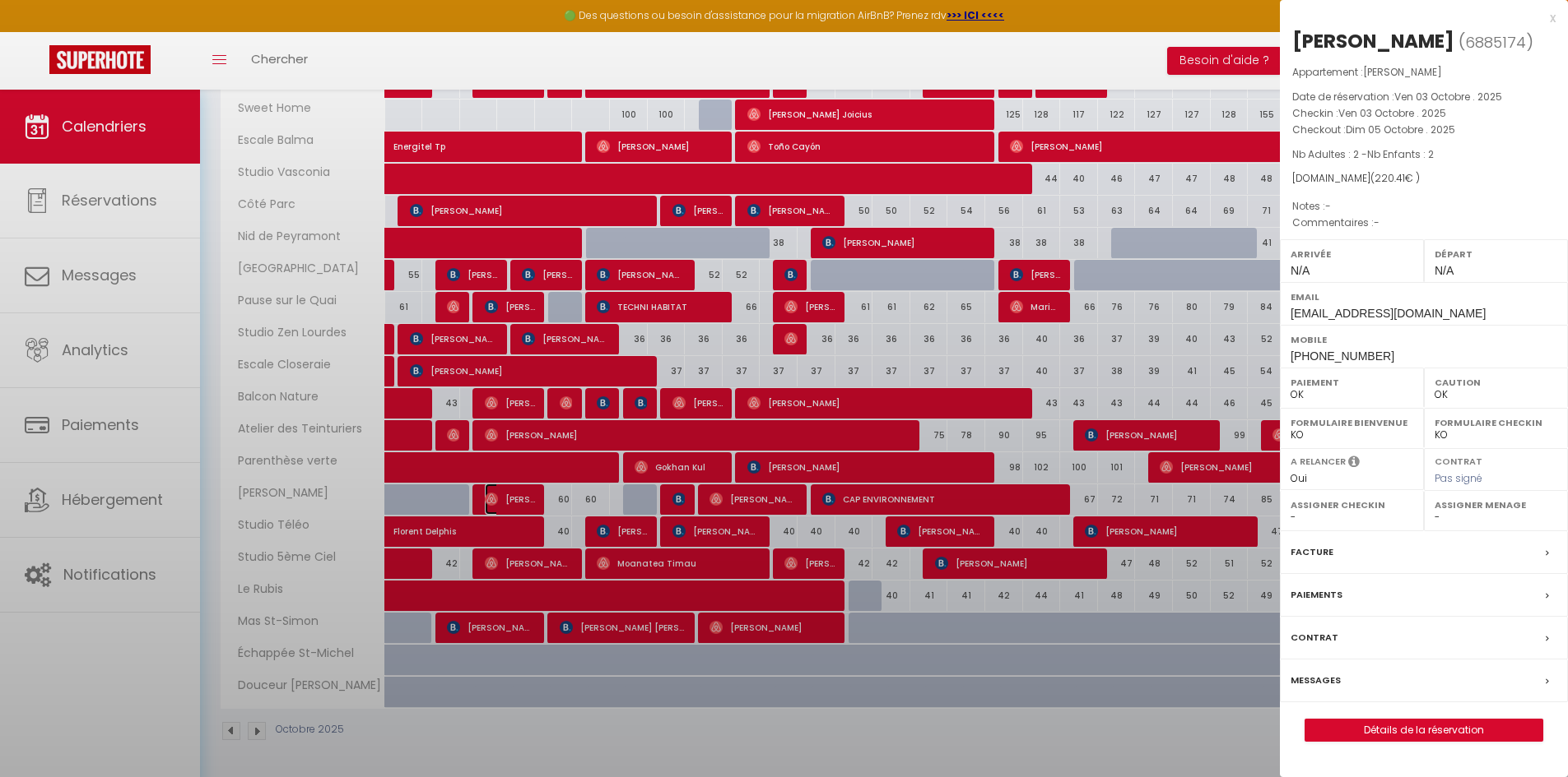
select select "28445"
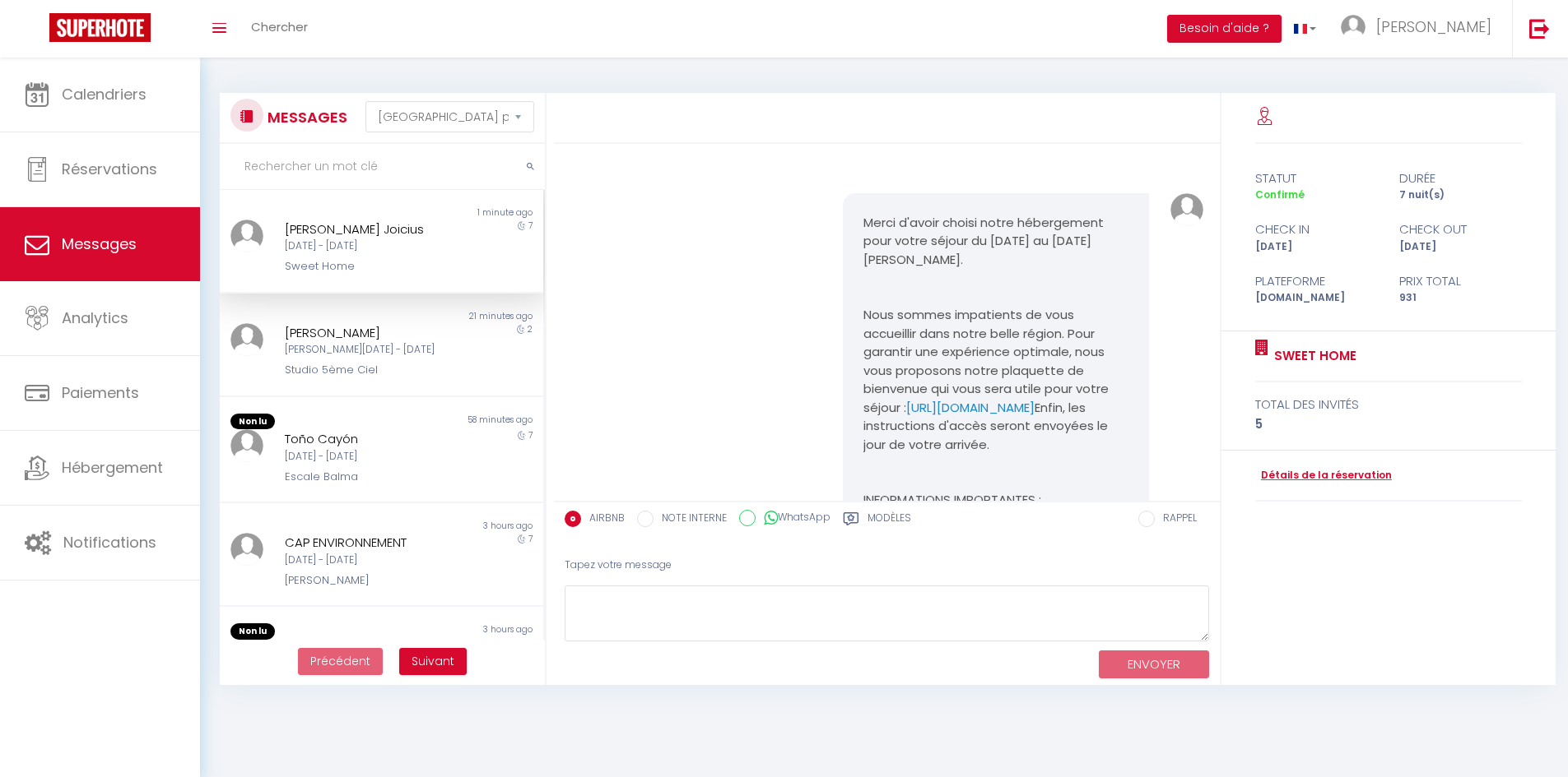
select select "message"
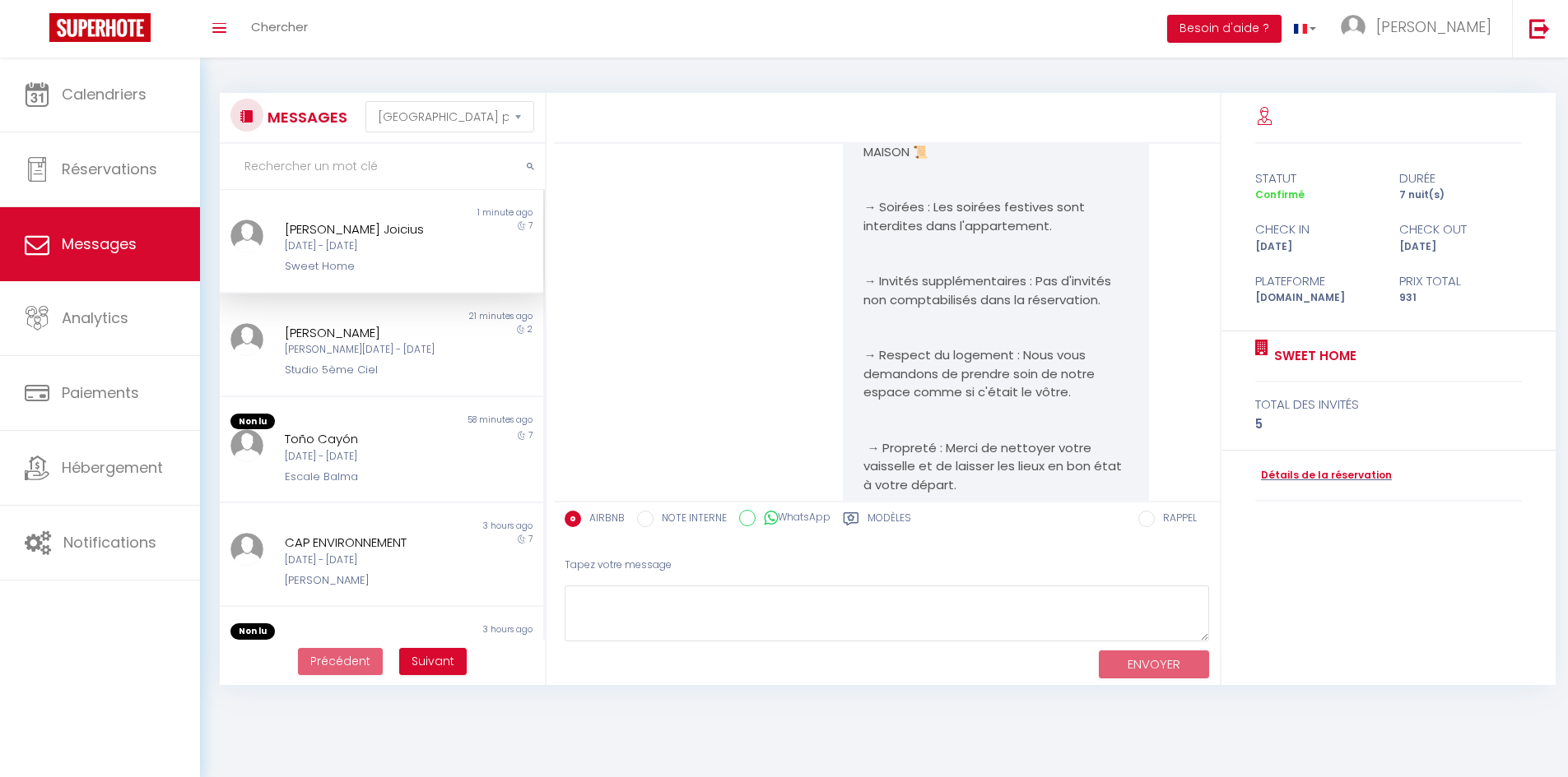
scroll to position [936, 0]
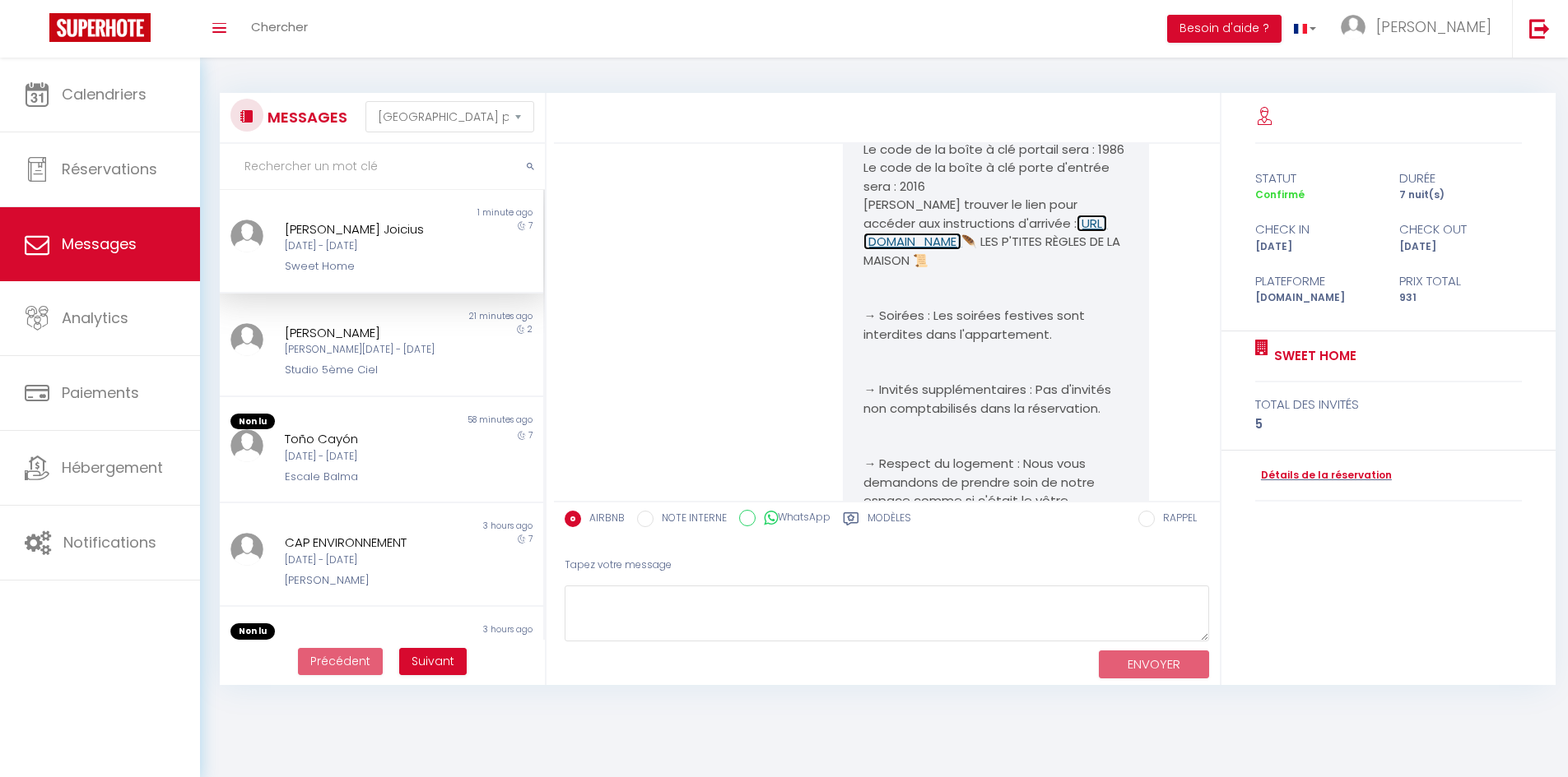
click at [998, 251] on link "https://www.canva.com/design/DAGvj3InWmY/B13KFfd2z5OC_1SqnnwU_w/view?utm_conten…" at bounding box center [986, 233] width 244 height 36
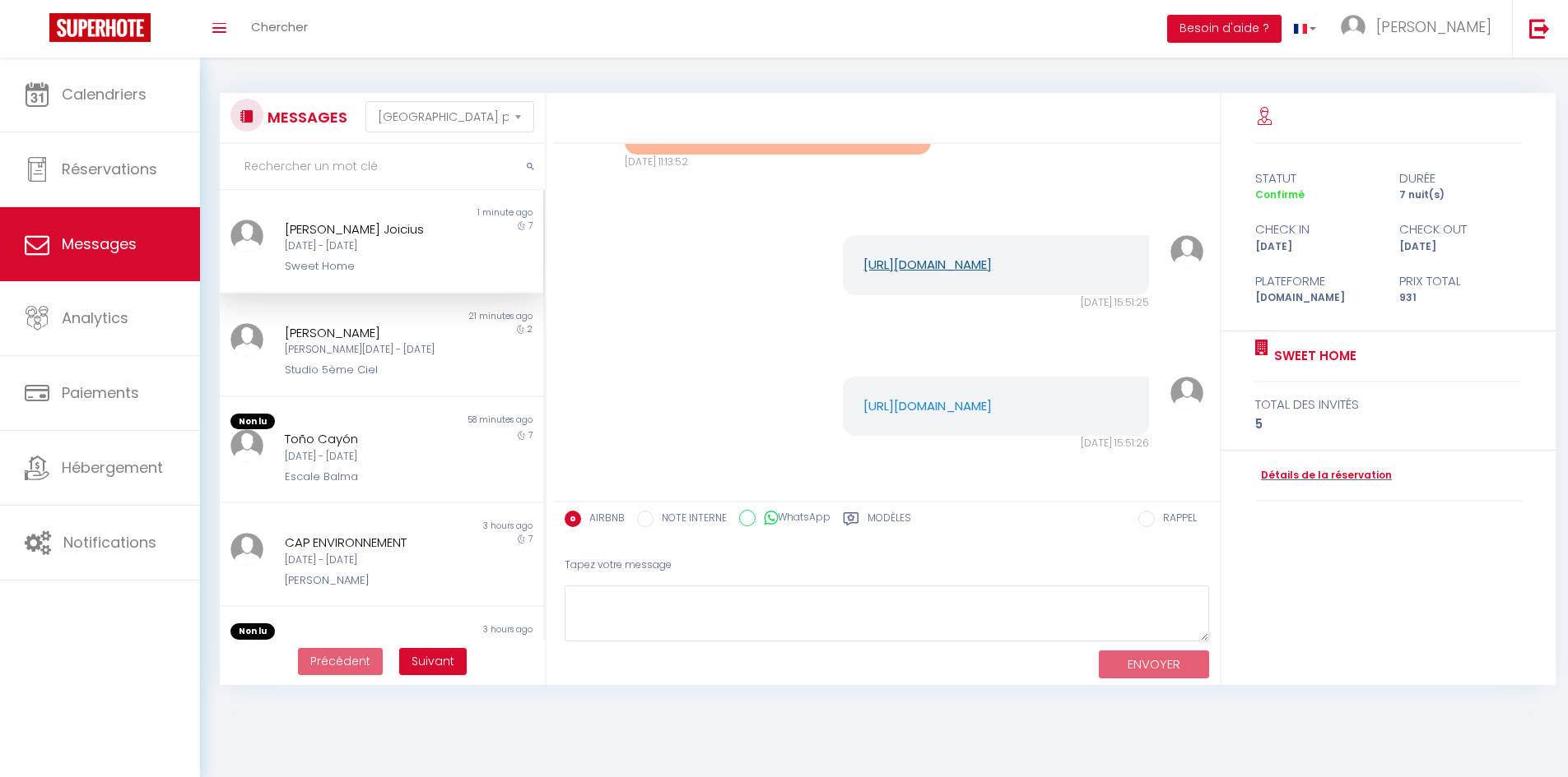
scroll to position [2416, 0]
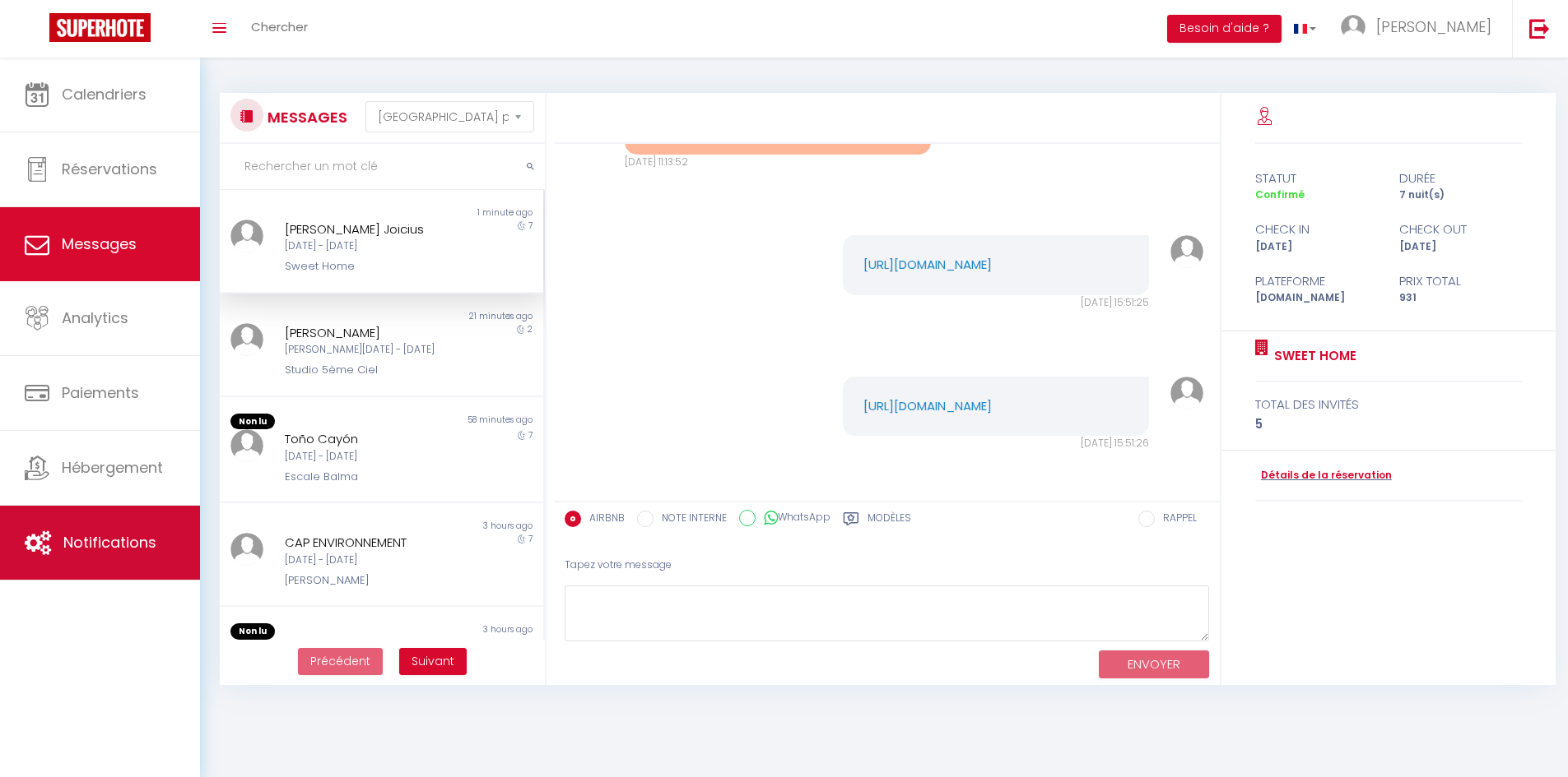
click at [128, 546] on span "Notifications" at bounding box center [109, 542] width 93 height 20
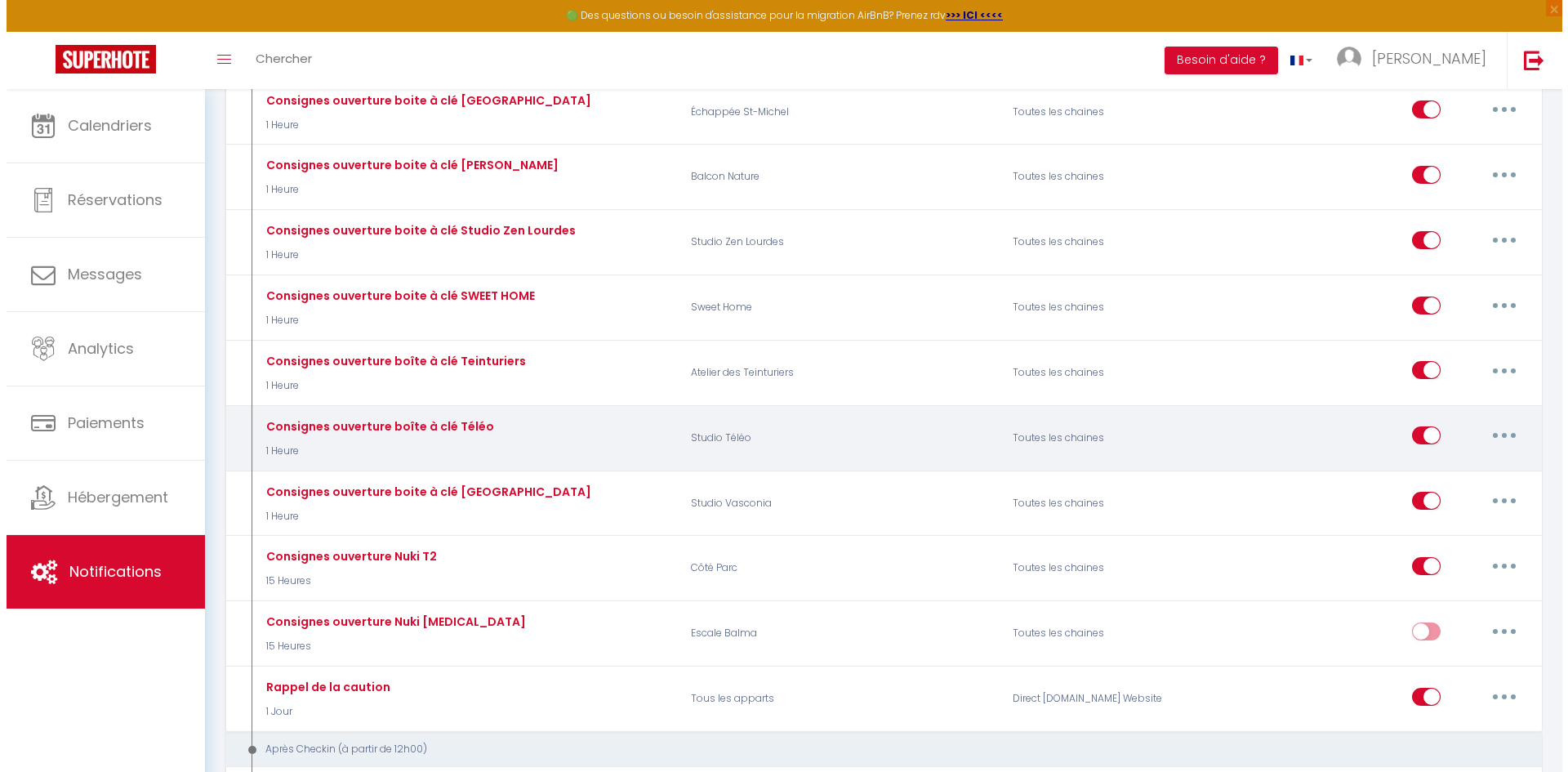
scroll to position [4332, 0]
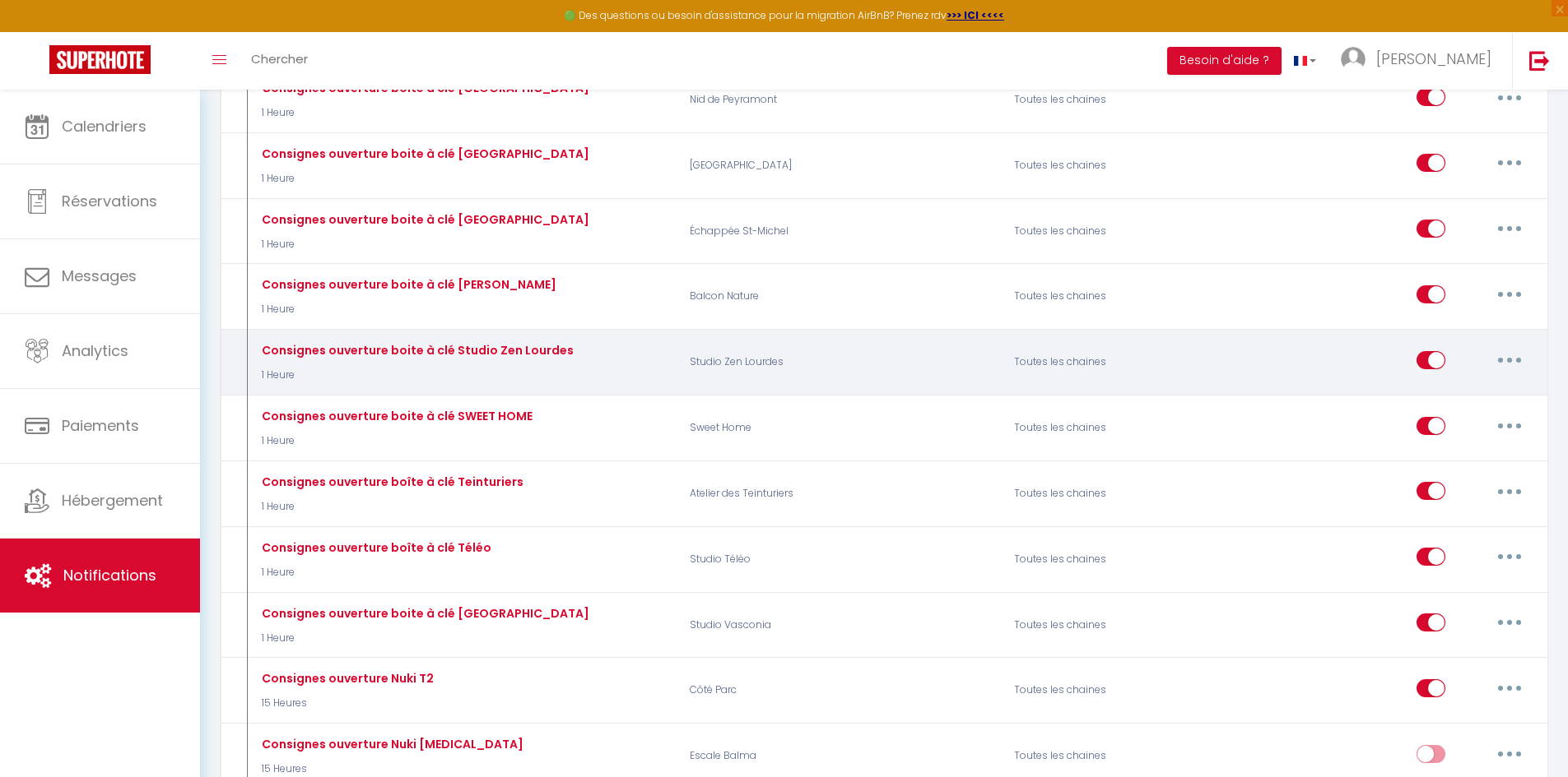
click at [1509, 369] on button "button" at bounding box center [1509, 360] width 46 height 26
click at [1459, 399] on link "Editer" at bounding box center [1466, 397] width 122 height 28
type input "Consignes ouverture boite à clé Studio Zen Lourdes"
select select "1 Heure"
select select "if_deposit_is_paid"
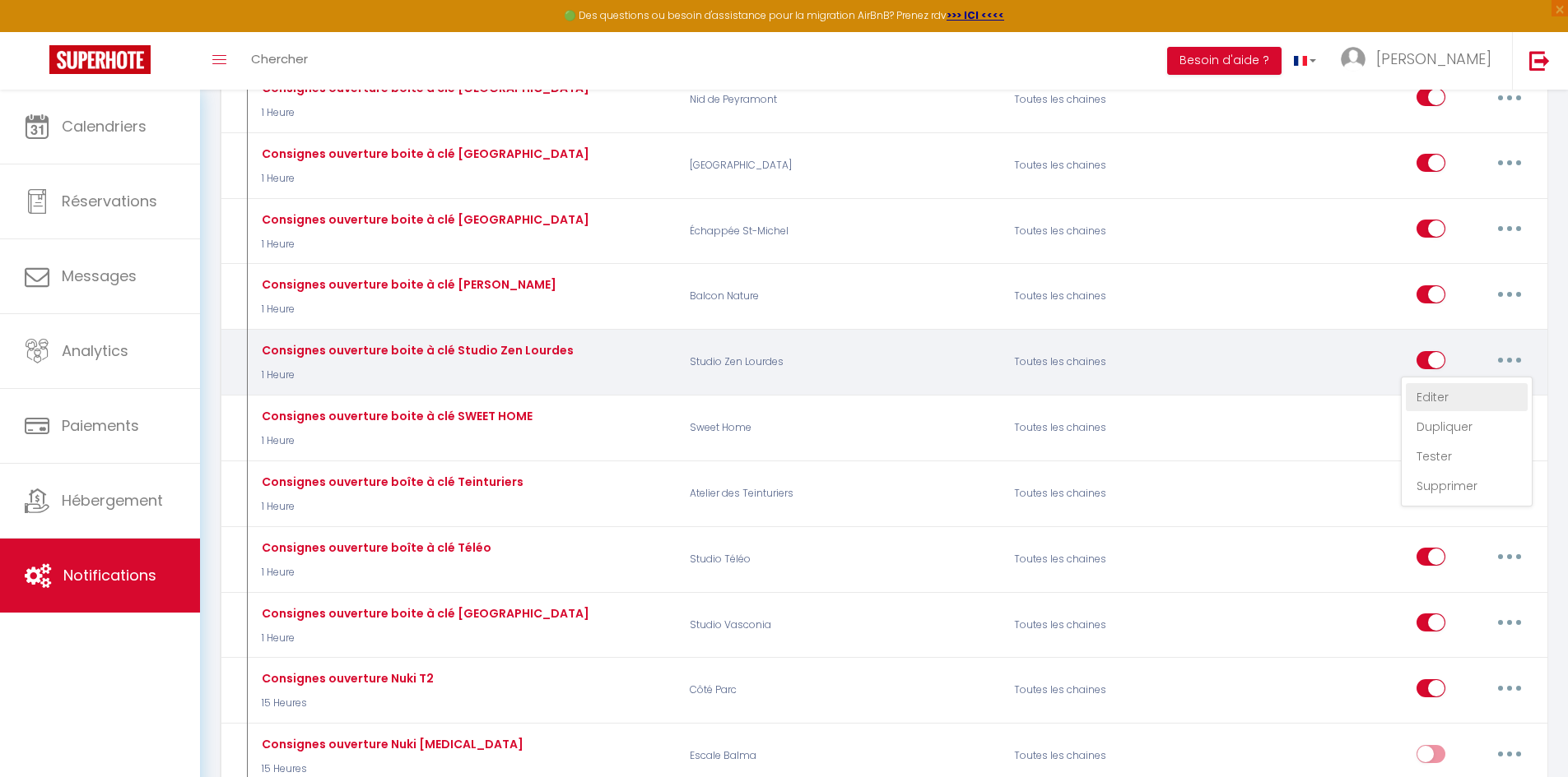
checkbox input "true"
checkbox input "false"
radio input "true"
type input "Instructions d'arrivée"
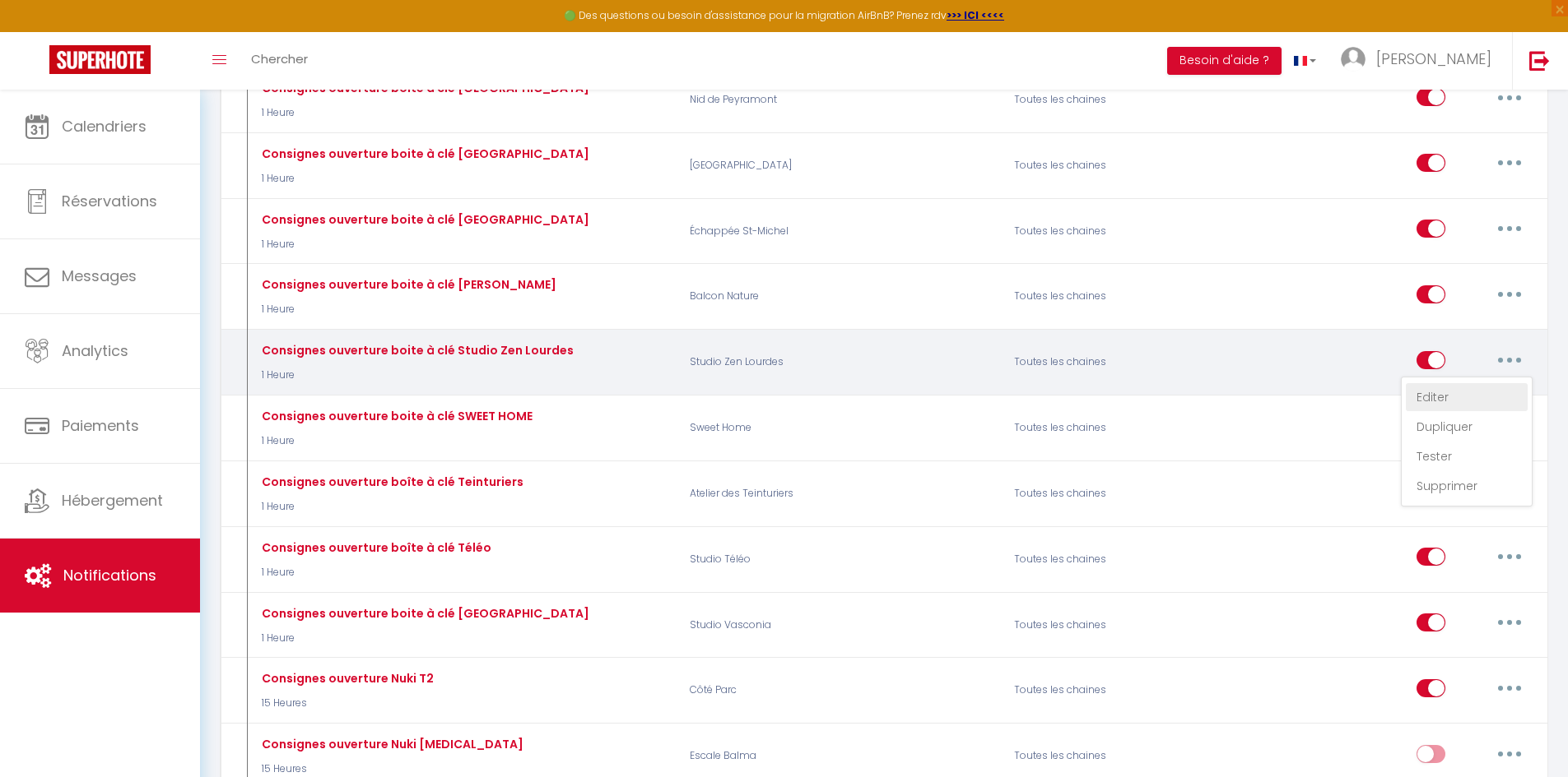
checkbox input "false"
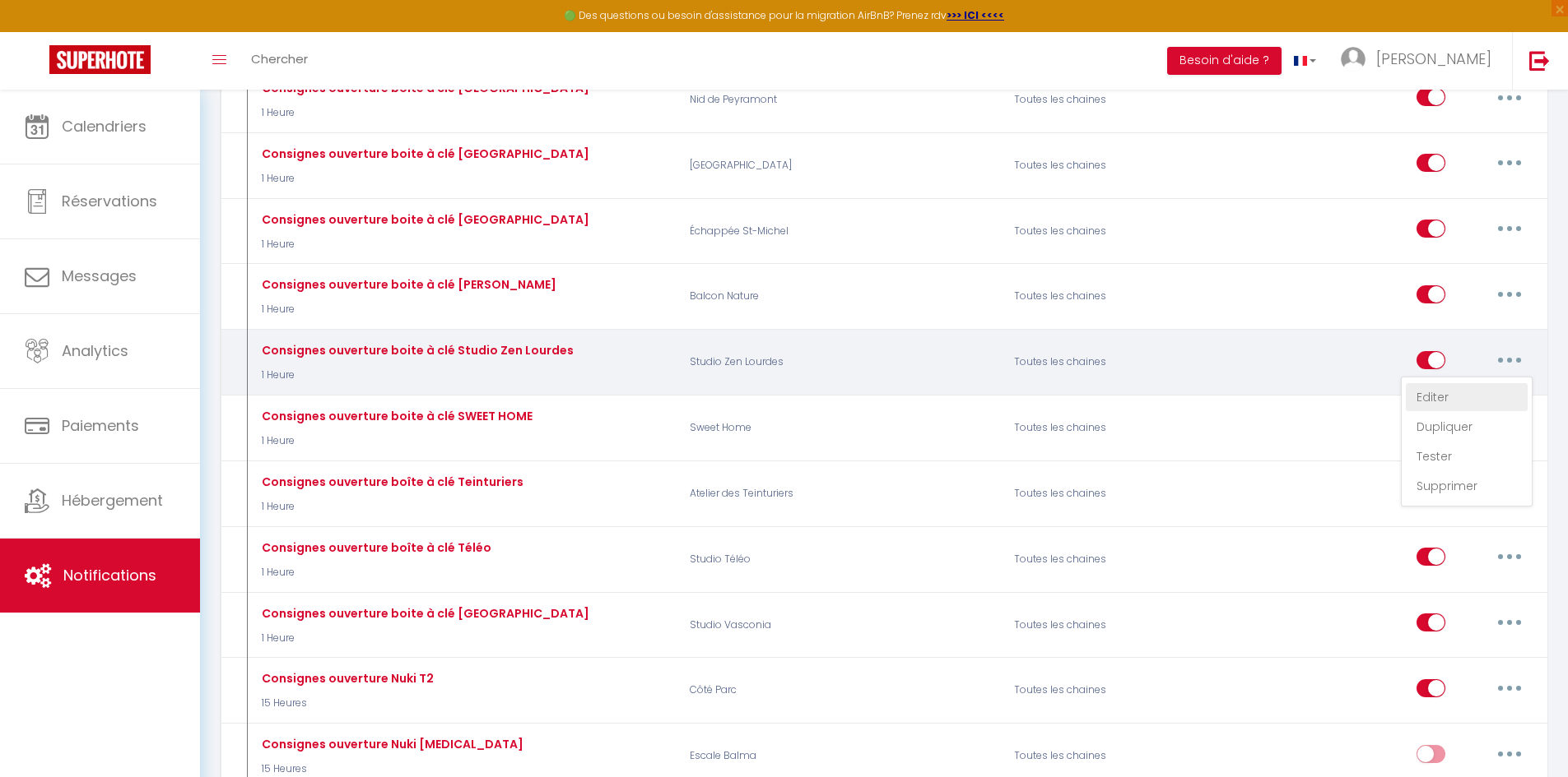
checkbox input "false"
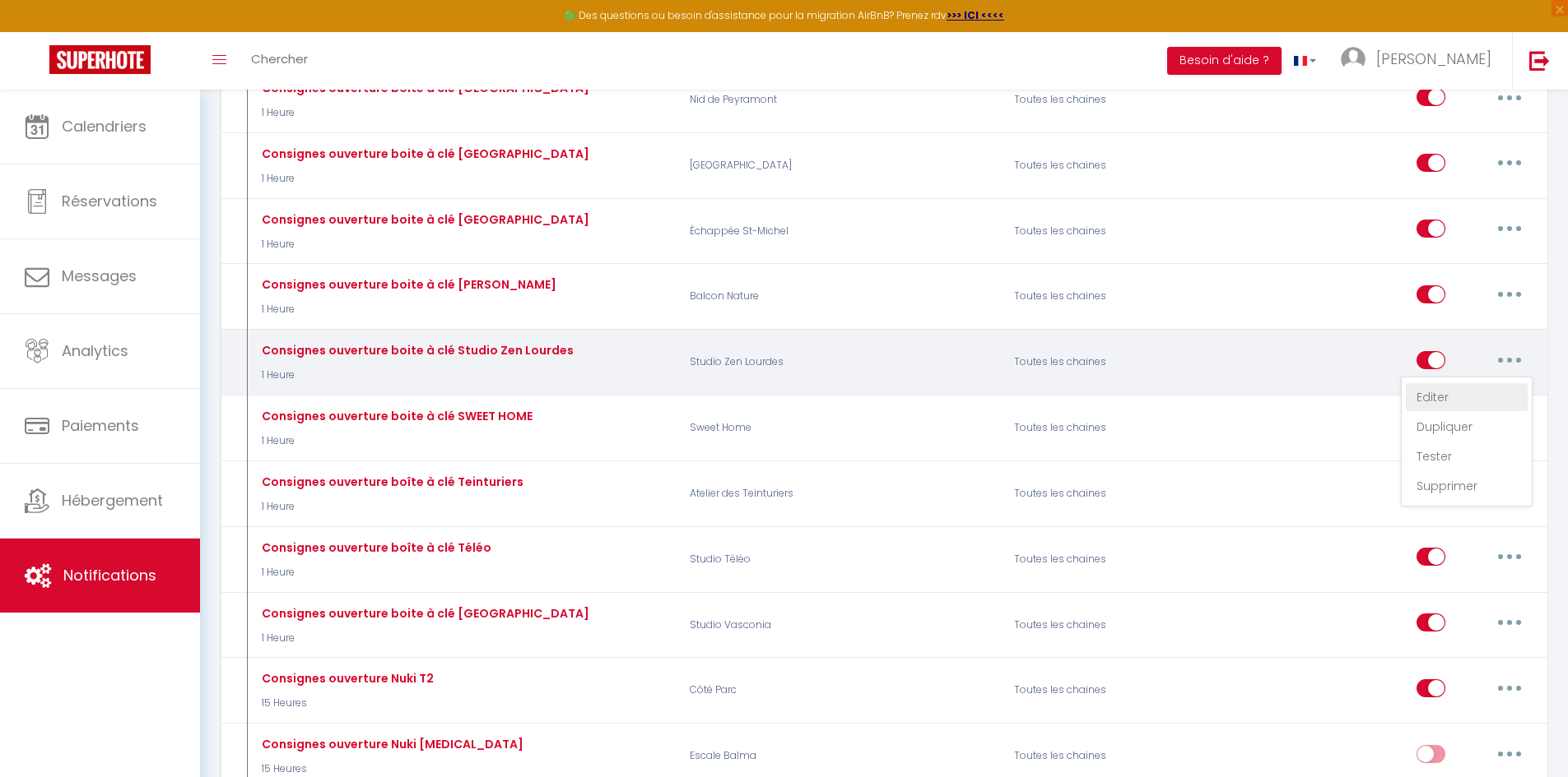
checkbox input "false"
checkbox input "true"
checkbox input "false"
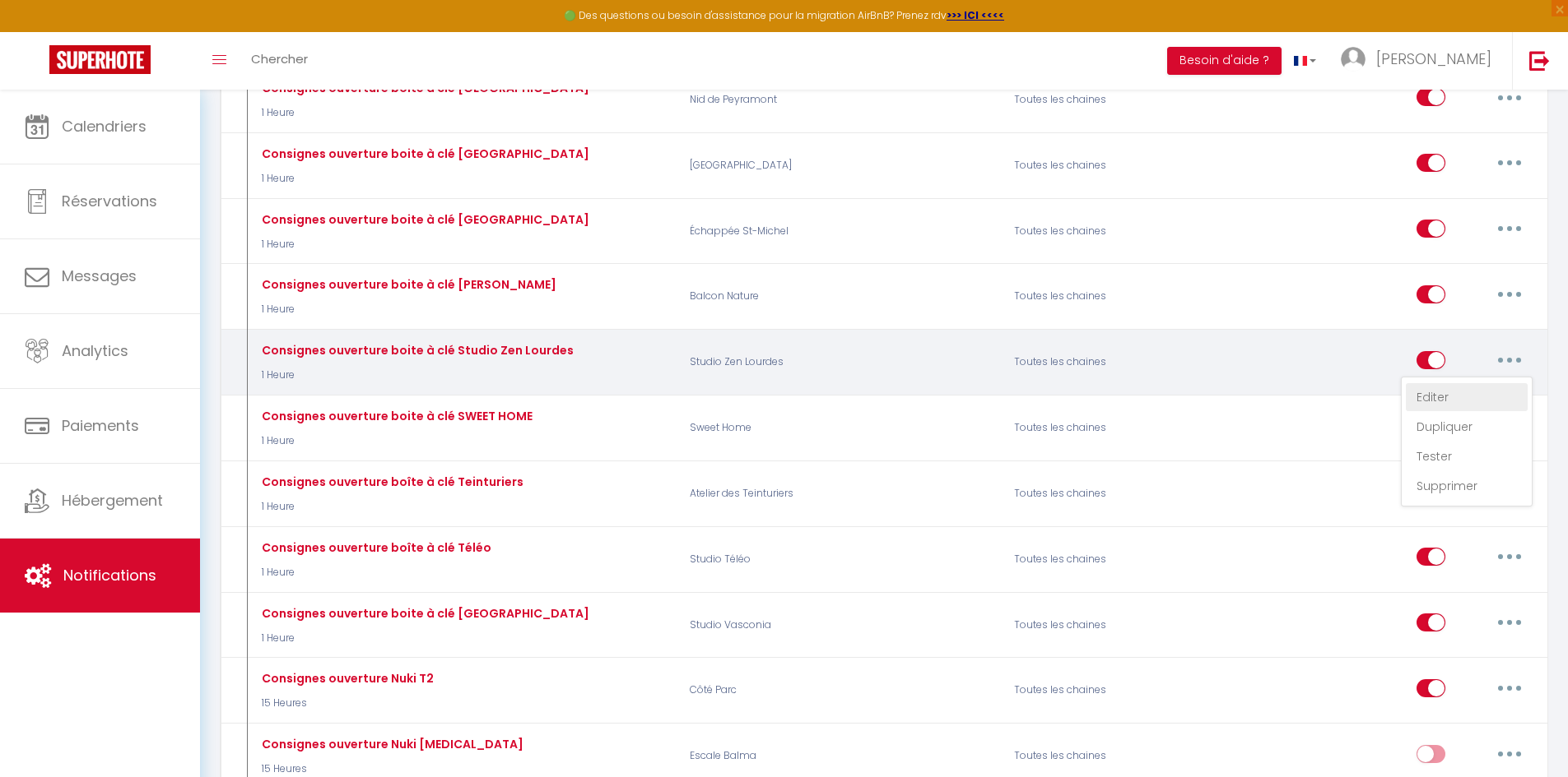
checkbox input "false"
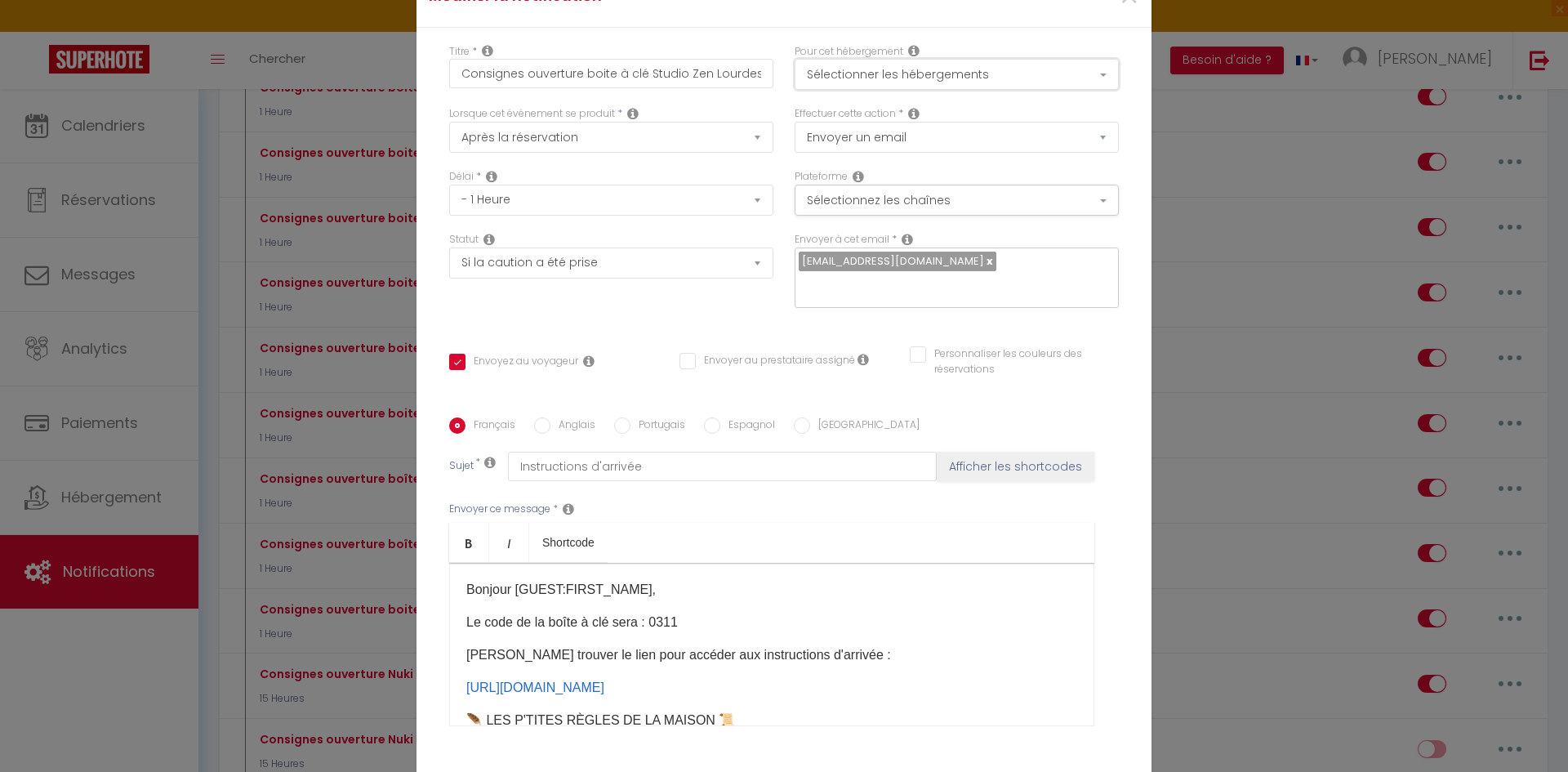
click at [895, 66] on button "Sélectionner les hébergements" at bounding box center [956, 74] width 324 height 31
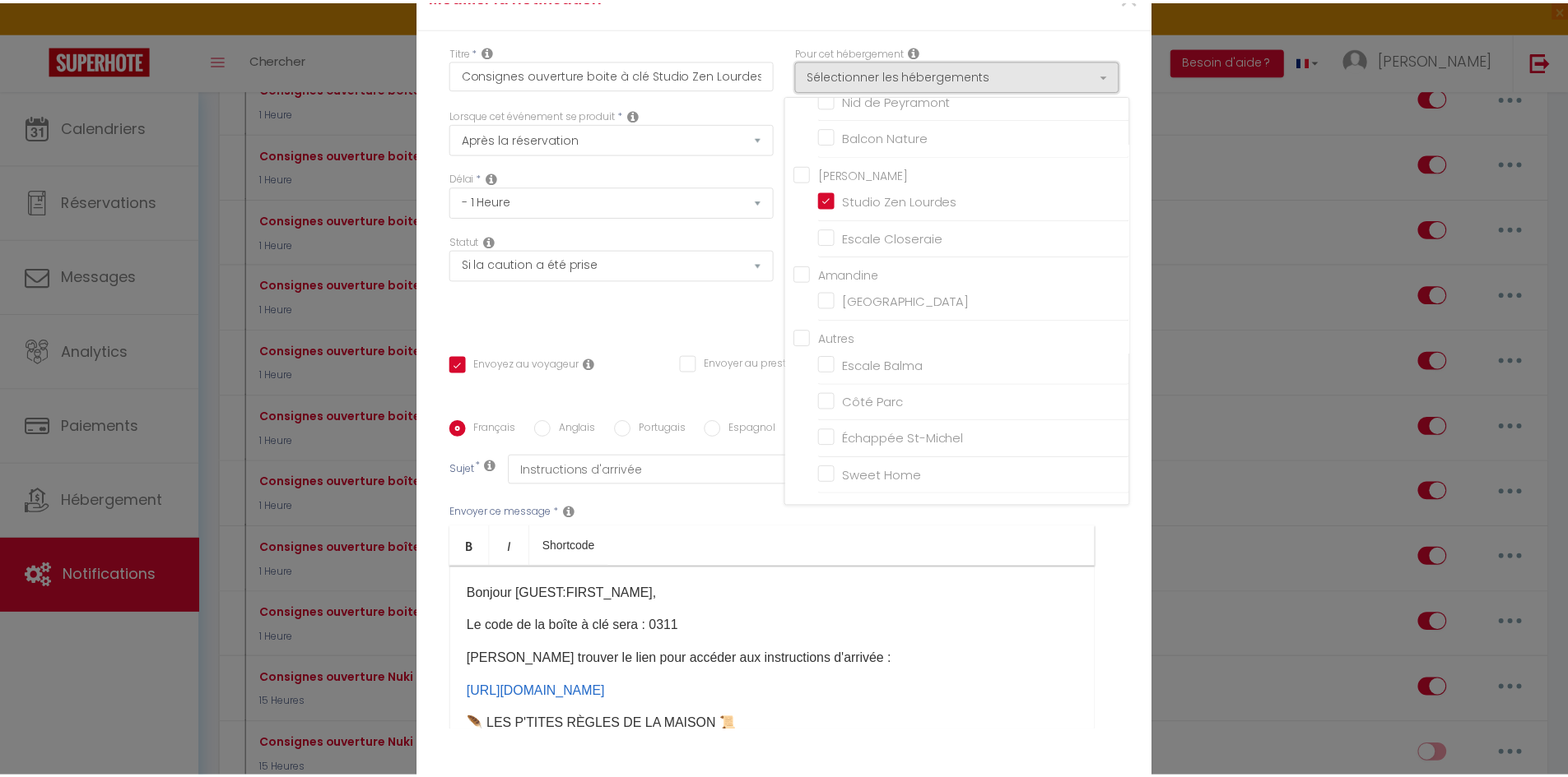
scroll to position [586, 0]
